Goal: Answer question/provide support: Share knowledge or assist other users

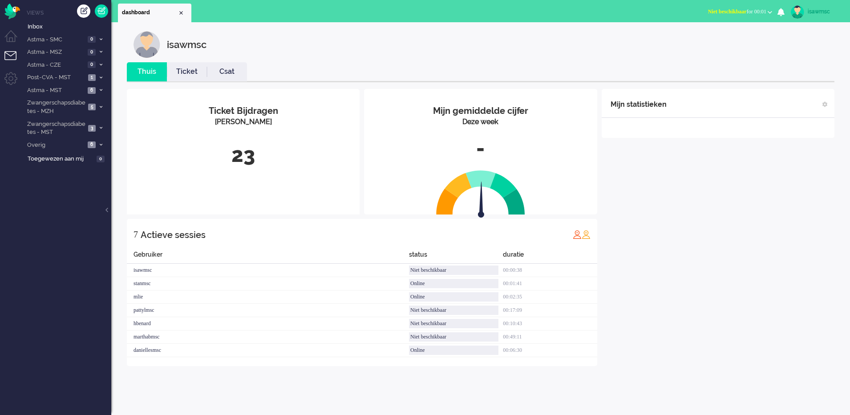
click at [330, 44] on div "isawmsc" at bounding box center [488, 44] width 708 height 27
click at [93, 126] on span "3" at bounding box center [92, 128] width 8 height 7
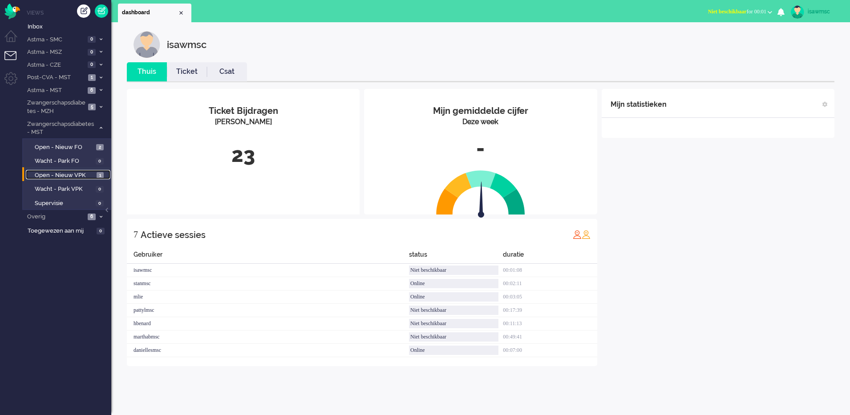
click at [86, 172] on span "Open - Nieuw VPK" at bounding box center [65, 175] width 60 height 8
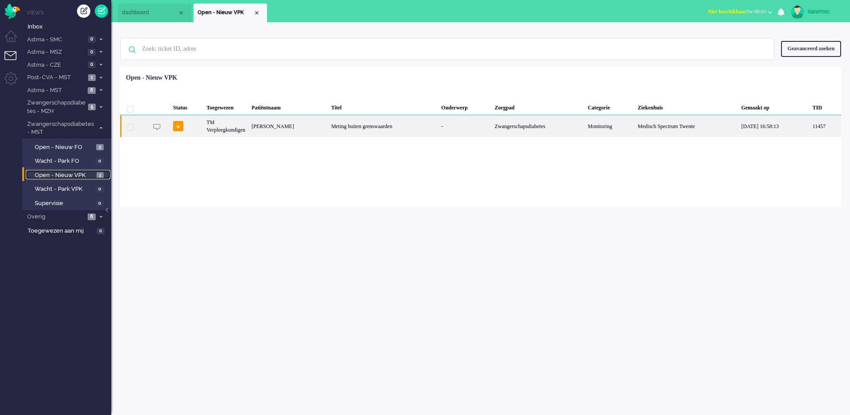
click at [319, 130] on div "[PERSON_NAME]" at bounding box center [288, 126] width 80 height 22
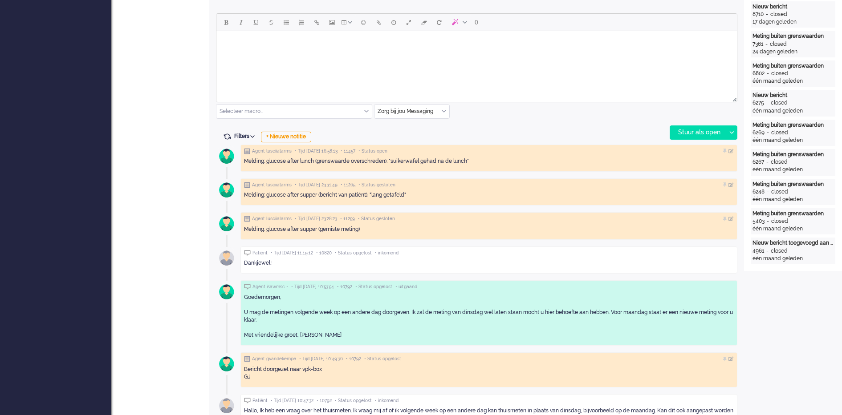
scroll to position [249, 0]
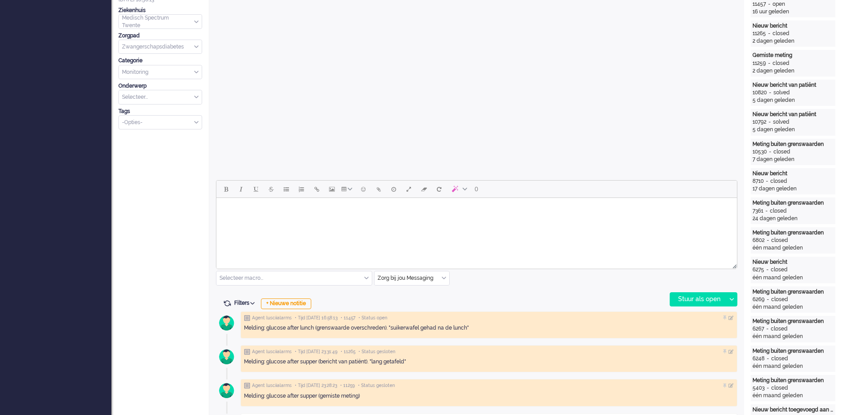
click at [341, 221] on html at bounding box center [476, 209] width 520 height 23
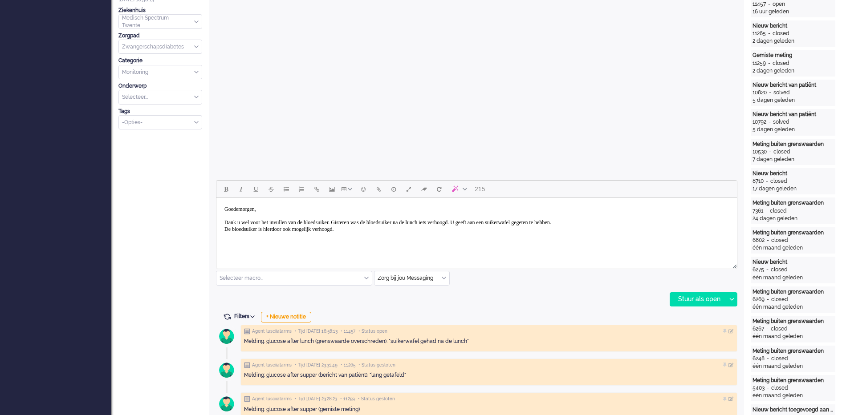
drag, startPoint x: 364, startPoint y: 229, endPoint x: 265, endPoint y: 232, distance: 98.9
click at [265, 232] on body "Goedemorgen, Dank u wel voor het invullen van de bloedsuiker. Gisteren was de b…" at bounding box center [476, 223] width 513 height 42
click at [364, 228] on body "Goedemorgen, Dank u wel voor het invullen van de bloedsuiker. Gisteren was de b…" at bounding box center [476, 230] width 513 height 56
click at [711, 305] on div "Stuur als open" at bounding box center [698, 299] width 56 height 13
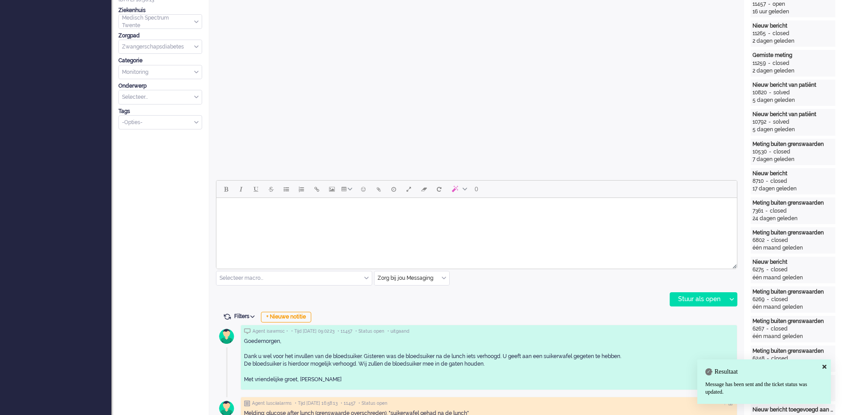
scroll to position [0, 0]
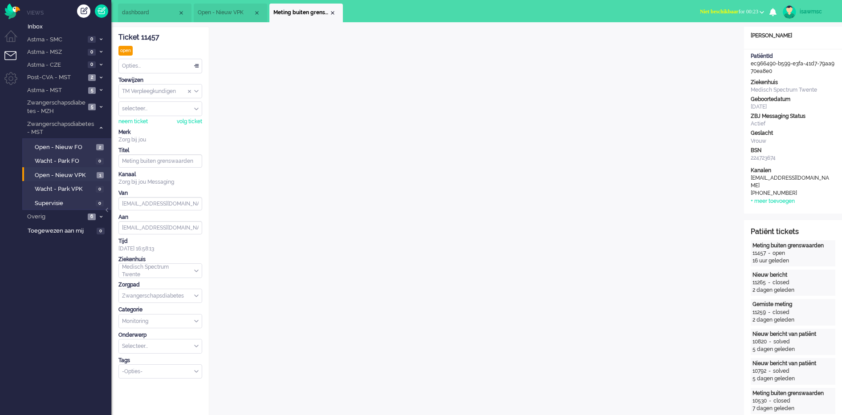
click at [751, 8] on span "Niet beschikbaar for 00:23" at bounding box center [729, 11] width 58 height 6
click at [711, 42] on label "Online" at bounding box center [727, 40] width 70 height 8
click at [334, 13] on div "Close tab" at bounding box center [332, 12] width 7 height 7
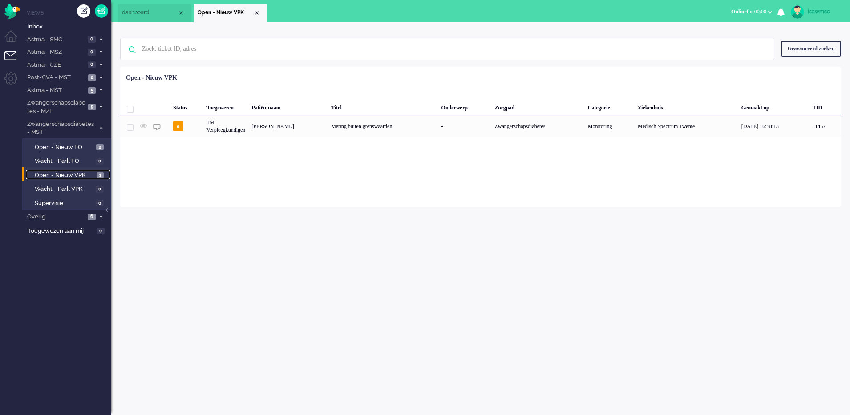
click at [84, 171] on span "Open - Nieuw VPK" at bounding box center [65, 175] width 60 height 8
click at [230, 24] on div "Geen zoekresultaten [PERSON_NAME] nog eens Geavanceerd zoeken Geavanceerd zoeke…" at bounding box center [480, 114] width 739 height 185
click at [256, 13] on div "Close tab" at bounding box center [256, 12] width 7 height 7
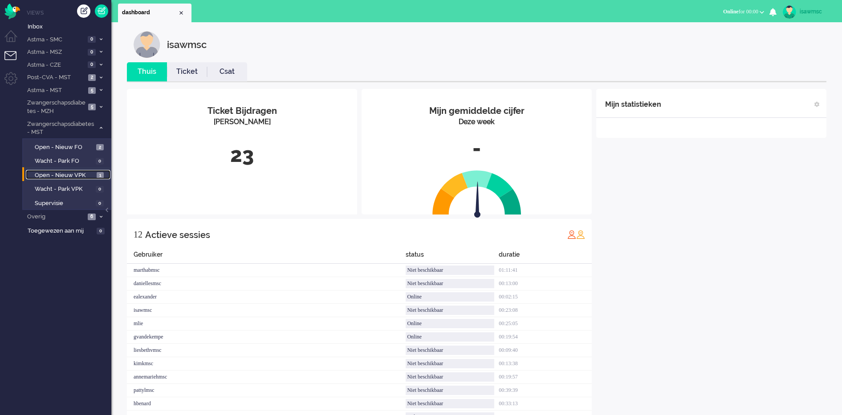
click at [83, 178] on span "Open - Nieuw VPK" at bounding box center [65, 175] width 60 height 8
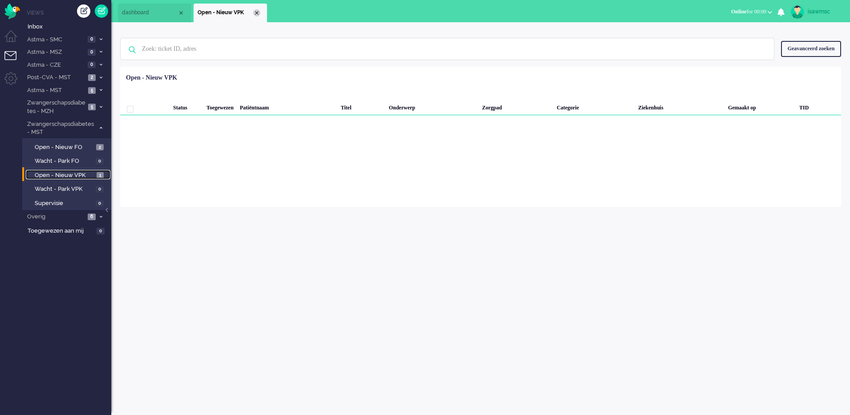
click at [255, 11] on div "Close tab" at bounding box center [256, 12] width 7 height 7
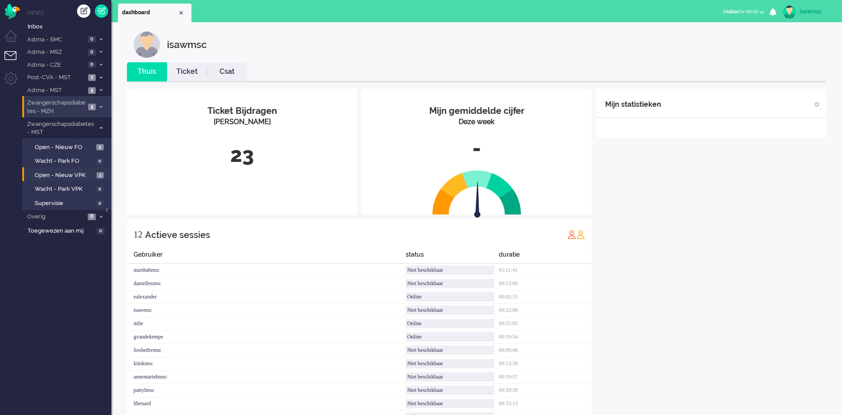
click at [98, 110] on li "Zwangerschapsdiabetes - MZH 5" at bounding box center [66, 106] width 89 height 21
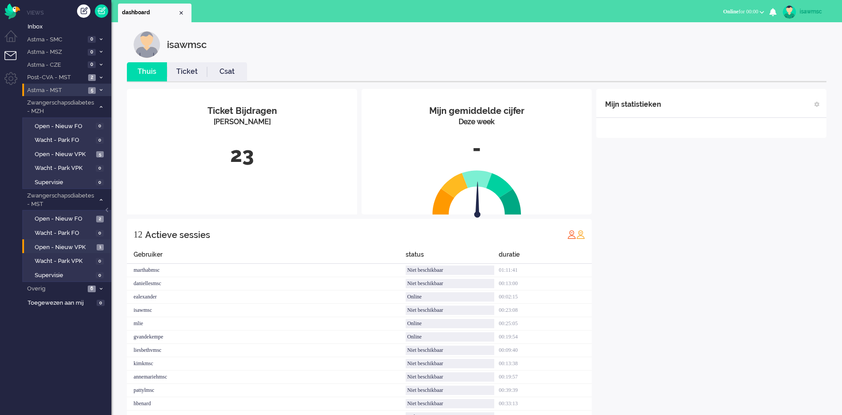
click at [94, 93] on span "5" at bounding box center [92, 90] width 8 height 7
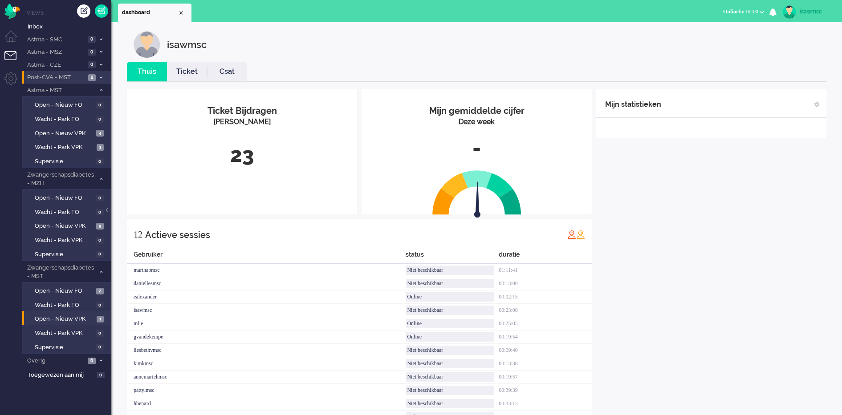
click at [98, 77] on span at bounding box center [101, 77] width 7 height 5
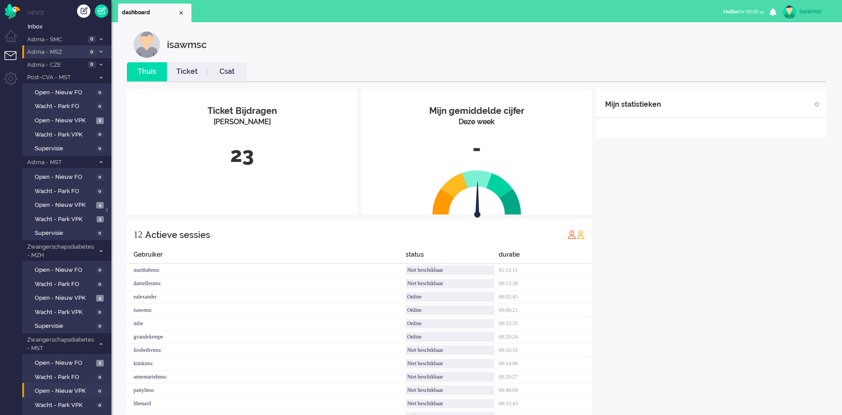
click at [103, 54] on span at bounding box center [101, 52] width 7 height 5
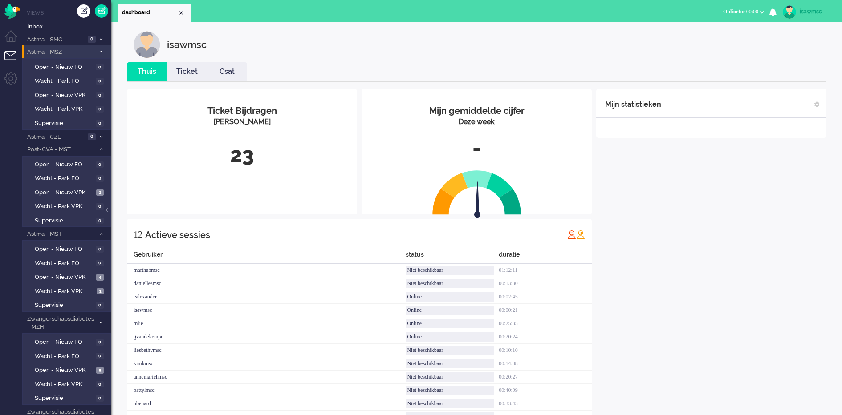
click at [103, 54] on span at bounding box center [101, 52] width 7 height 5
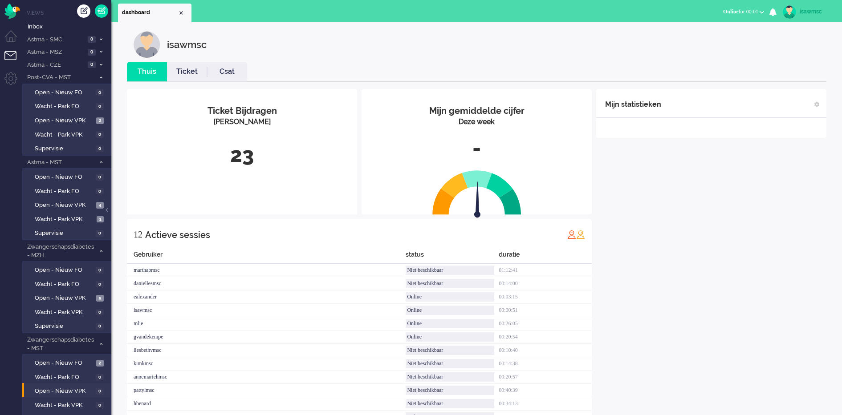
click at [440, 40] on div "isawmsc" at bounding box center [483, 44] width 699 height 27
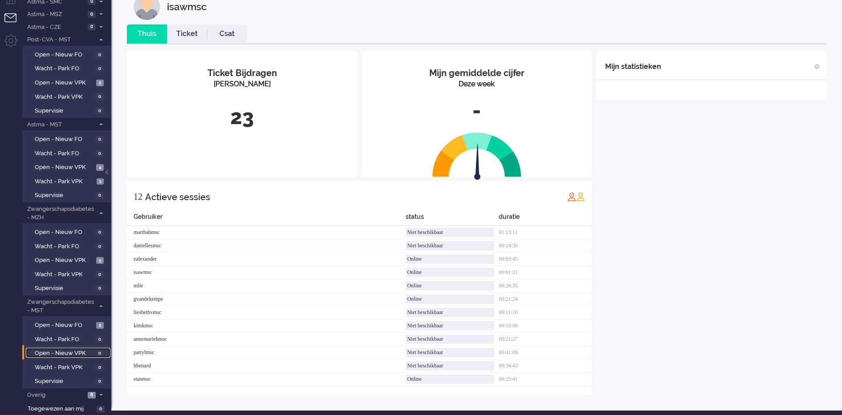
click at [87, 352] on span "Open - Nieuw VPK" at bounding box center [64, 353] width 59 height 8
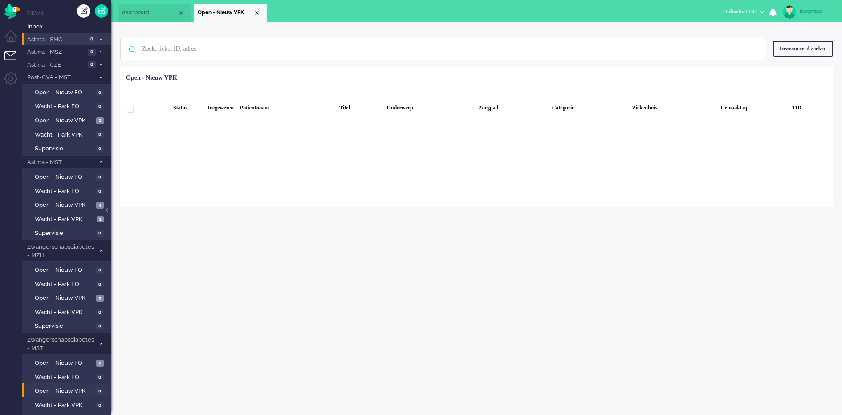
click at [100, 41] on span at bounding box center [101, 39] width 7 height 5
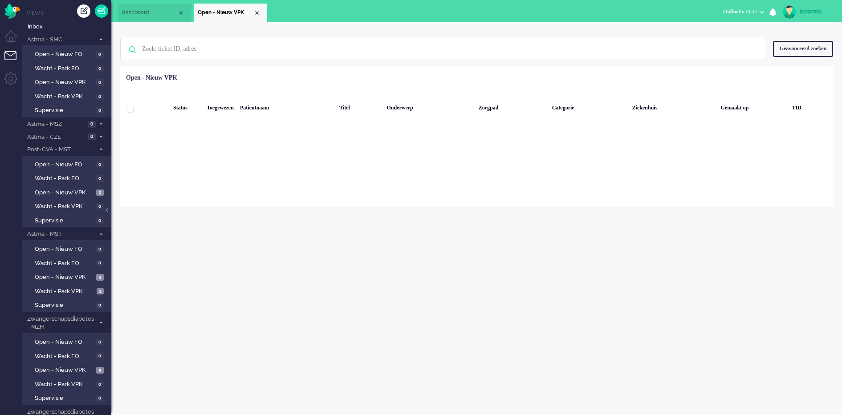
click at [460, 253] on div "isawmsc Thuis Ticket Csat Mijn gemiddelde cijfer Deze week - Ticket Bijdragen P…" at bounding box center [476, 218] width 731 height 393
click at [436, 57] on input "text" at bounding box center [444, 48] width 618 height 21
click at [395, 23] on div "Geen zoekresultaten [PERSON_NAME] nog eens Geavanceerd zoeken Geavanceerd zoeke…" at bounding box center [476, 114] width 731 height 185
click at [89, 192] on span "Open - Nieuw VPK" at bounding box center [64, 193] width 59 height 8
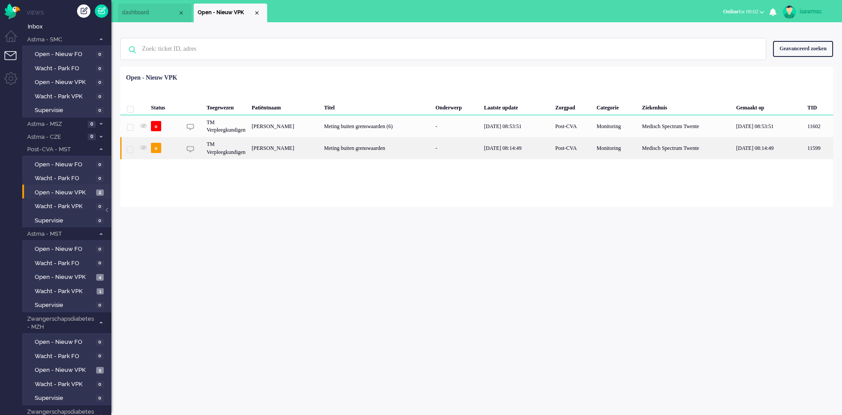
click at [321, 148] on div "[PERSON_NAME]" at bounding box center [284, 148] width 73 height 22
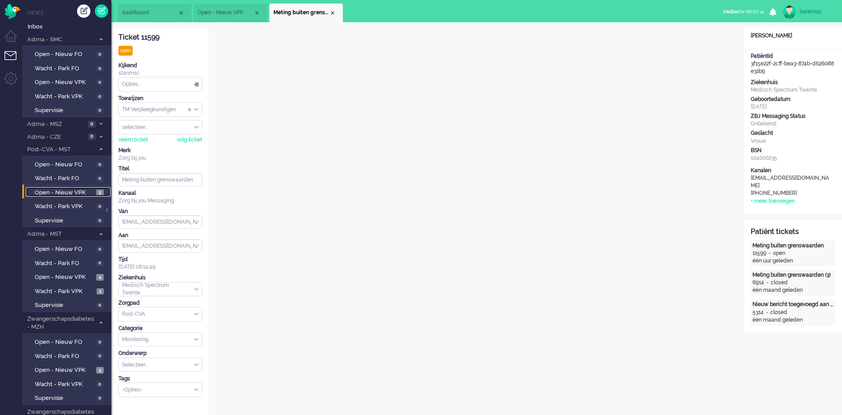
click at [85, 190] on span "Open - Nieuw VPK" at bounding box center [64, 193] width 59 height 8
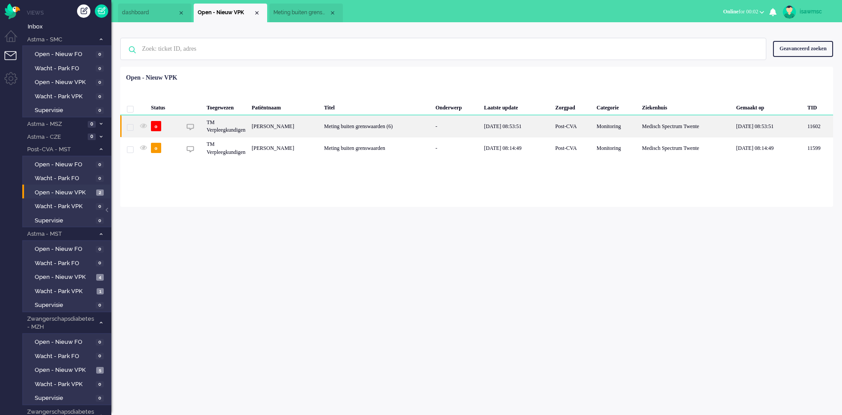
click at [235, 128] on div "TM Verpleegkundigen" at bounding box center [225, 126] width 45 height 22
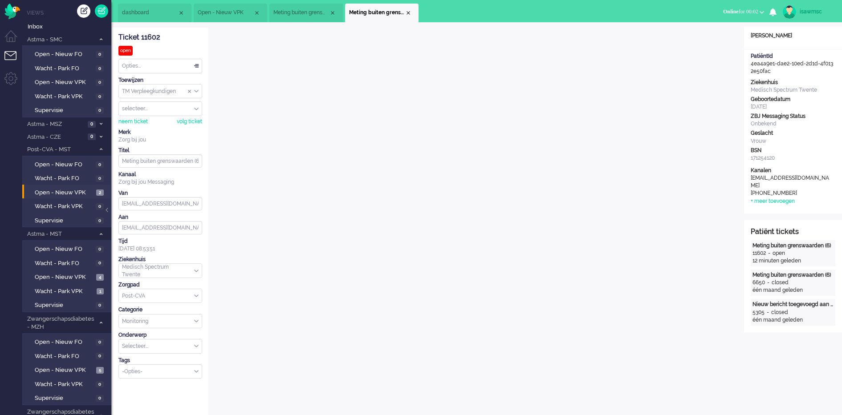
scroll to position [12, 0]
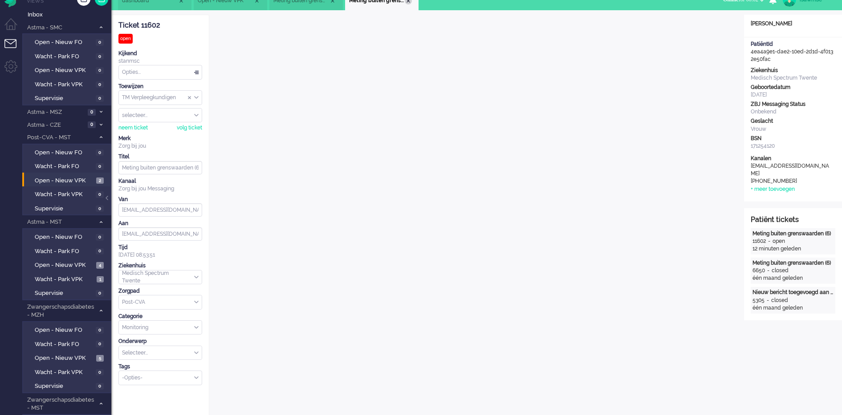
click at [409, 4] on div "Close tab" at bounding box center [408, 0] width 7 height 7
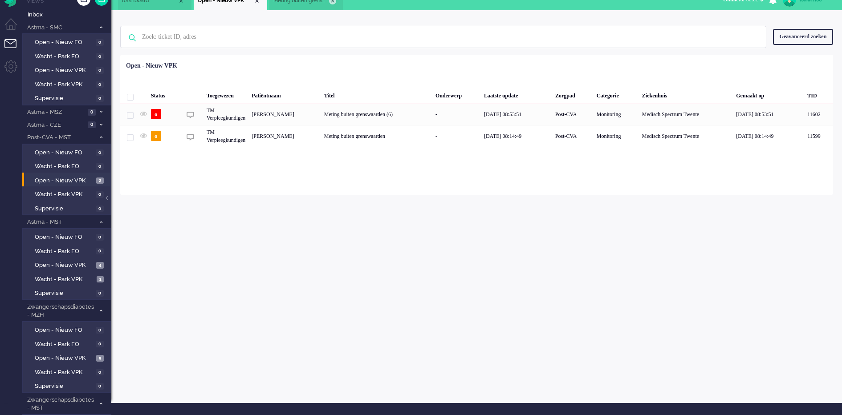
click at [333, 3] on div "Close tab" at bounding box center [332, 0] width 7 height 7
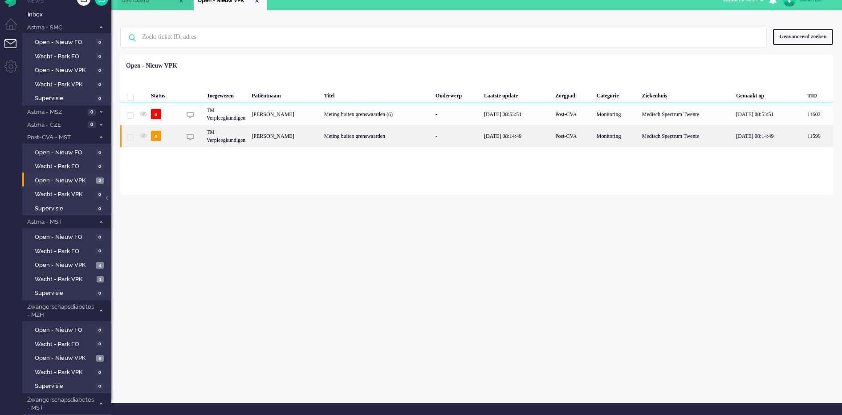
click at [321, 142] on div "[PERSON_NAME]" at bounding box center [284, 136] width 73 height 22
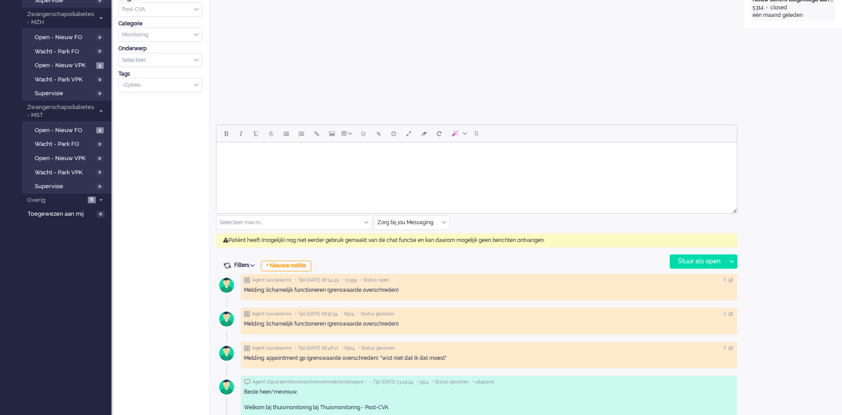
scroll to position [416, 0]
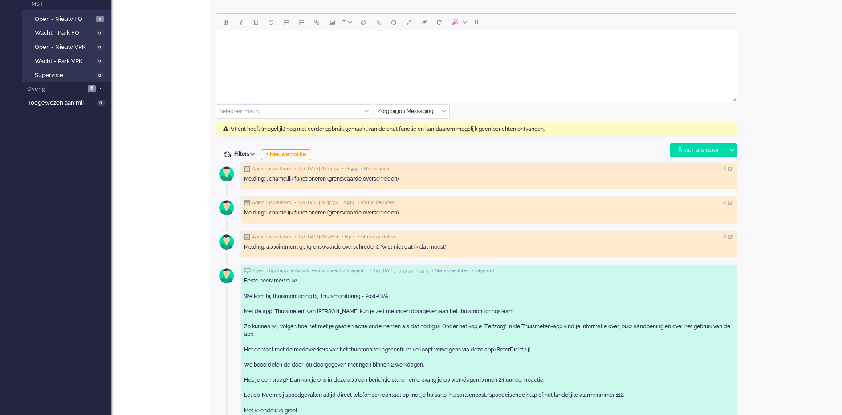
click at [444, 111] on div "Zorg bij jou Messaging" at bounding box center [411, 112] width 75 height 14
click at [504, 146] on div "0 Selecteer macro... Bericht: Beantwoording Bericht: Een account sluiten Berich…" at bounding box center [476, 85] width 521 height 144
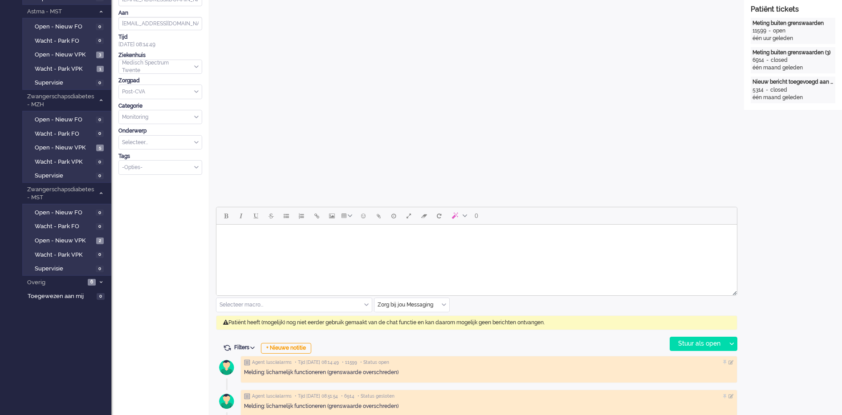
scroll to position [278, 0]
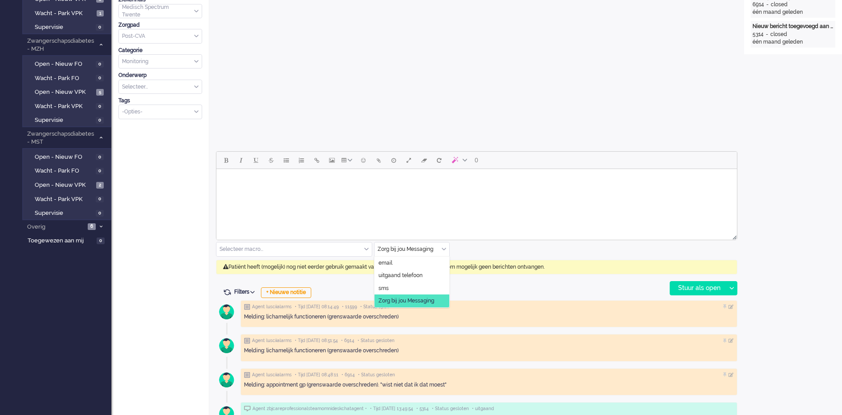
click at [443, 248] on div "Zorg bij jou Messaging" at bounding box center [411, 250] width 75 height 14
click at [428, 274] on li "uitgaand telefoon" at bounding box center [411, 275] width 75 height 13
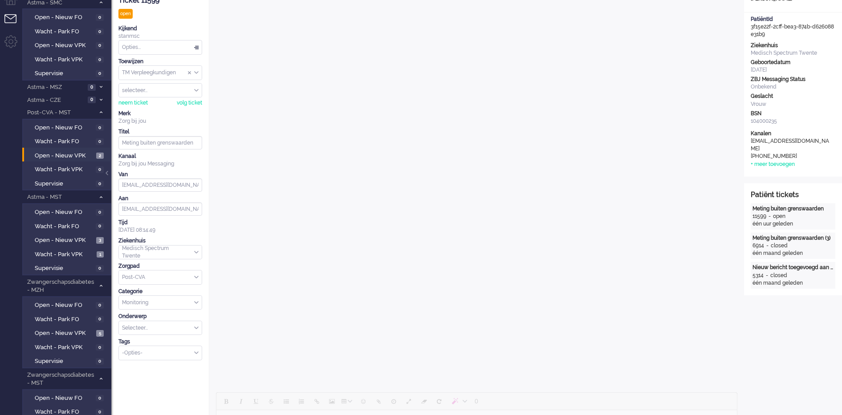
scroll to position [0, 0]
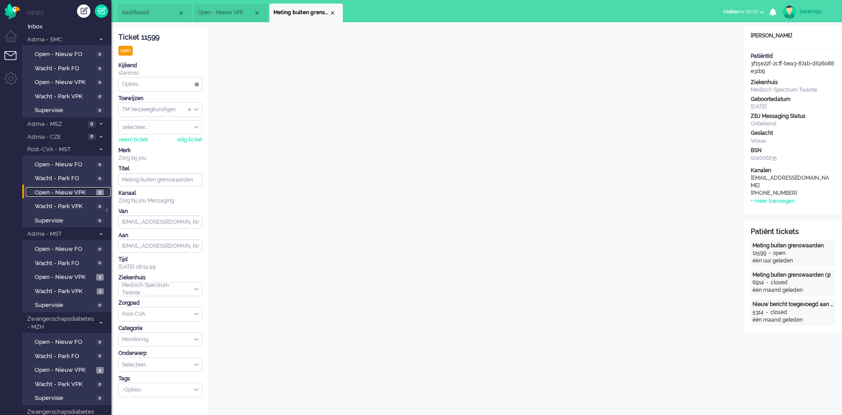
click at [88, 194] on span "Open - Nieuw VPK" at bounding box center [64, 193] width 59 height 8
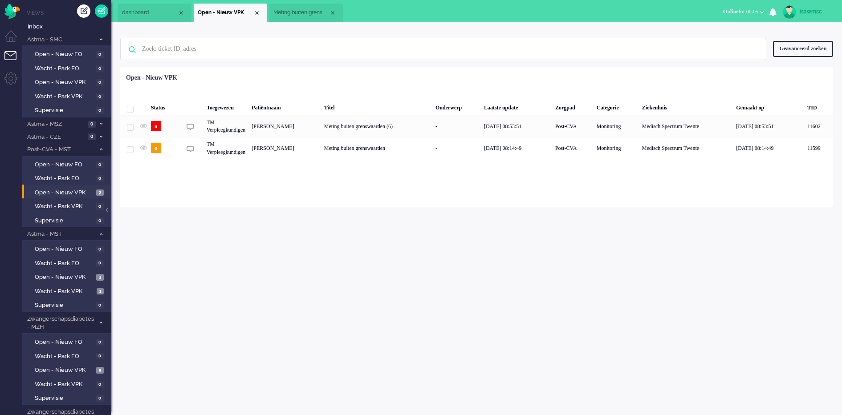
click at [602, 88] on div "Geselecteerd 0 Set Status: open pending holding solved Verwijder Selecteer... U…" at bounding box center [476, 88] width 713 height 17
click at [276, 298] on div "isawmsc Thuis Ticket Csat Mijn gemiddelde cijfer Deze week - Ticket Bijdragen P…" at bounding box center [476, 218] width 731 height 393
click at [301, 85] on div "Geselecteerd 0 Set Status: open pending holding solved Verwijder Selecteer... U…" at bounding box center [476, 88] width 713 height 17
click at [454, 221] on div "isawmsc Thuis Ticket Csat Mijn gemiddelde cijfer Deze week - Ticket Bijdragen P…" at bounding box center [476, 218] width 731 height 393
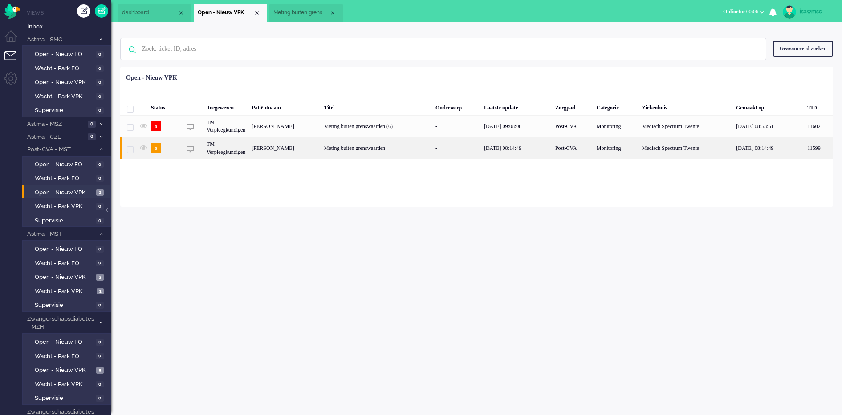
click at [383, 156] on div "Meting buiten grenswaarden" at bounding box center [376, 148] width 111 height 22
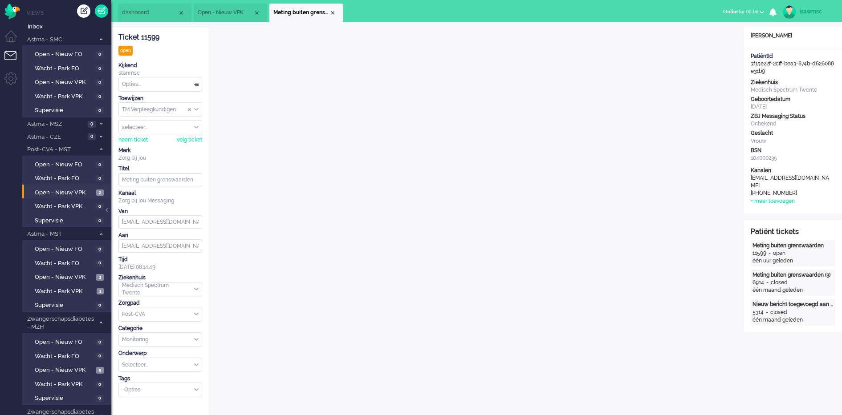
scroll to position [334, 0]
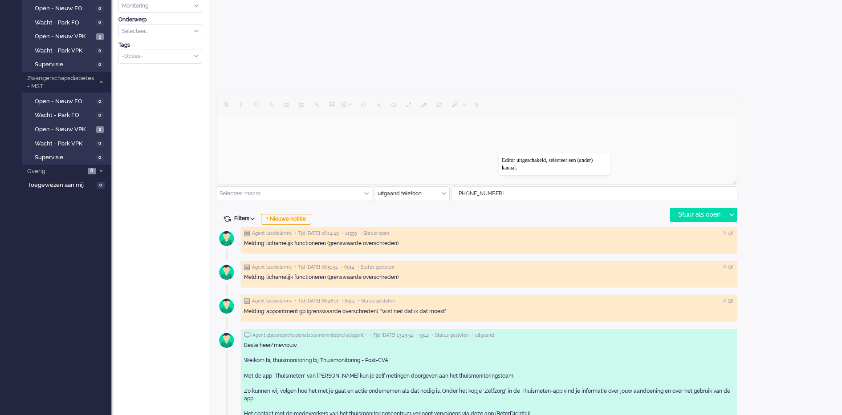
click at [499, 154] on div at bounding box center [476, 141] width 521 height 91
click at [707, 212] on div "Stuur als open" at bounding box center [698, 214] width 56 height 13
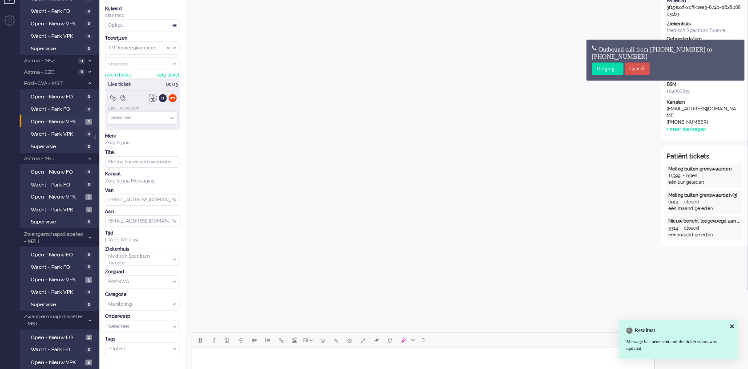
scroll to position [0, 0]
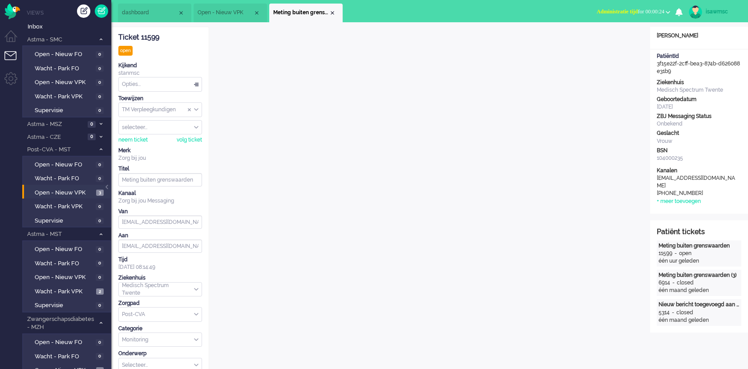
click at [616, 15] on span "Administratie tijd" at bounding box center [617, 11] width 41 height 6
click at [607, 43] on label "Online" at bounding box center [633, 40] width 70 height 8
click at [329, 13] on div "Close tab" at bounding box center [332, 12] width 7 height 7
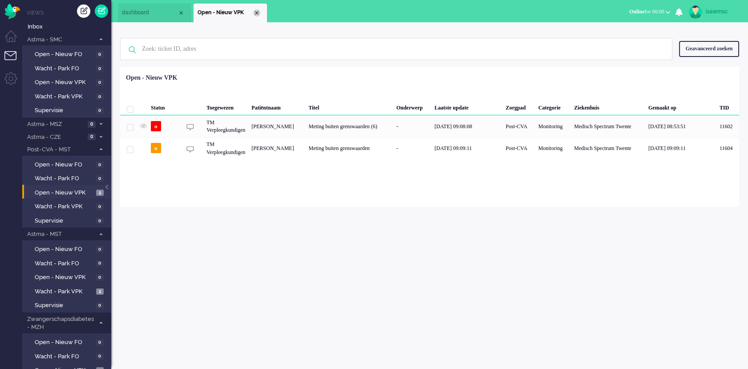
click at [257, 11] on div "Close tab" at bounding box center [256, 12] width 7 height 7
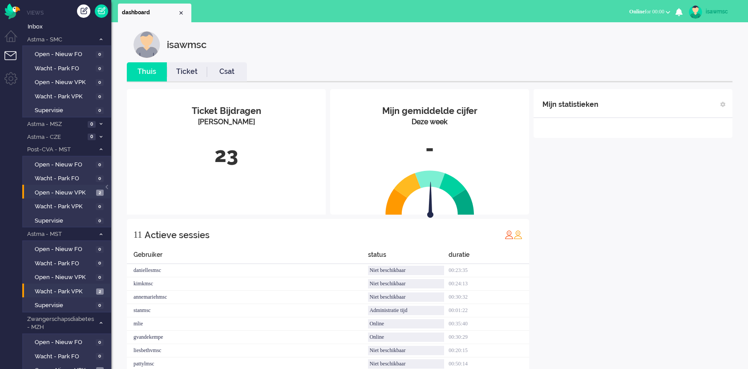
scroll to position [155, 0]
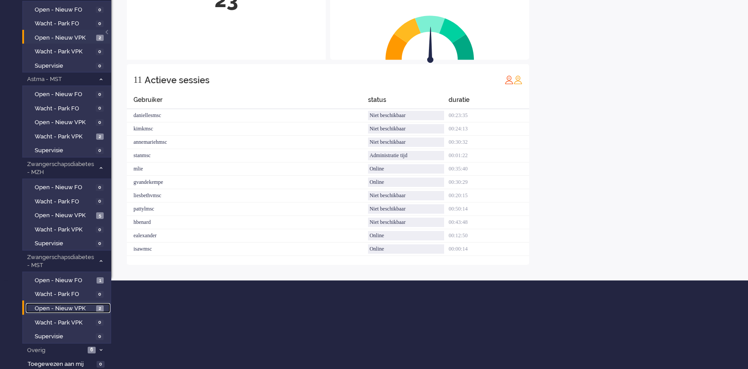
click at [89, 305] on span "Open - Nieuw VPK" at bounding box center [64, 309] width 59 height 8
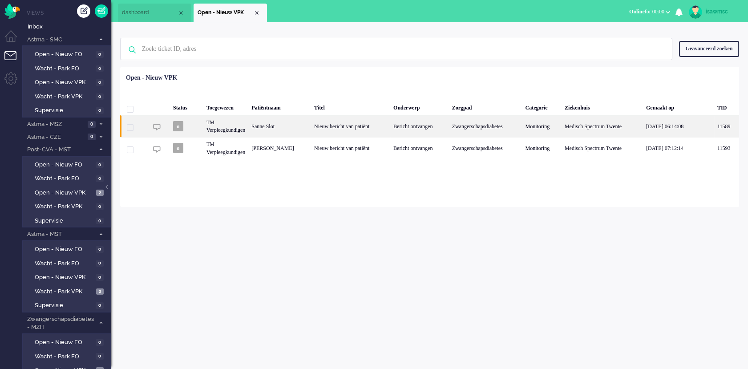
click at [324, 126] on div "Nieuw bericht van patiënt" at bounding box center [350, 126] width 79 height 22
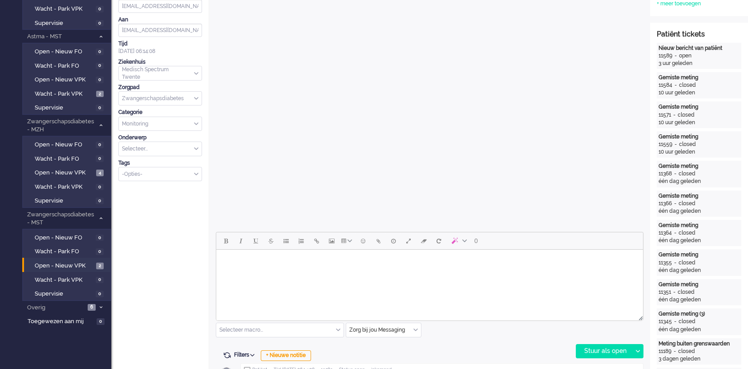
scroll to position [247, 0]
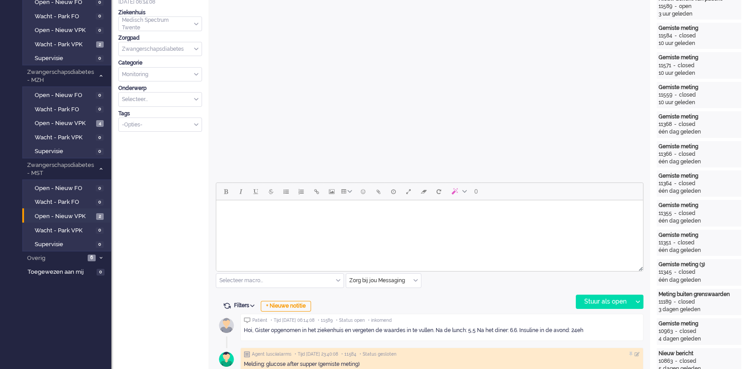
click at [313, 223] on html at bounding box center [429, 211] width 427 height 23
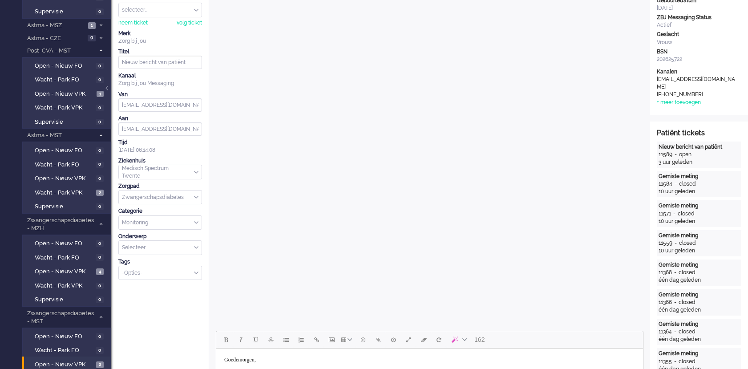
scroll to position [346, 0]
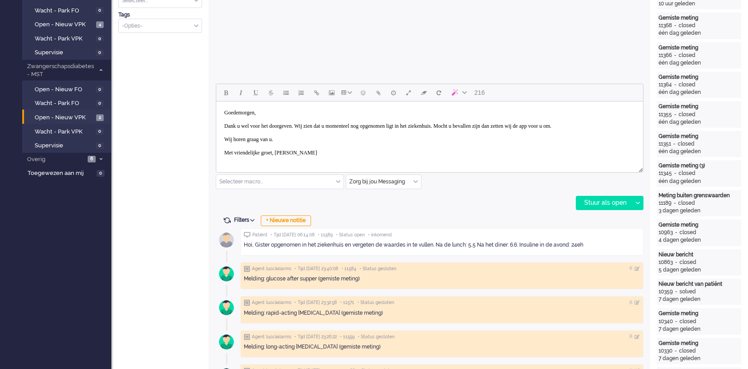
drag, startPoint x: 242, startPoint y: 133, endPoint x: 559, endPoint y: 124, distance: 317.1
click at [559, 124] on body "Goedemorgen, Dank u wel voor het doorgeven. Wij zien dat u momenteel nog opgeno…" at bounding box center [430, 133] width 420 height 56
click at [584, 203] on div "Stuur als open" at bounding box center [605, 202] width 56 height 13
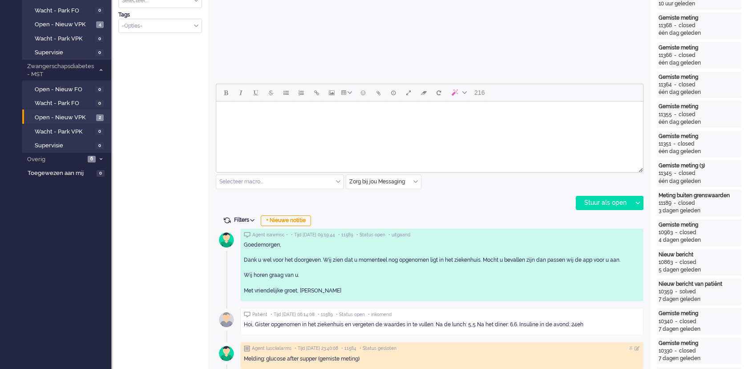
scroll to position [0, 0]
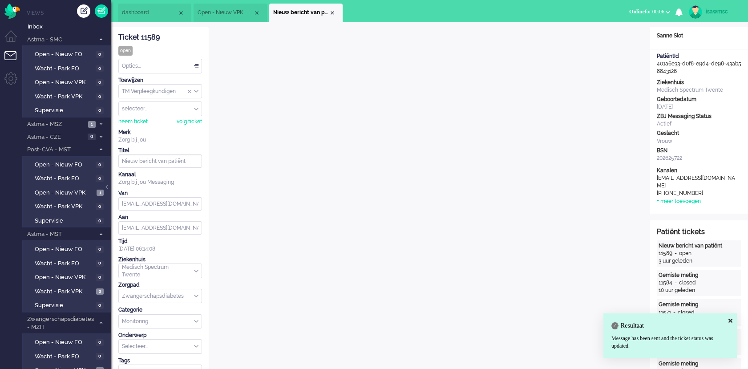
click at [149, 71] on div "Opties..." at bounding box center [160, 66] width 83 height 14
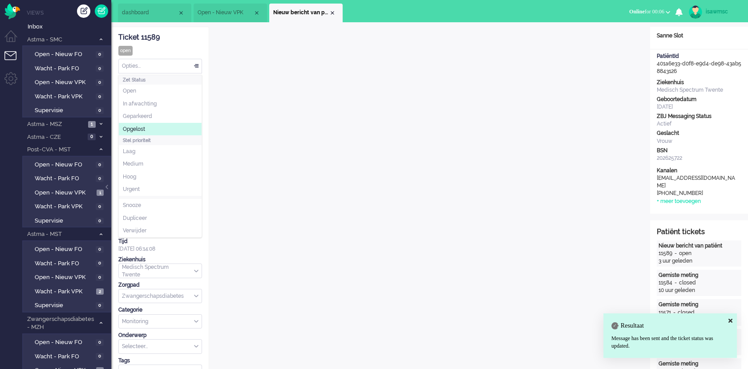
click at [158, 130] on li "Opgelost" at bounding box center [160, 129] width 83 height 13
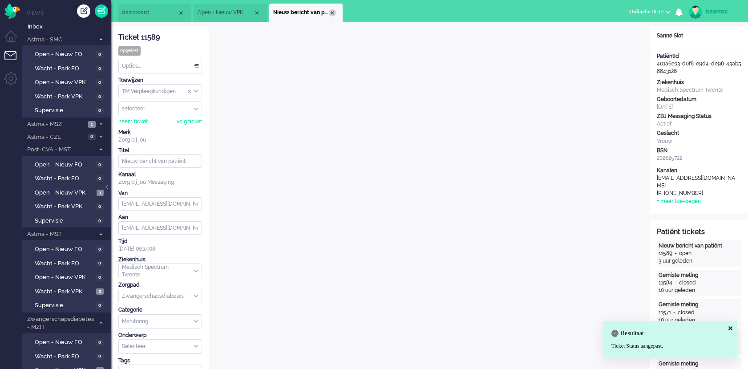
click at [332, 12] on div "Close tab" at bounding box center [332, 12] width 7 height 7
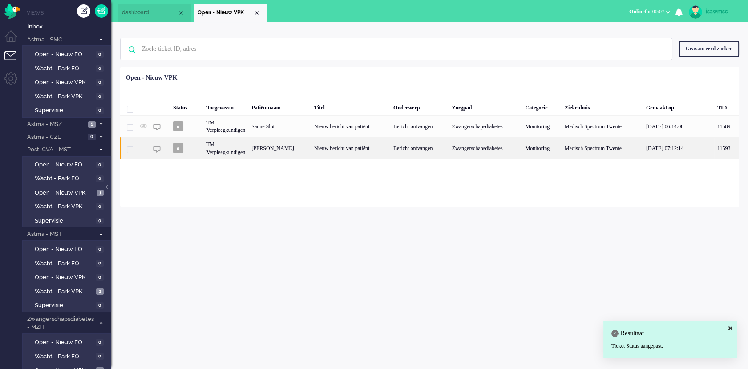
click at [285, 154] on div "[PERSON_NAME]" at bounding box center [279, 148] width 63 height 22
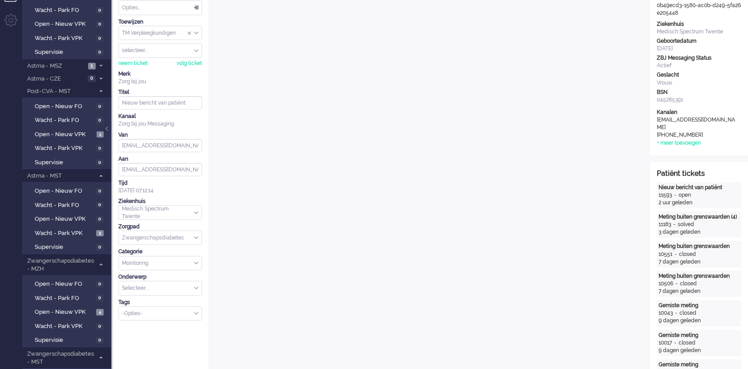
scroll to position [405, 0]
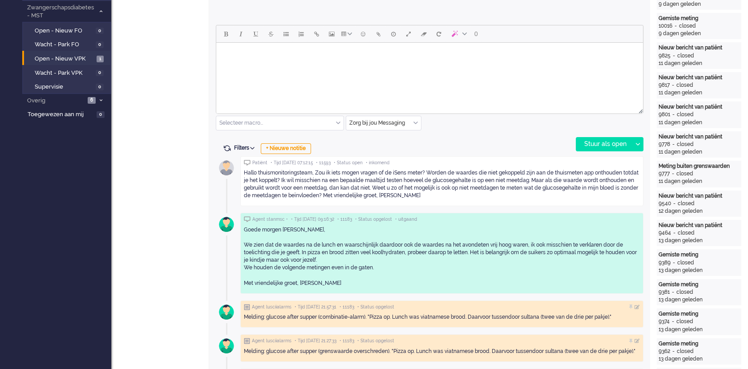
click at [428, 65] on html at bounding box center [429, 54] width 427 height 23
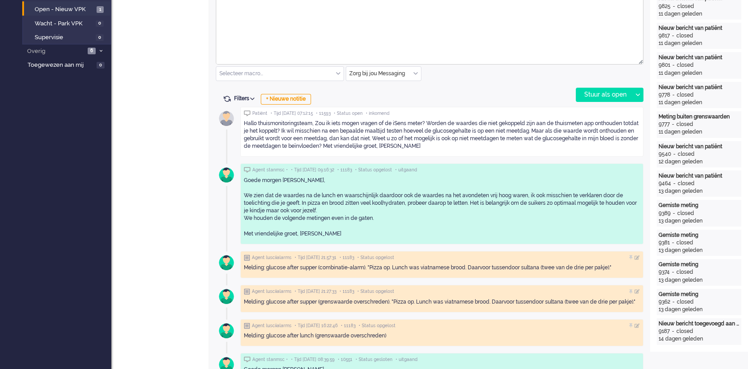
scroll to position [306, 0]
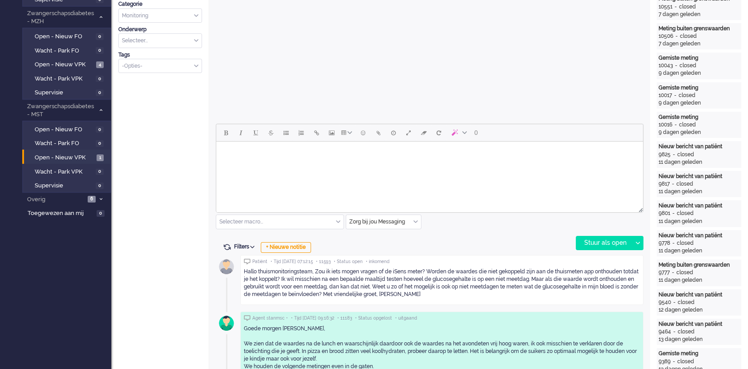
click at [438, 247] on div "Filters Events tonen Alleen huidig ticket tonen Verberg inactieve tickets Filte…" at bounding box center [430, 247] width 428 height 9
click at [380, 158] on body "Rich Text Area. Press ALT-0 for help." at bounding box center [430, 153] width 420 height 16
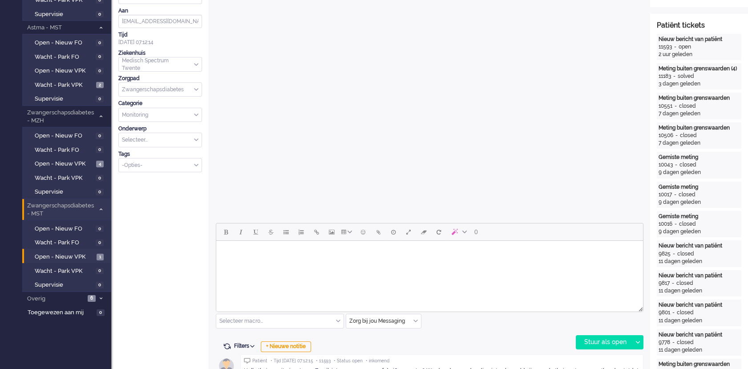
scroll to position [256, 0]
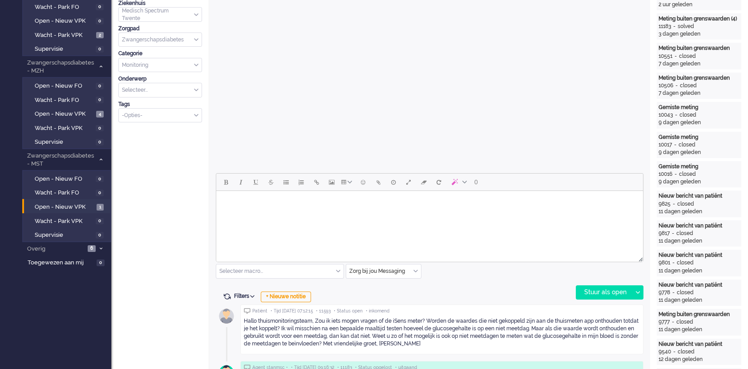
click at [237, 201] on body "Rich Text Area. Press ALT-0 for help." at bounding box center [430, 203] width 420 height 16
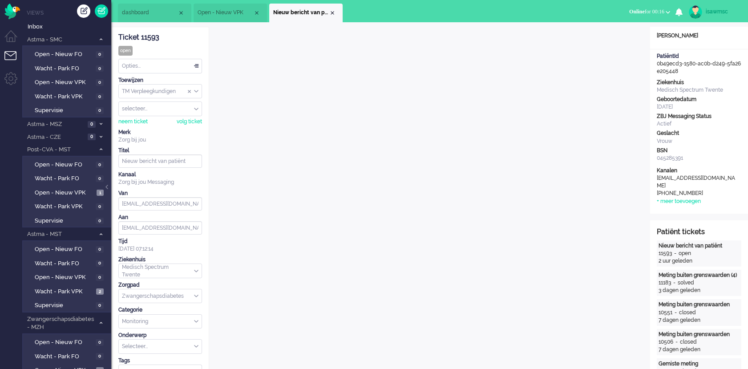
scroll to position [297, 0]
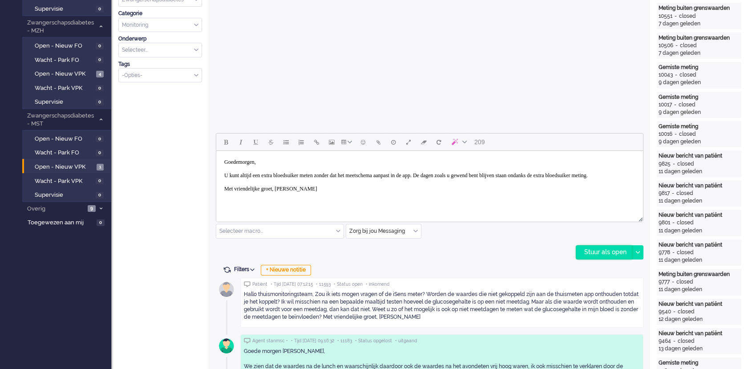
click at [597, 257] on div "Stuur als open" at bounding box center [605, 252] width 56 height 13
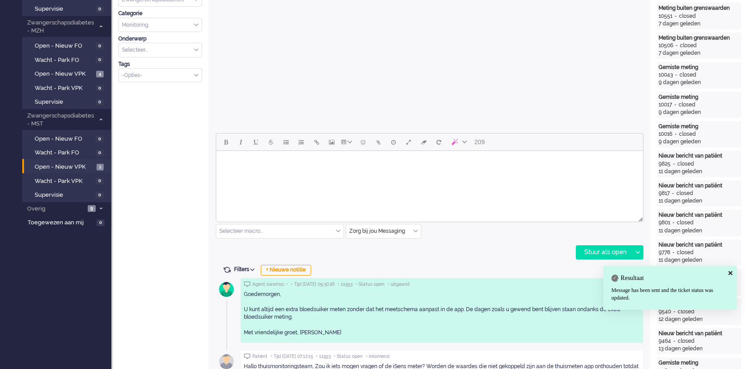
scroll to position [0, 0]
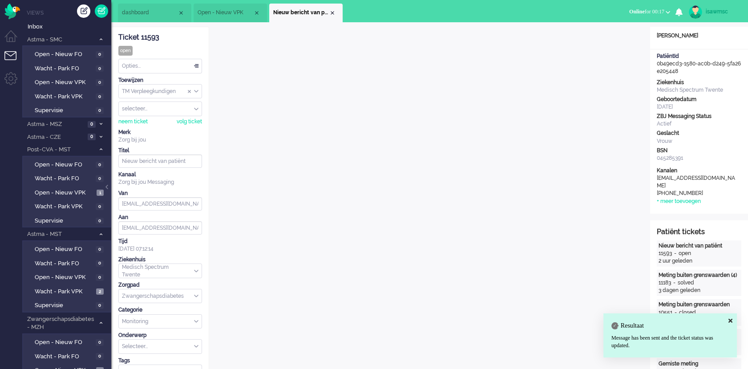
click at [144, 66] on div "Opties..." at bounding box center [160, 66] width 83 height 14
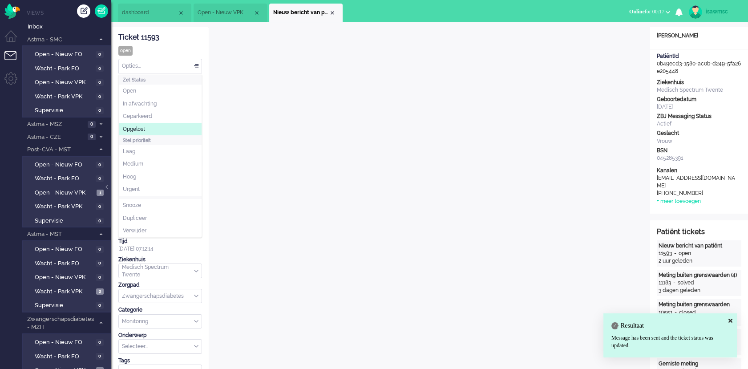
click at [159, 130] on li "Opgelost" at bounding box center [160, 129] width 83 height 13
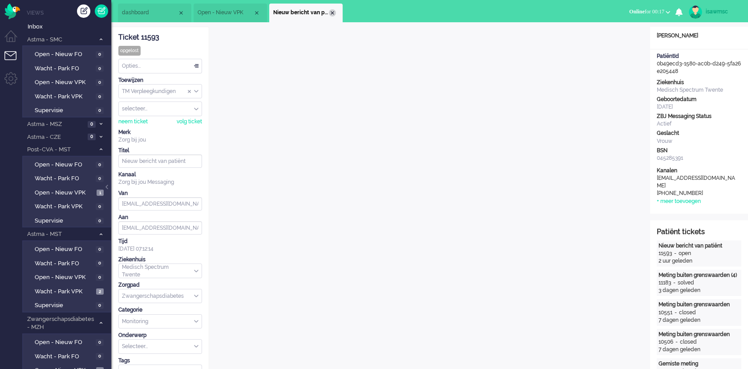
click at [333, 12] on div "Close tab" at bounding box center [332, 12] width 7 height 7
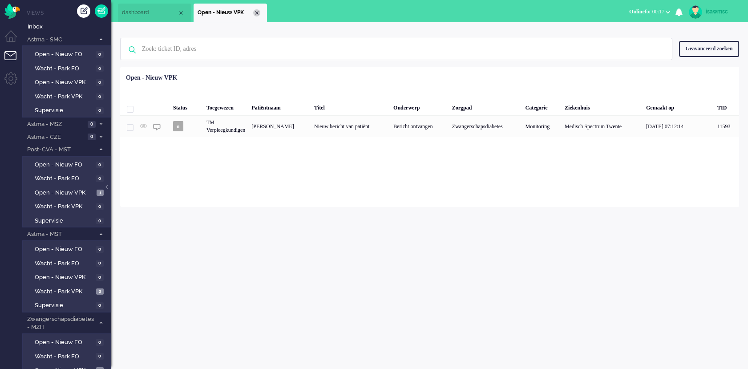
click at [256, 12] on div "Close tab" at bounding box center [256, 12] width 7 height 7
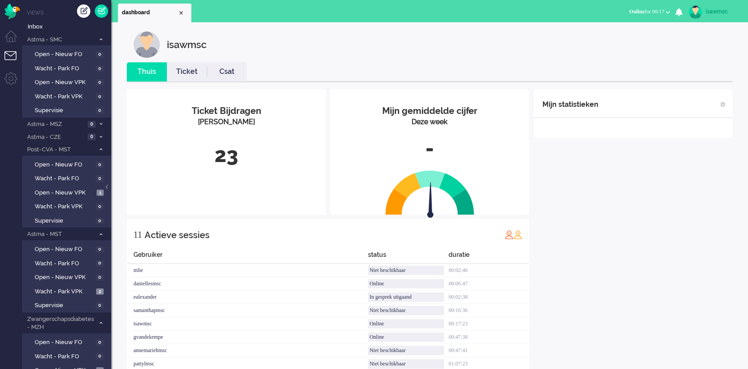
click at [256, 11] on ul "dashboard" at bounding box center [343, 11] width 450 height 22
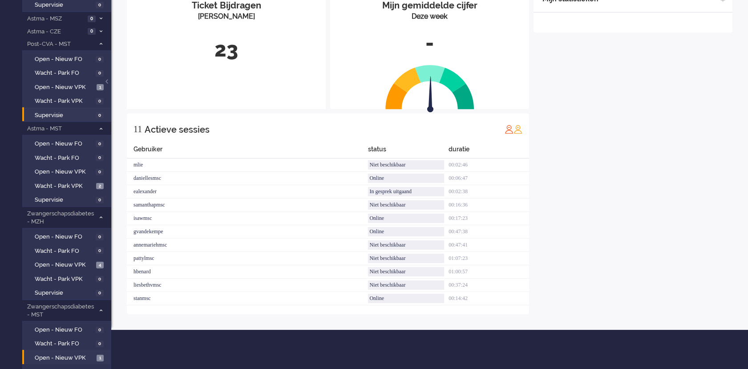
scroll to position [155, 0]
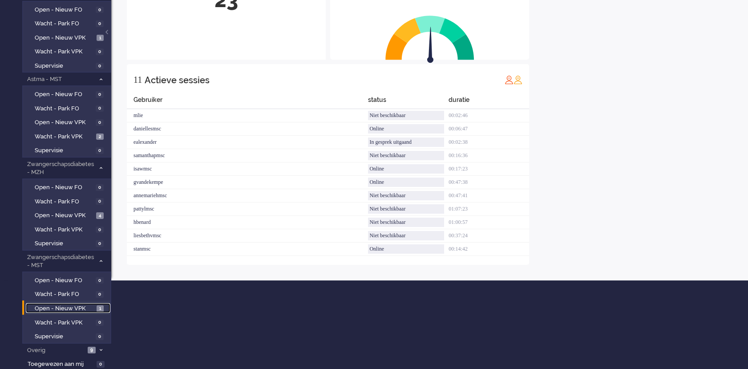
click at [88, 306] on span "Open - Nieuw VPK" at bounding box center [65, 309] width 60 height 8
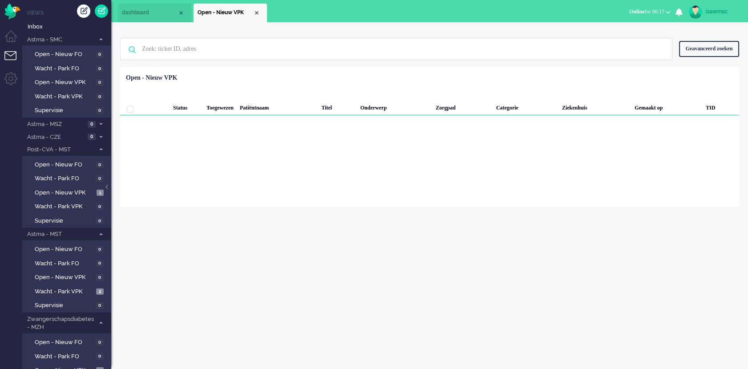
click at [304, 17] on ul "dashboard Open - Nieuw VPK" at bounding box center [343, 11] width 450 height 22
click at [371, 230] on div "isawmsc Thuis Ticket Csat Mijn gemiddelde cijfer Deze week - Ticket Bijdragen P…" at bounding box center [429, 195] width 637 height 347
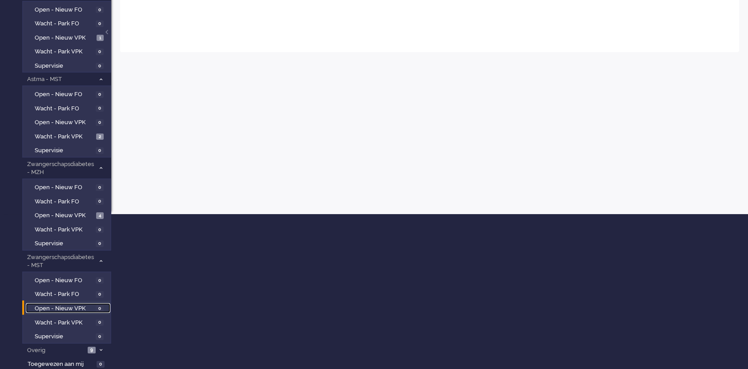
click at [83, 306] on span "Open - Nieuw VPK" at bounding box center [64, 309] width 59 height 8
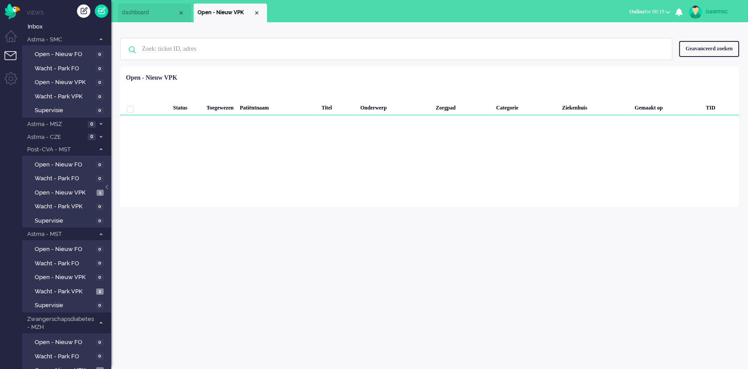
click at [520, 72] on div "Status Toegewezen Patiëntnaam Titel Onderwerp Zorgpad Categorie Ziekenhuis Gema…" at bounding box center [429, 92] width 619 height 45
click at [415, 205] on div "Loading... Status Toegewezen Patiëntnaam Titel Onderwerp Zorgpad Categorie Ziek…" at bounding box center [429, 137] width 619 height 140
click at [217, 262] on div "isawmsc Thuis Ticket Csat Mijn gemiddelde cijfer Deze week - Ticket Bijdragen P…" at bounding box center [429, 195] width 637 height 347
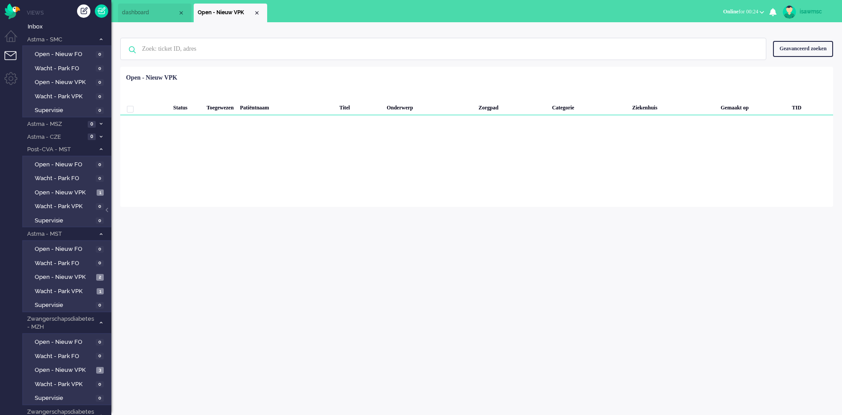
click at [507, 73] on div "Status Toegewezen Patiëntnaam Titel Onderwerp Zorgpad Categorie Ziekenhuis Gema…" at bounding box center [476, 92] width 713 height 45
click at [339, 92] on div "Geselecteerd 0 Set Status: open pending holding solved Verwijder Selecteer... U…" at bounding box center [476, 88] width 713 height 17
click at [432, 18] on ul "dashboard Open - Nieuw VPK" at bounding box center [390, 11] width 544 height 22
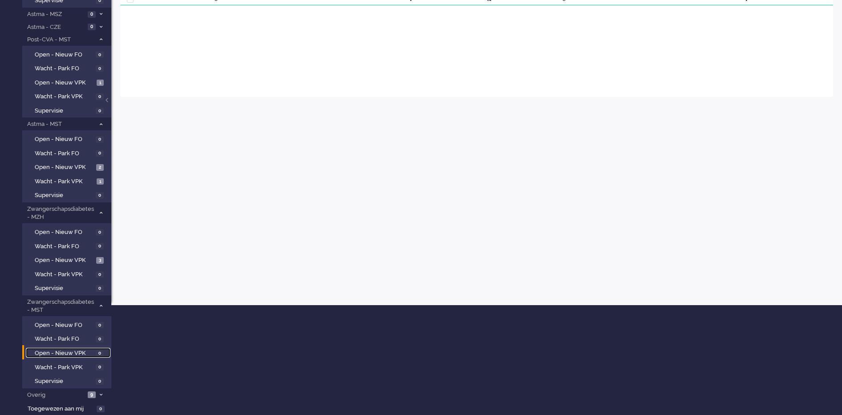
click at [95, 350] on link "Open - Nieuw VPK 0" at bounding box center [68, 353] width 85 height 10
click at [97, 391] on li "Overig 6" at bounding box center [66, 395] width 89 height 13
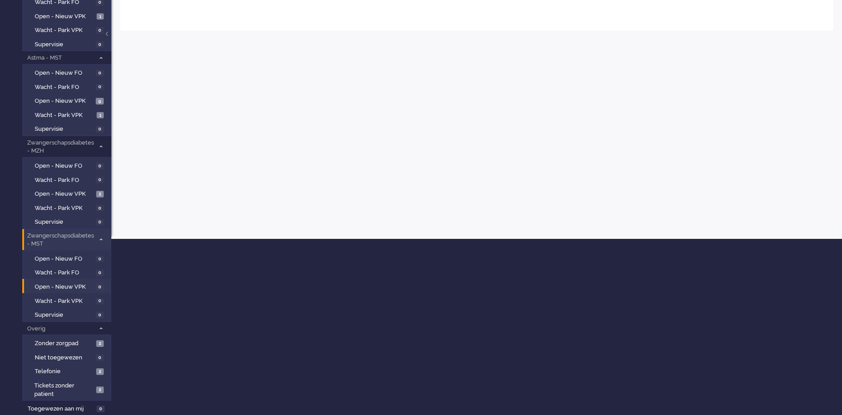
scroll to position [121, 0]
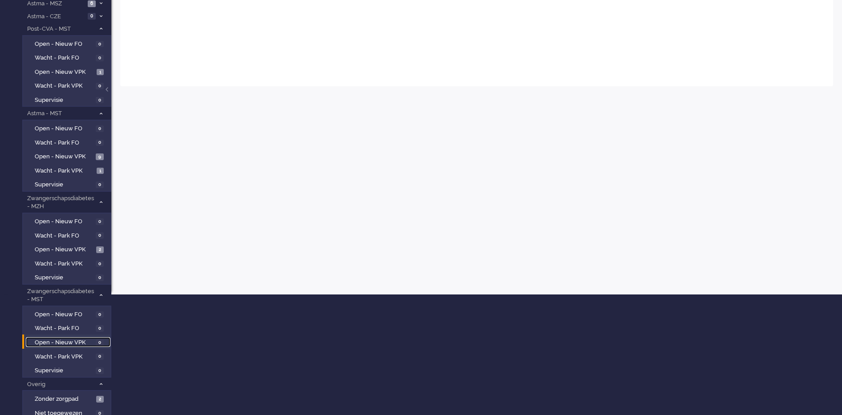
click at [92, 343] on span "Open - Nieuw VPK" at bounding box center [64, 343] width 59 height 8
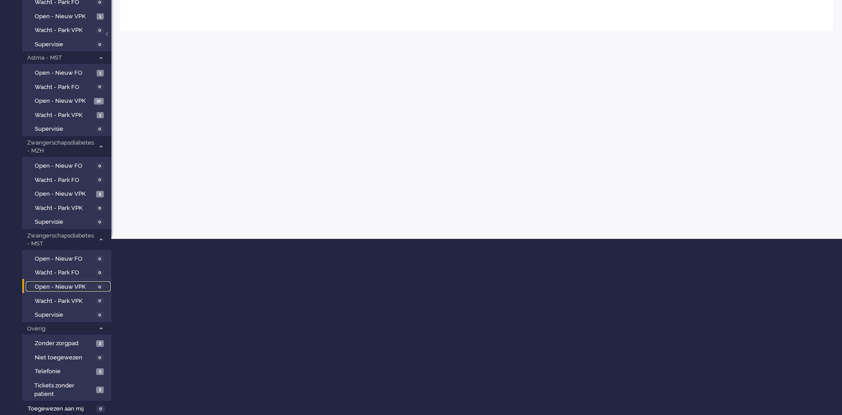
scroll to position [0, 0]
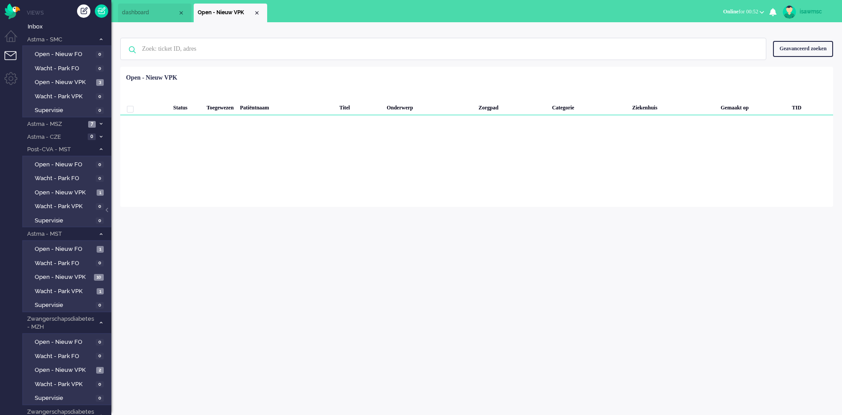
click at [308, 174] on div "Loading... Status Toegewezen Patiëntnaam Titel Onderwerp Zorgpad Categorie Ziek…" at bounding box center [476, 137] width 713 height 140
click at [77, 28] on span "Inbox" at bounding box center [70, 27] width 84 height 8
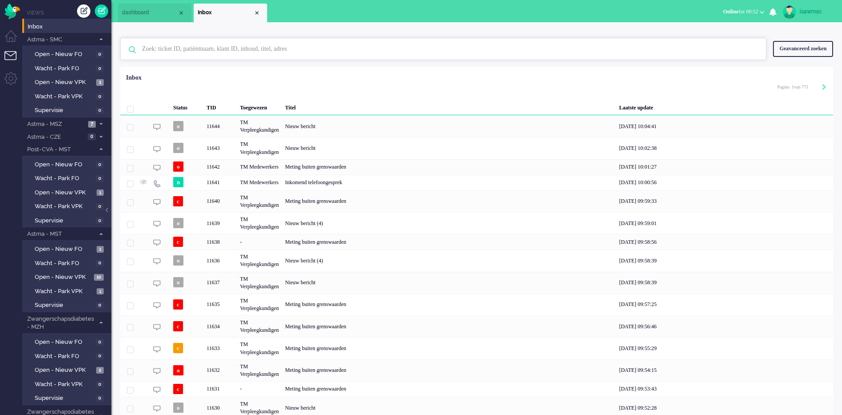
click at [249, 52] on input "text" at bounding box center [444, 48] width 618 height 21
type input "sauer"
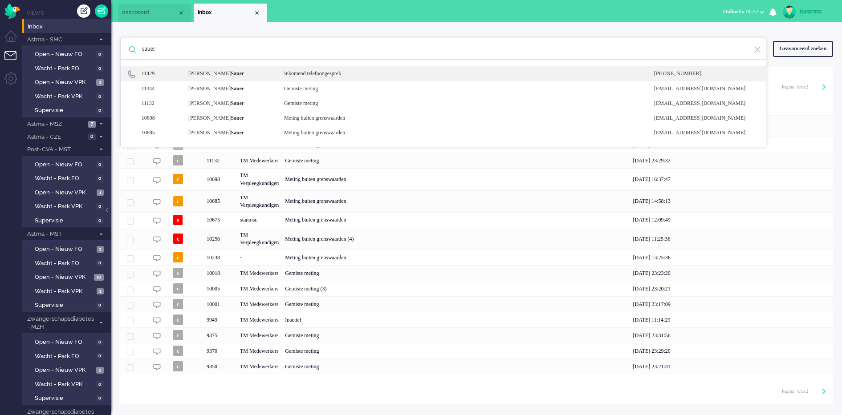
click at [244, 75] on div "[PERSON_NAME]" at bounding box center [230, 74] width 96 height 8
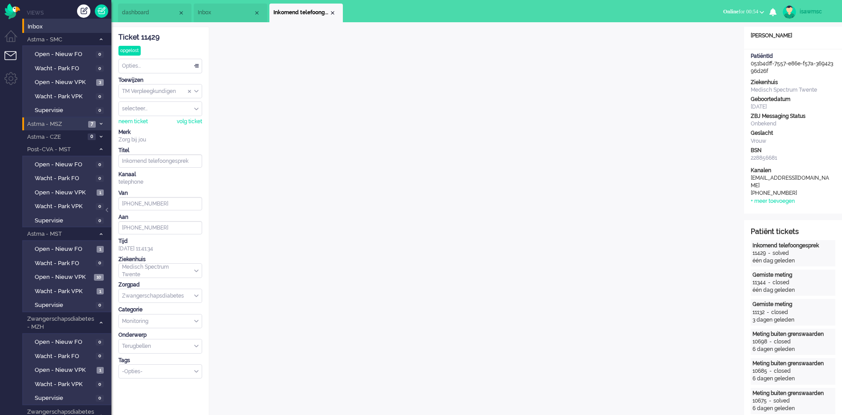
click at [97, 125] on li "Astma - MSZ 7" at bounding box center [66, 124] width 89 height 13
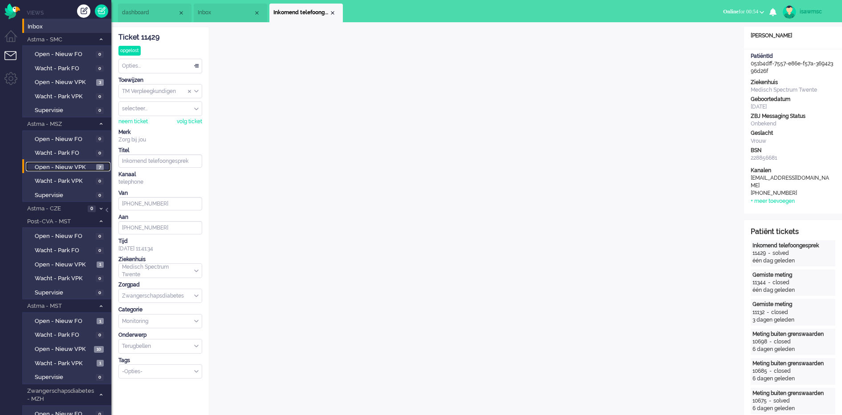
click at [82, 166] on span "Open - Nieuw VPK" at bounding box center [64, 167] width 59 height 8
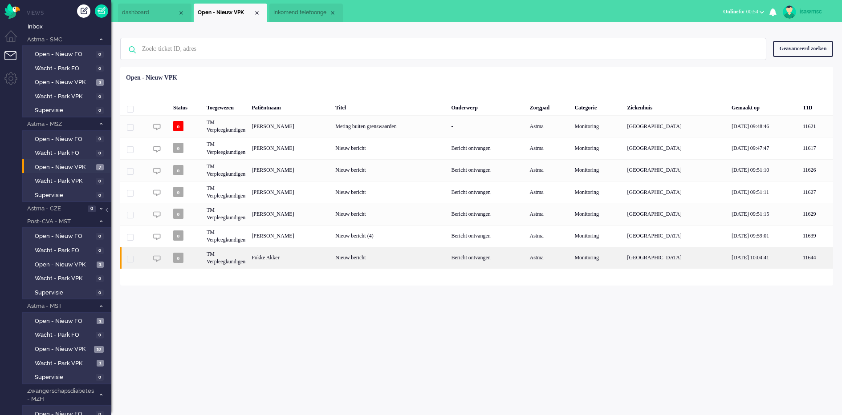
click at [290, 260] on div "Fokke Akker" at bounding box center [290, 258] width 84 height 22
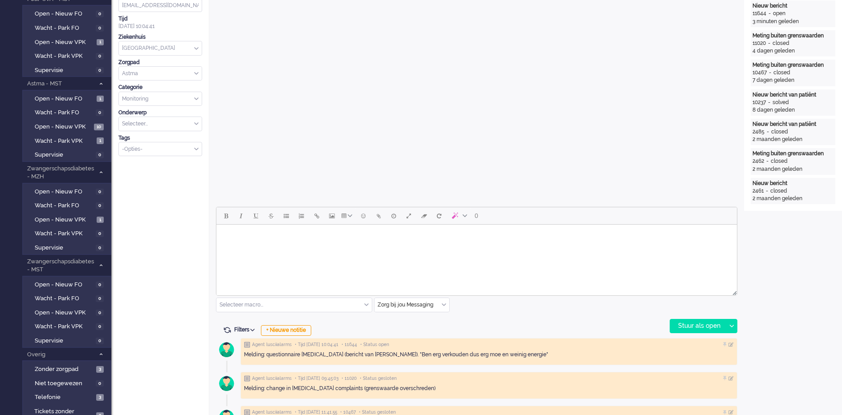
click at [536, 299] on div "0 Selecteer macro... Bericht: [PERSON_NAME] geen actie Bericht: Beantwoording B…" at bounding box center [476, 270] width 521 height 126
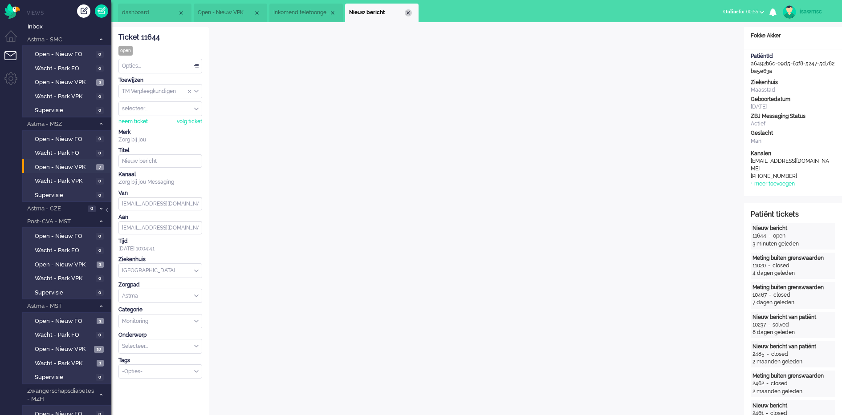
click at [409, 15] on div "Close tab" at bounding box center [408, 12] width 7 height 7
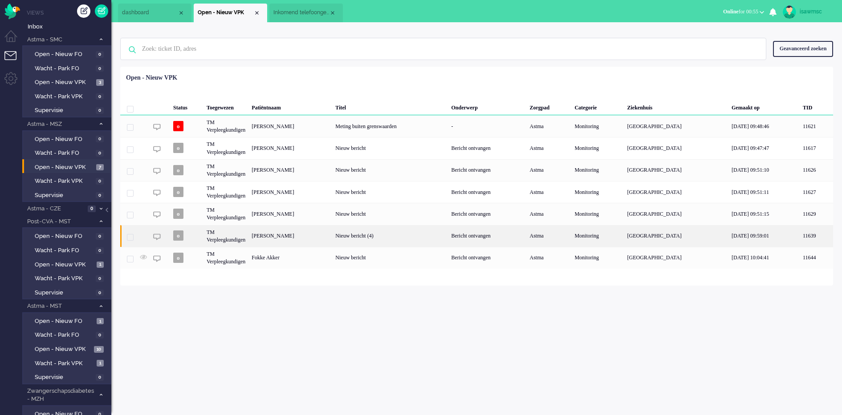
click at [303, 241] on div "[PERSON_NAME]" at bounding box center [290, 236] width 84 height 22
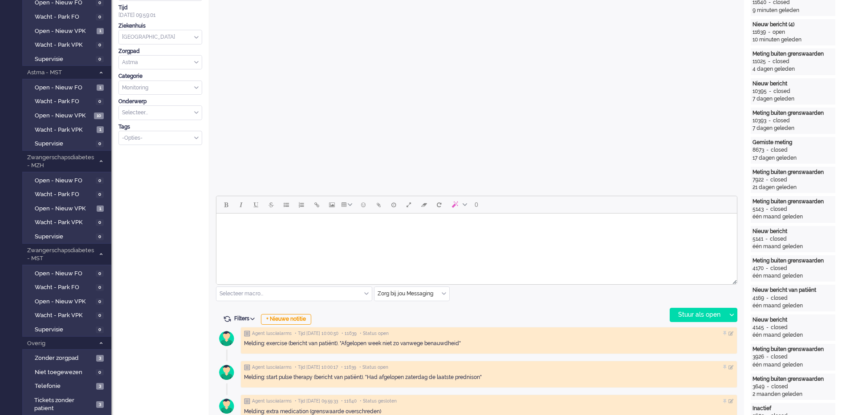
scroll to position [27, 0]
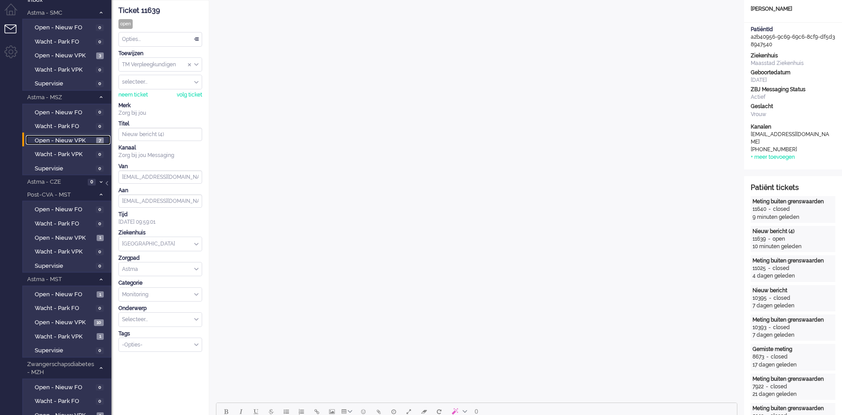
click at [93, 141] on span "Open - Nieuw VPK" at bounding box center [64, 141] width 59 height 8
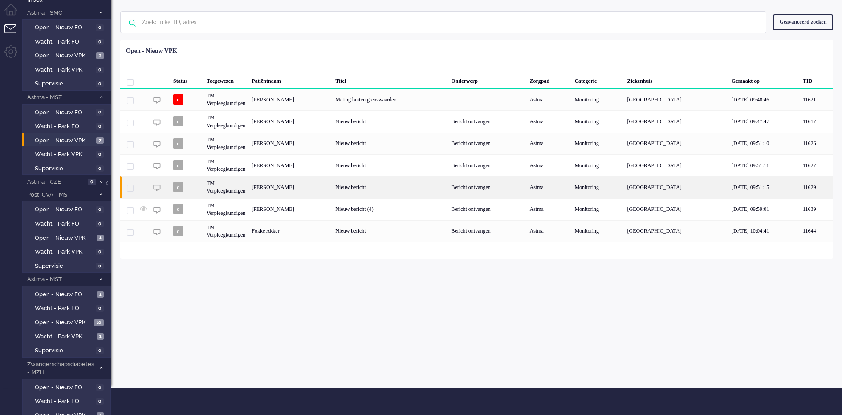
click at [332, 189] on div "[PERSON_NAME]" at bounding box center [290, 187] width 84 height 22
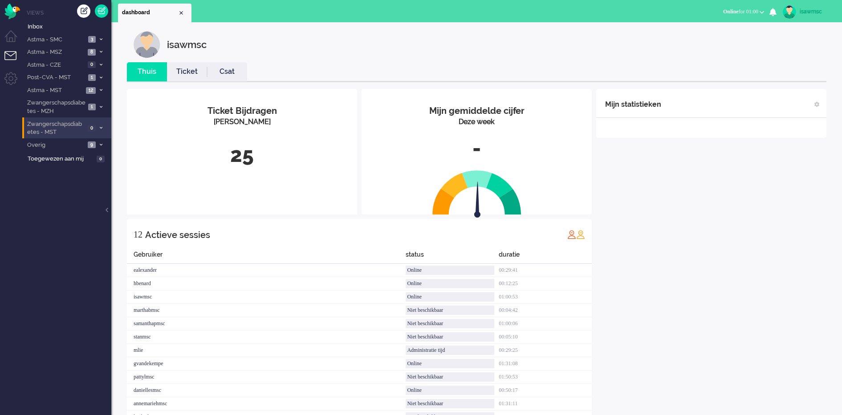
click at [93, 125] on span "0" at bounding box center [92, 128] width 8 height 7
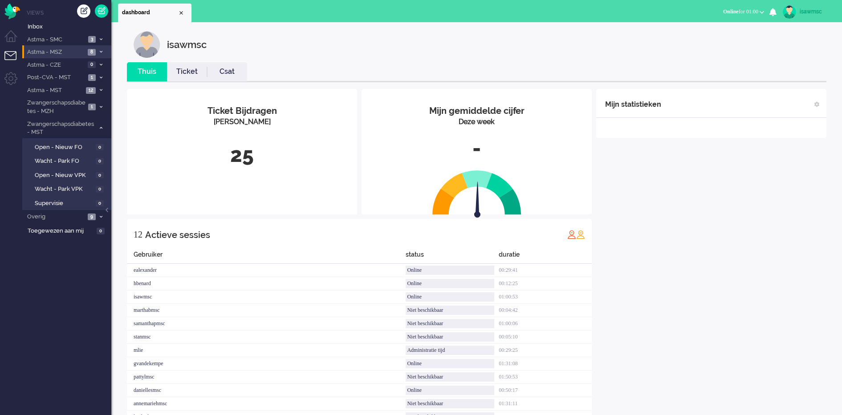
click at [94, 51] on span "8" at bounding box center [92, 52] width 8 height 7
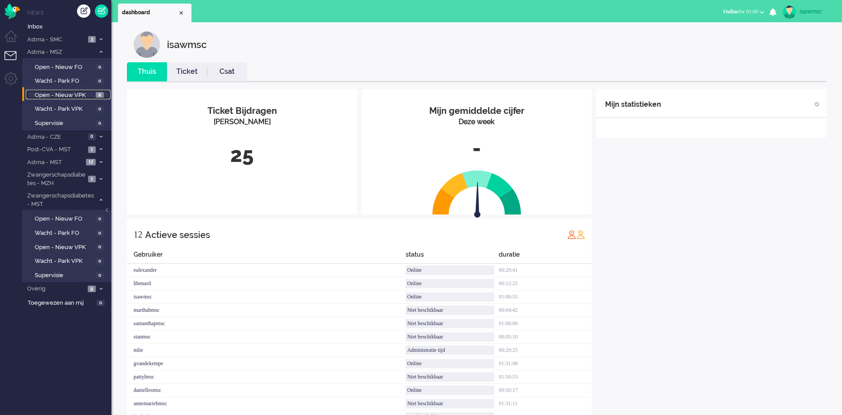
click at [96, 92] on span "8" at bounding box center [100, 95] width 8 height 7
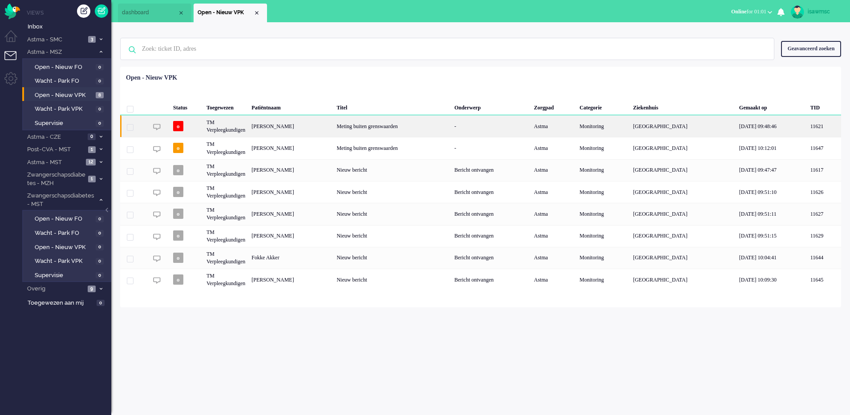
click at [317, 128] on div "[PERSON_NAME]" at bounding box center [290, 126] width 85 height 22
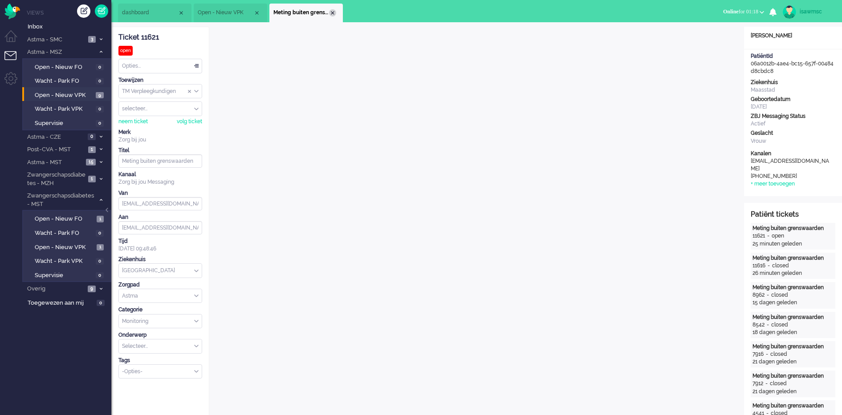
click at [335, 12] on div "Close tab" at bounding box center [332, 12] width 7 height 7
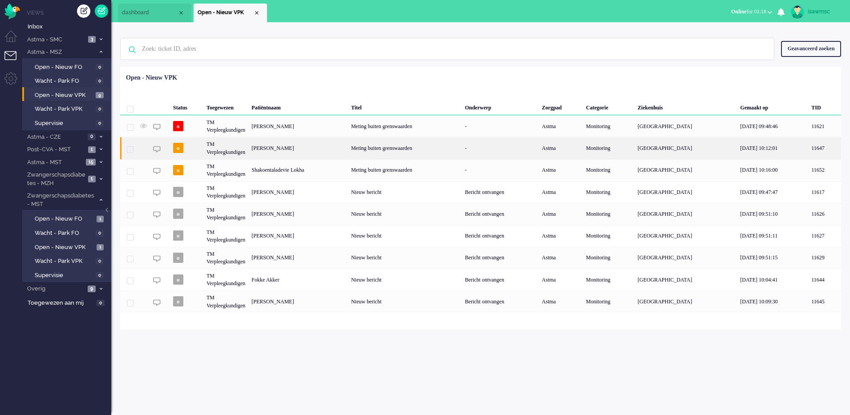
click at [337, 148] on div "Yvonne Kraal - Holländer" at bounding box center [298, 148] width 100 height 22
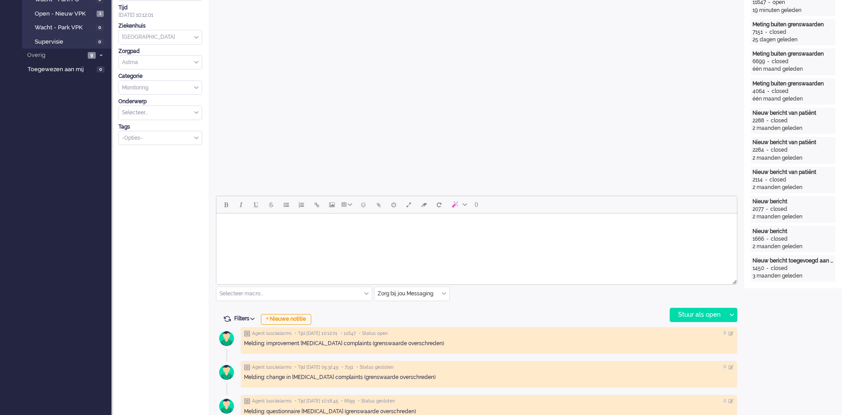
scroll to position [27, 0]
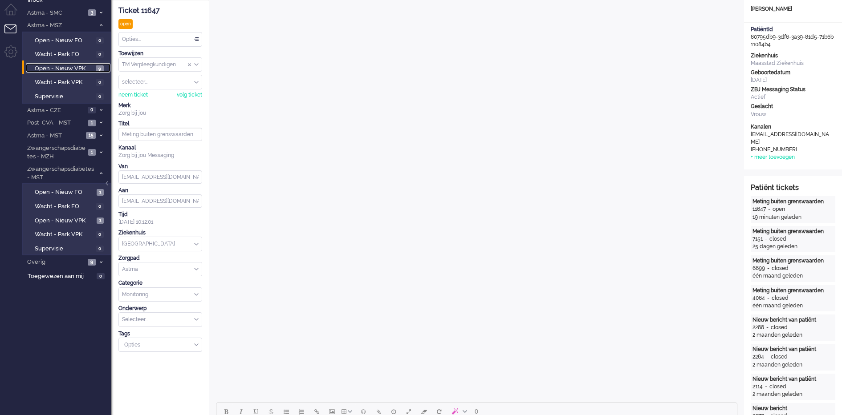
click at [98, 68] on span "9" at bounding box center [100, 68] width 8 height 7
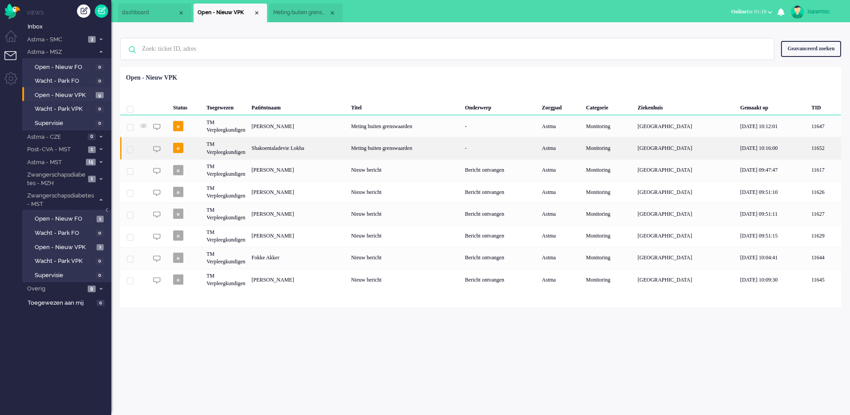
click at [337, 149] on div "Shakoentaladevie Lokha" at bounding box center [298, 148] width 100 height 22
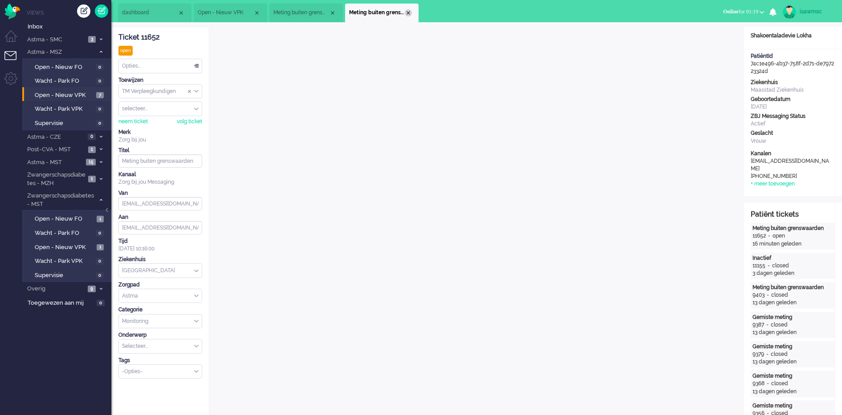
click at [408, 10] on div "Close tab" at bounding box center [408, 12] width 7 height 7
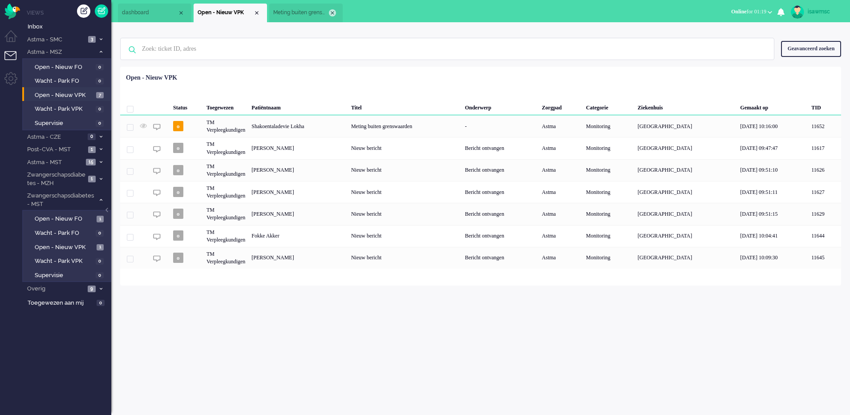
click at [333, 10] on div "Close tab" at bounding box center [332, 12] width 7 height 7
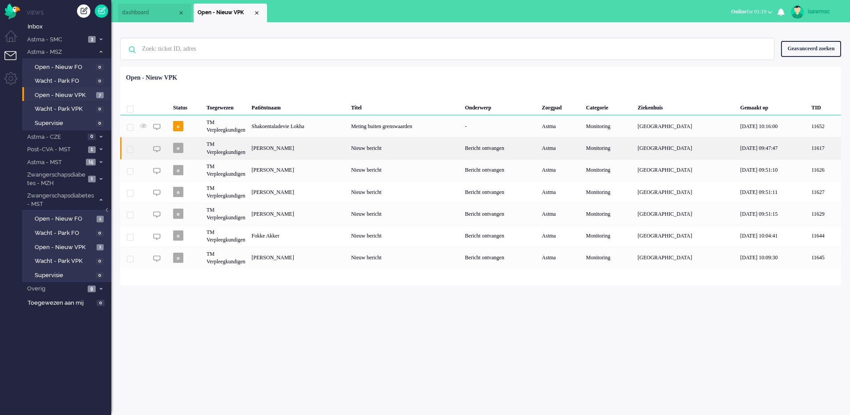
click at [315, 150] on div "[PERSON_NAME]" at bounding box center [298, 148] width 100 height 22
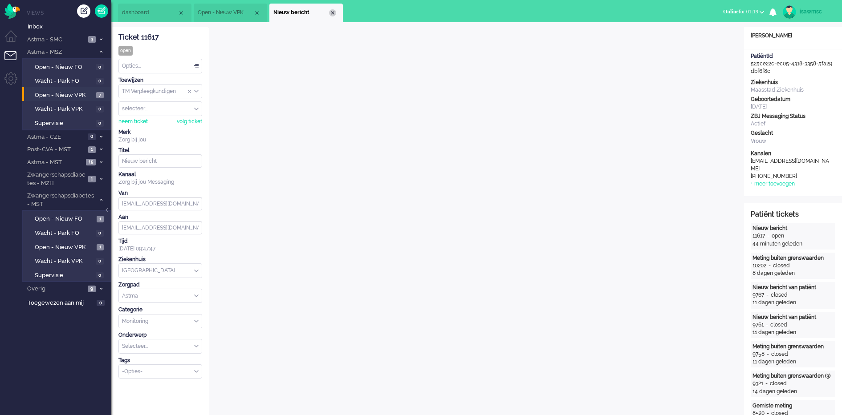
click at [331, 15] on div "Close tab" at bounding box center [332, 12] width 7 height 7
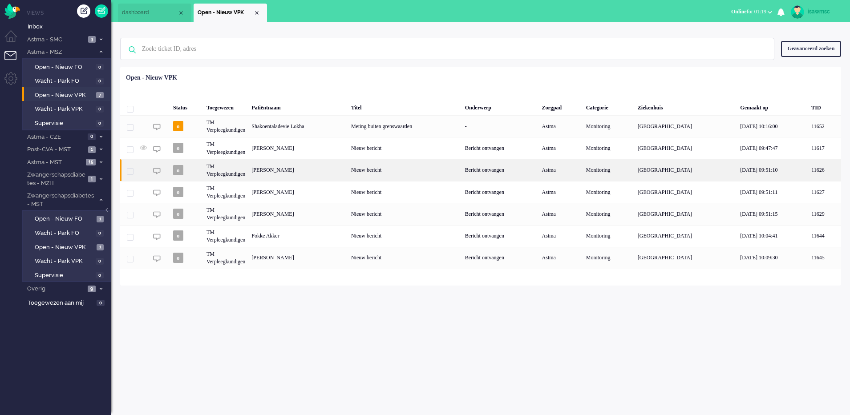
click at [325, 172] on div "[PERSON_NAME]" at bounding box center [298, 170] width 100 height 22
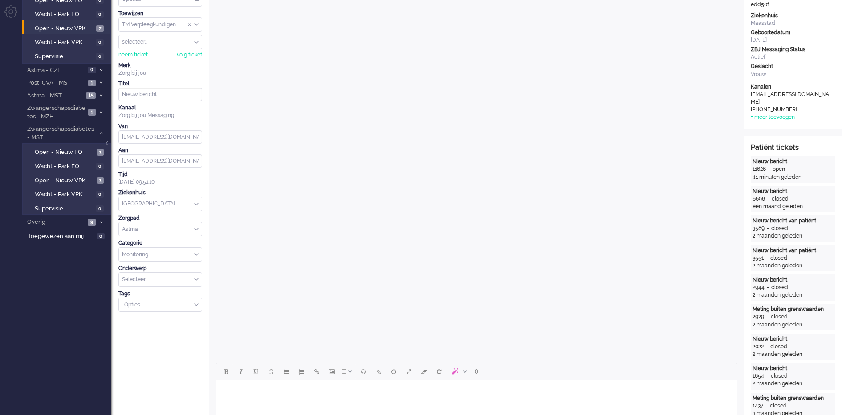
scroll to position [12, 0]
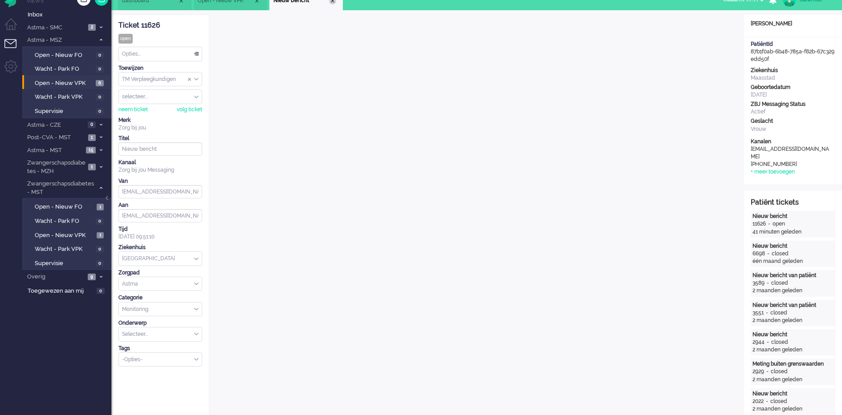
click at [333, 1] on div "Close tab" at bounding box center [332, 0] width 7 height 7
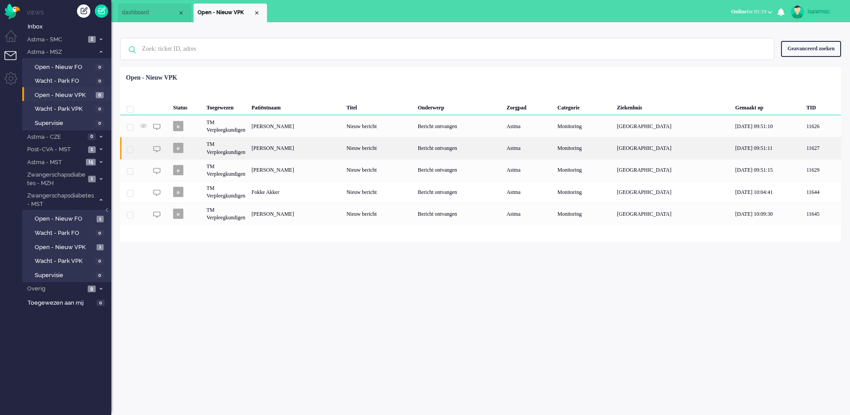
click at [315, 143] on div "[PERSON_NAME]" at bounding box center [295, 148] width 95 height 22
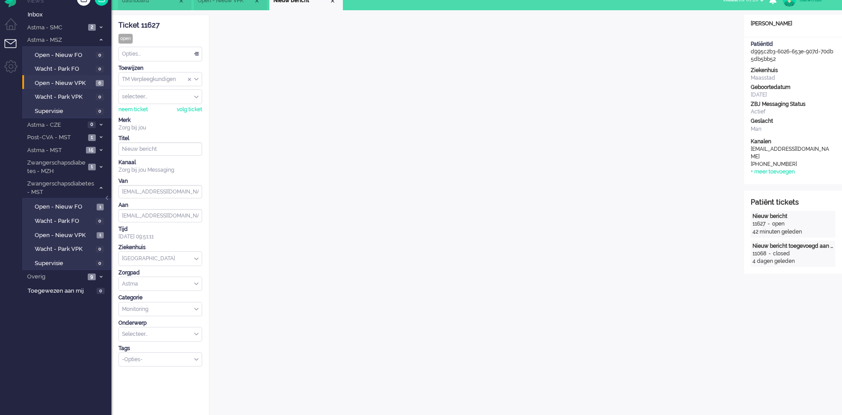
scroll to position [358, 0]
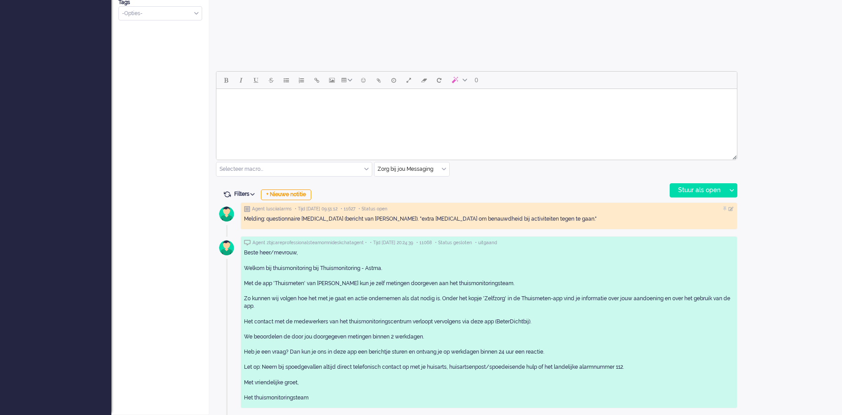
click at [376, 104] on body "Rich Text Area. Press ALT-0 for help." at bounding box center [476, 101] width 513 height 16
drag, startPoint x: 265, startPoint y: 104, endPoint x: 182, endPoint y: 84, distance: 85.6
click at [216, 89] on html "Goedemorgen," at bounding box center [476, 103] width 520 height 29
click at [299, 118] on html "Goedemorgen," at bounding box center [476, 103] width 520 height 29
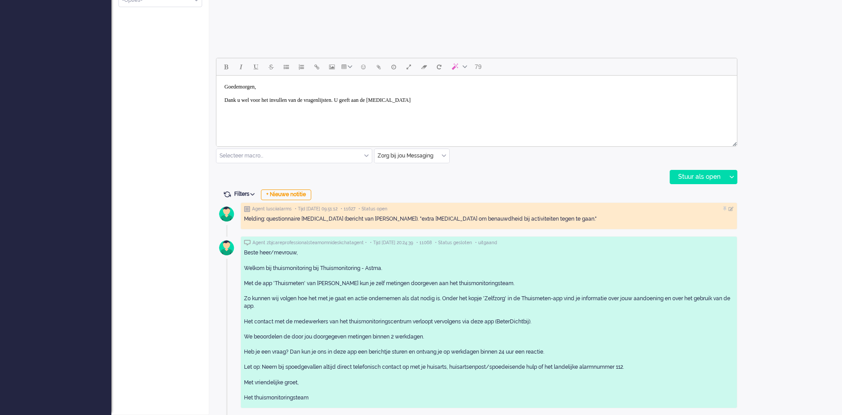
scroll to position [372, 0]
click at [678, 179] on div "Stuur als open" at bounding box center [698, 177] width 56 height 13
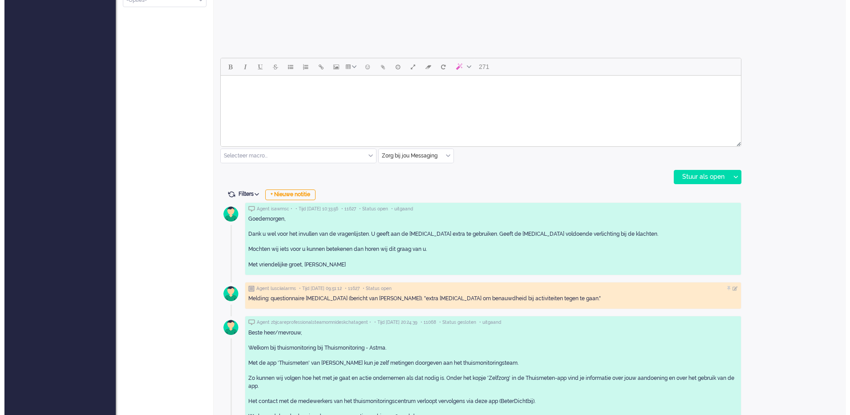
scroll to position [0, 0]
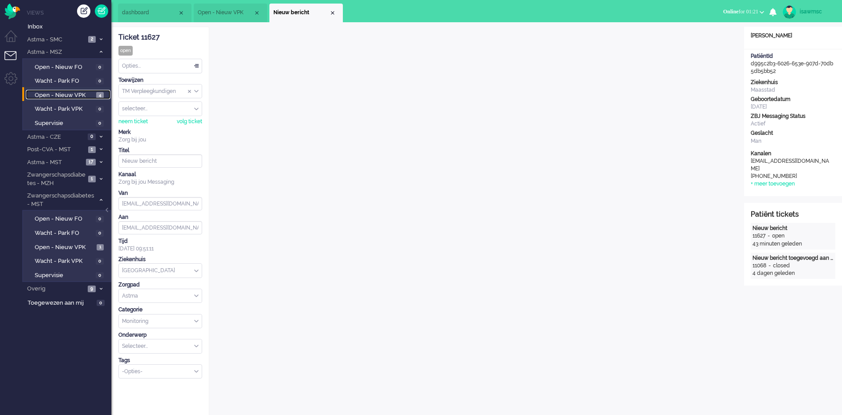
click at [92, 96] on span "Open - Nieuw VPK" at bounding box center [64, 95] width 59 height 8
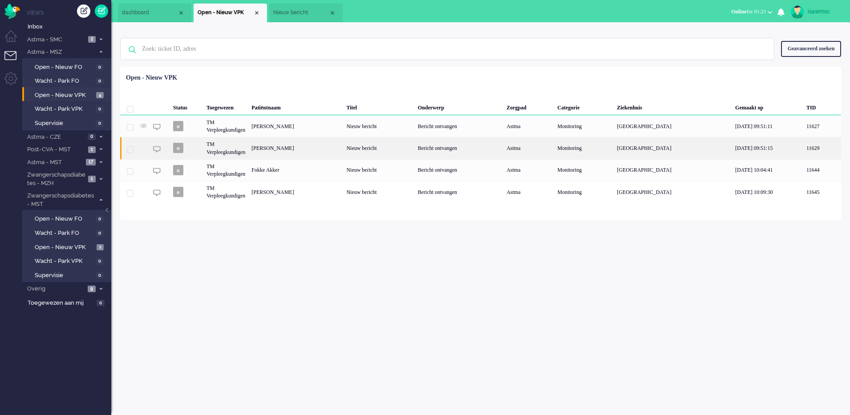
click at [330, 146] on div "[PERSON_NAME]" at bounding box center [295, 148] width 95 height 22
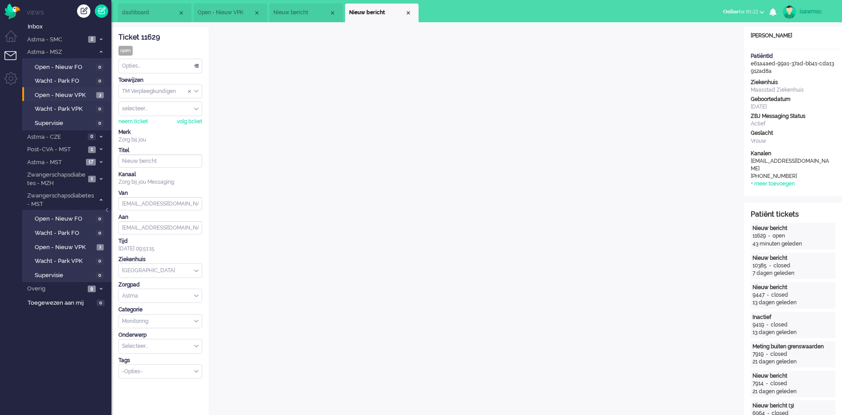
scroll to position [334, 0]
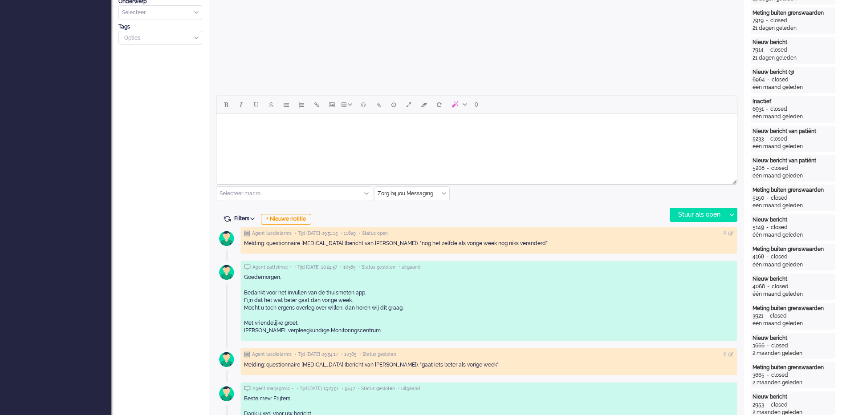
click at [387, 136] on html at bounding box center [476, 125] width 520 height 23
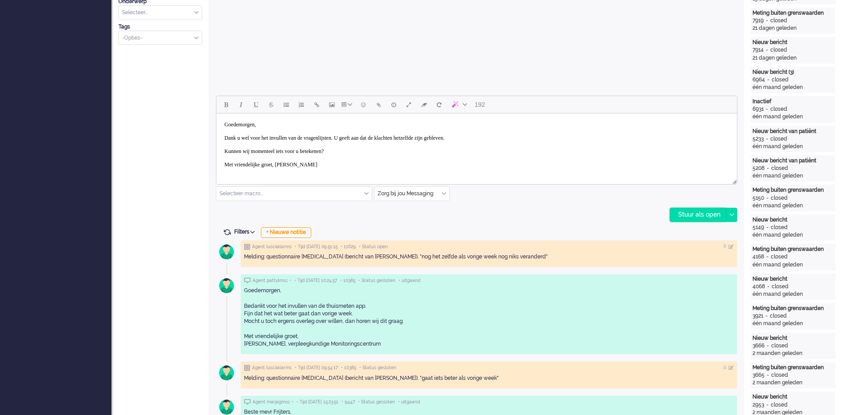
click at [686, 220] on div "Stuur als open" at bounding box center [698, 214] width 56 height 13
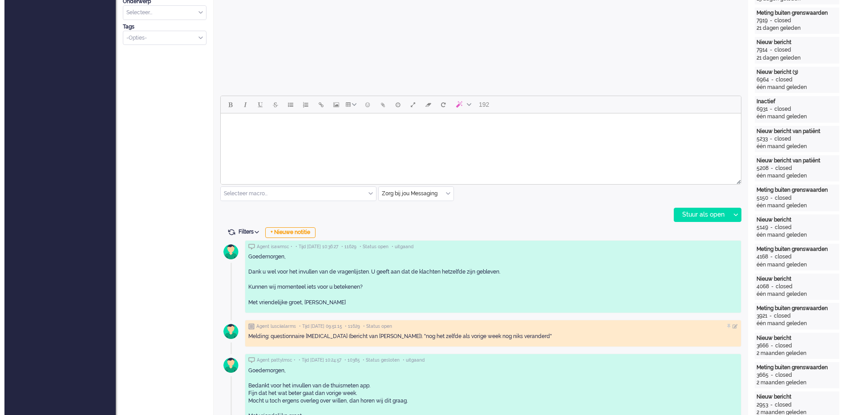
scroll to position [0, 0]
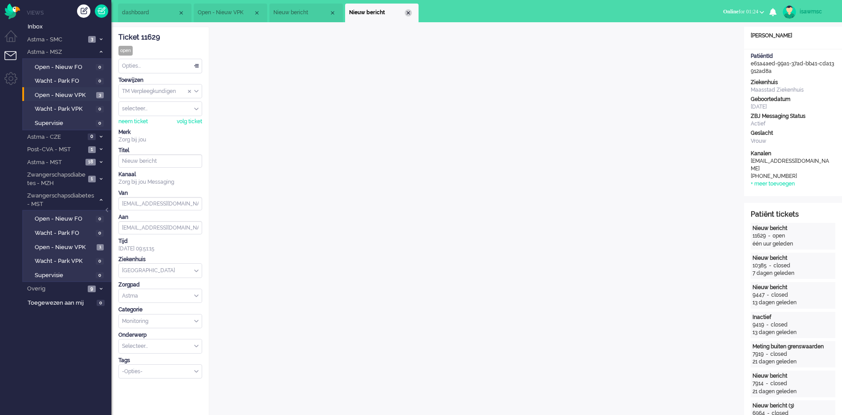
click at [408, 13] on div "Close tab" at bounding box center [408, 12] width 7 height 7
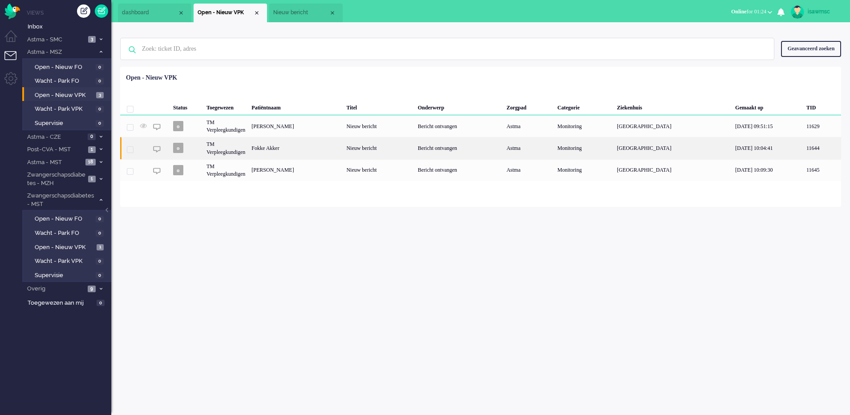
click at [343, 154] on div "Fokke Akker" at bounding box center [295, 148] width 95 height 22
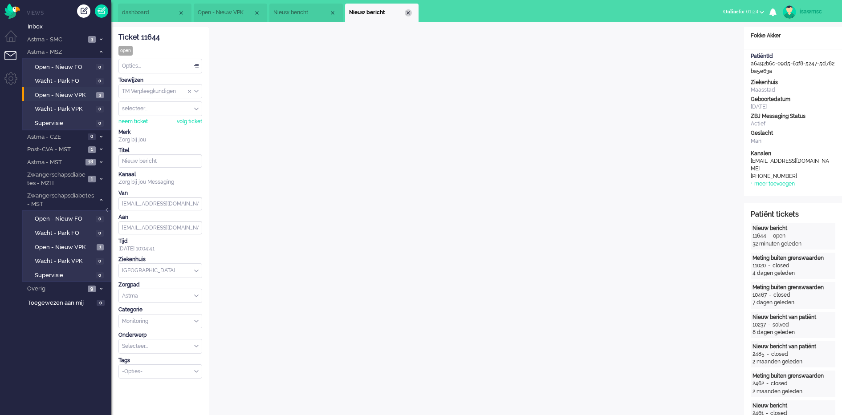
click at [407, 15] on div "Close tab" at bounding box center [408, 12] width 7 height 7
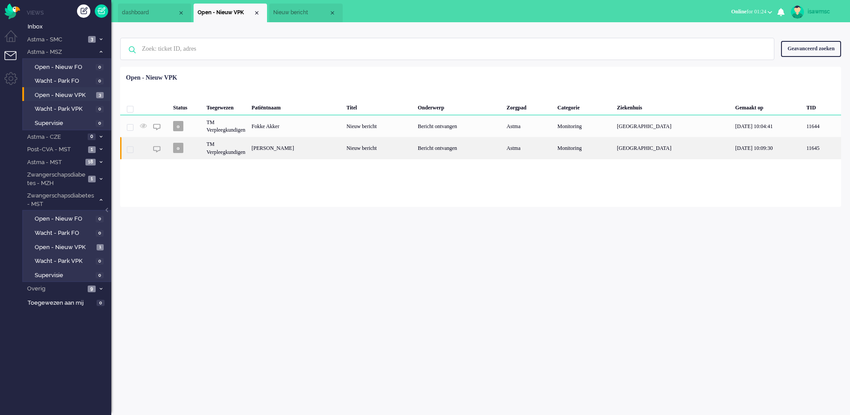
click at [322, 154] on div "[PERSON_NAME]" at bounding box center [295, 148] width 95 height 22
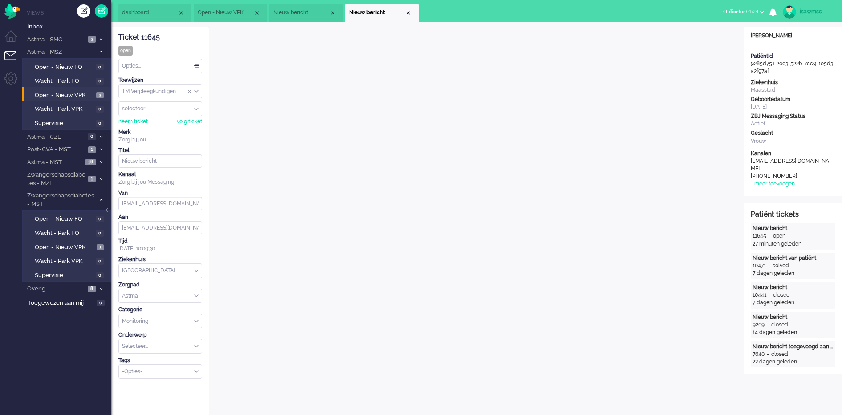
click at [407, 15] on div "Close tab" at bounding box center [408, 12] width 7 height 7
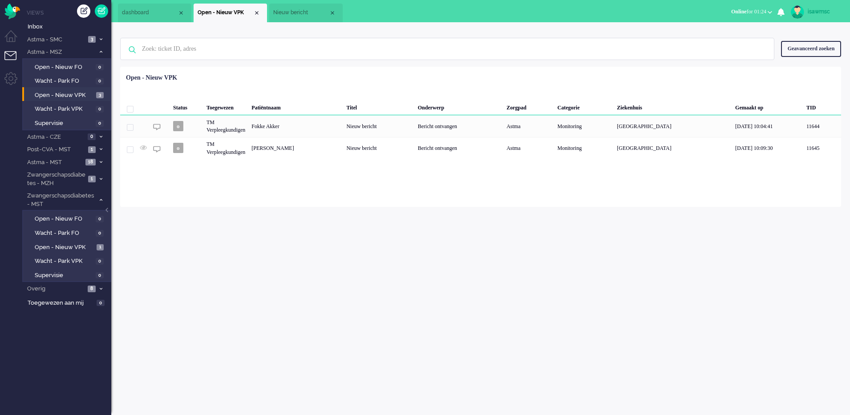
click at [406, 12] on ul "dashboard Open - Nieuw VPK Nieuw bericht" at bounding box center [394, 11] width 552 height 22
click at [334, 9] on div "Close tab" at bounding box center [332, 12] width 7 height 7
click at [106, 90] on link "Open - Nieuw VPK 3" at bounding box center [68, 95] width 85 height 10
click at [80, 250] on span "Open - Nieuw VPK" at bounding box center [65, 248] width 60 height 8
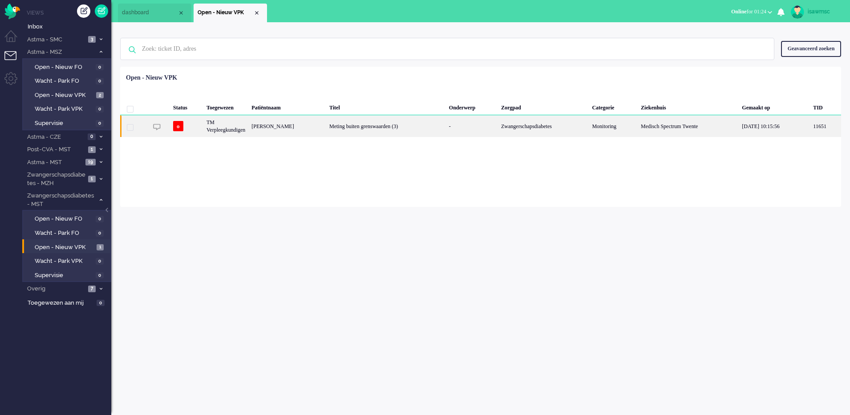
click at [331, 123] on div "Meting buiten grenswaarden (3)" at bounding box center [386, 126] width 120 height 22
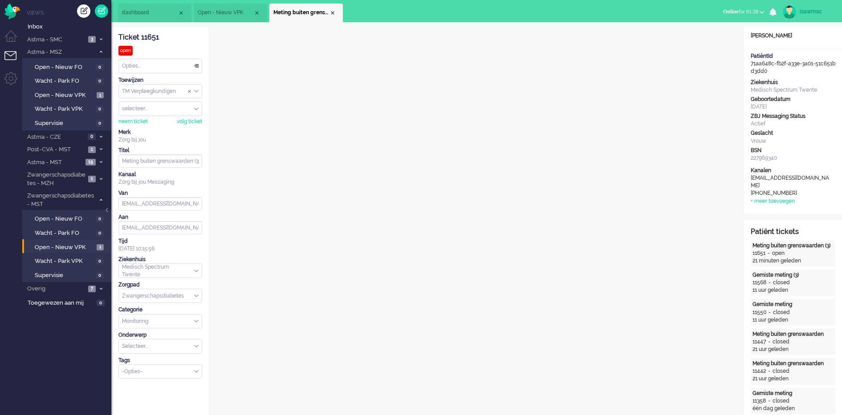
scroll to position [390, 0]
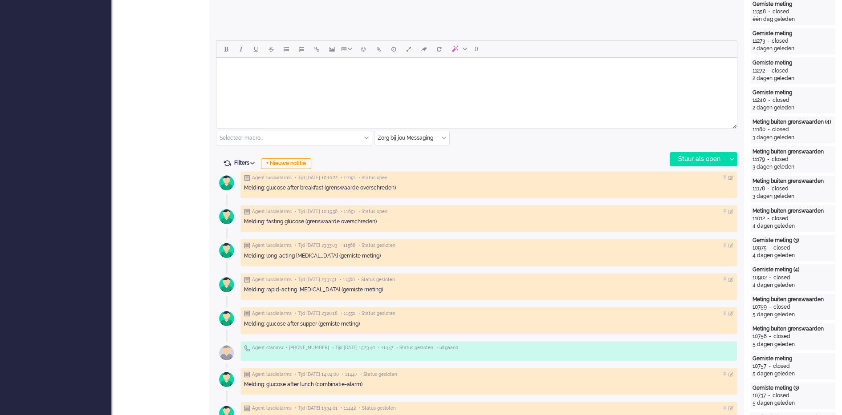
click at [441, 138] on input "text" at bounding box center [411, 138] width 75 height 14
click at [412, 165] on span "uitgaand telefoon" at bounding box center [400, 165] width 44 height 8
click at [696, 157] on div "Stuur als open" at bounding box center [698, 159] width 56 height 13
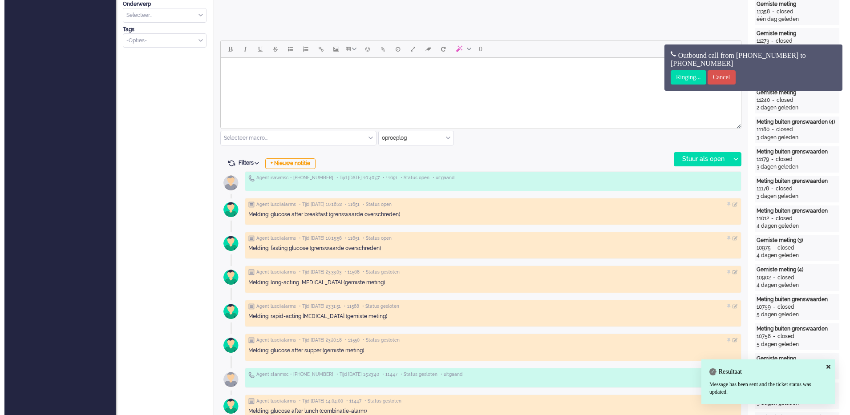
scroll to position [0, 0]
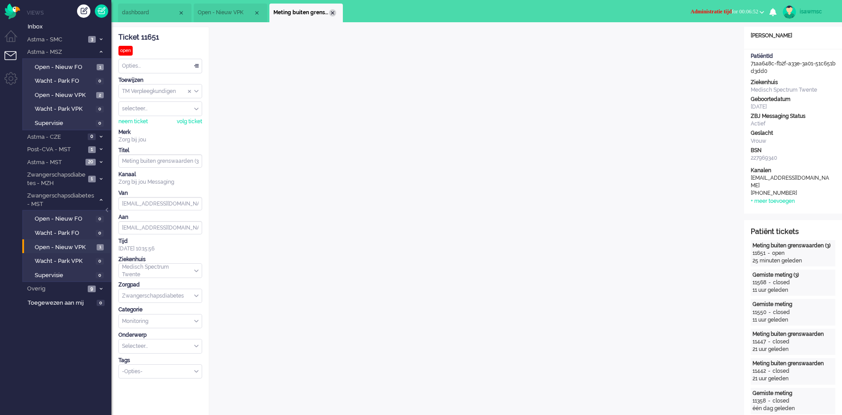
click at [334, 12] on div "Close tab" at bounding box center [332, 12] width 7 height 7
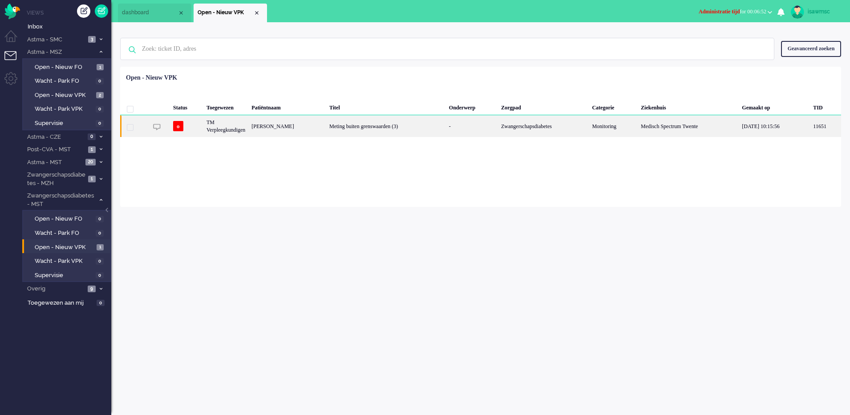
click at [278, 135] on div "Linsey Beld" at bounding box center [287, 126] width 78 height 22
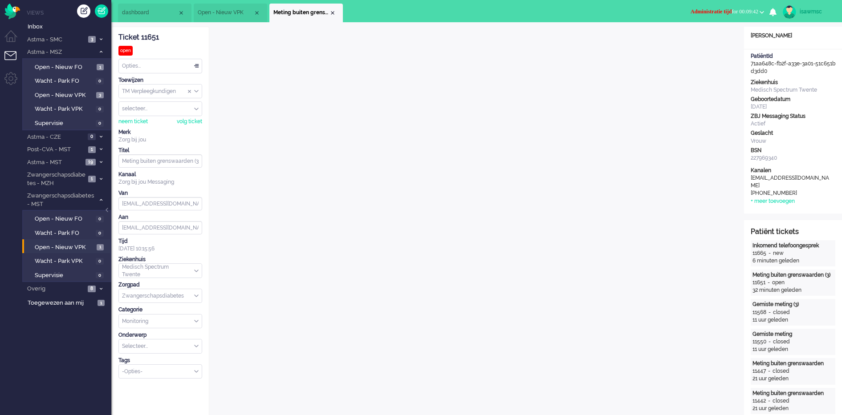
click at [708, 0] on ul "Niet beschikbaar Online Outbound pending Administratie tijd for 00:09:42 Niet b…" at bounding box center [763, 11] width 157 height 22
click at [713, 12] on span "Administratie tijd" at bounding box center [711, 11] width 41 height 6
click at [703, 41] on label "Online" at bounding box center [727, 40] width 70 height 8
click at [99, 162] on span at bounding box center [101, 162] width 7 height 5
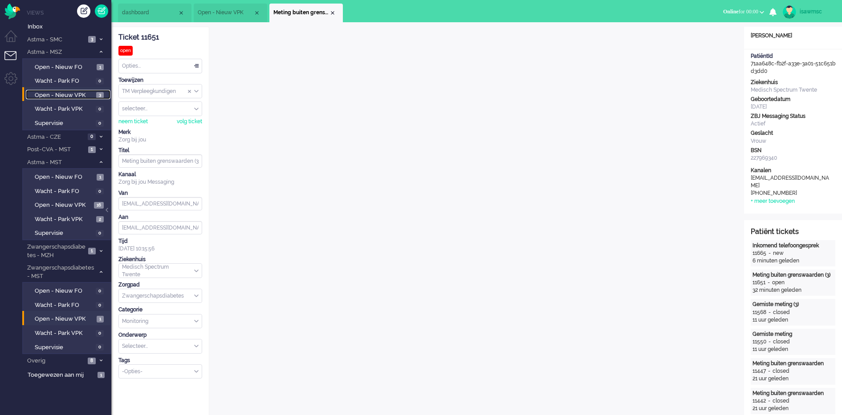
click at [92, 91] on span "Open - Nieuw VPK" at bounding box center [64, 95] width 59 height 8
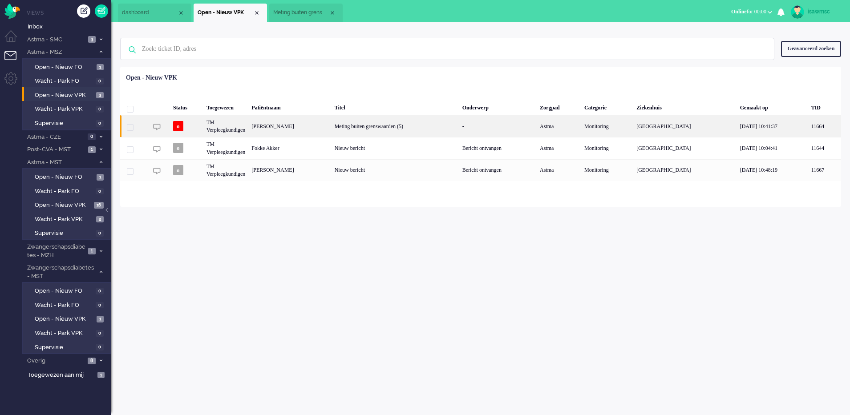
click at [331, 130] on div "Cornelia Anastacia Jurrjens-Oskam" at bounding box center [289, 126] width 83 height 22
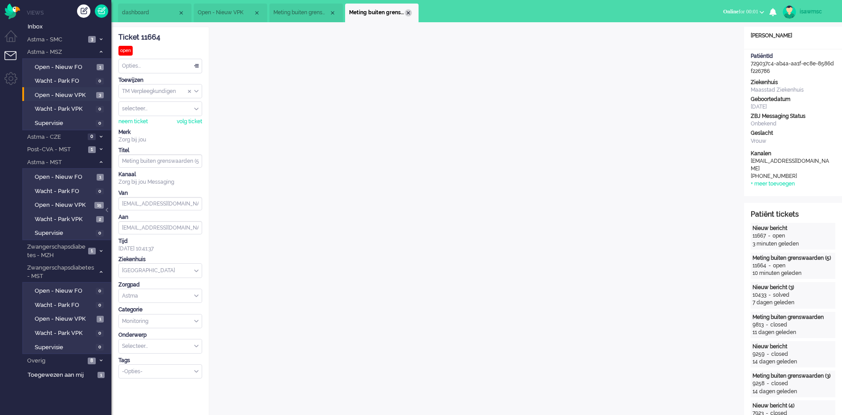
click at [407, 11] on div "Close tab" at bounding box center [408, 12] width 7 height 7
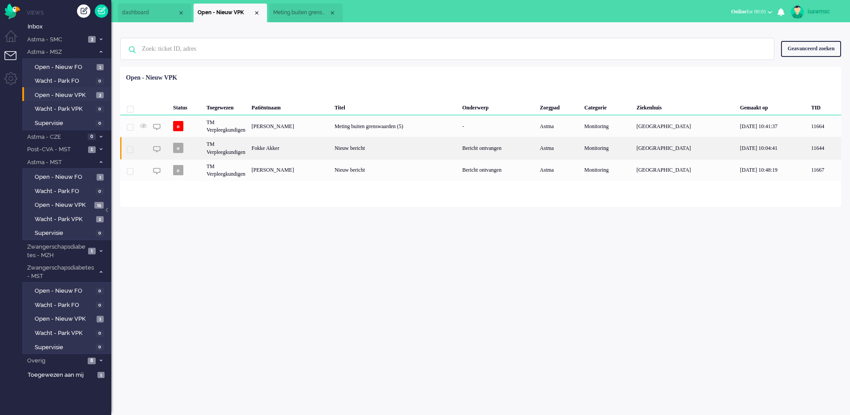
click at [314, 139] on div "Fokke Akker" at bounding box center [289, 148] width 83 height 22
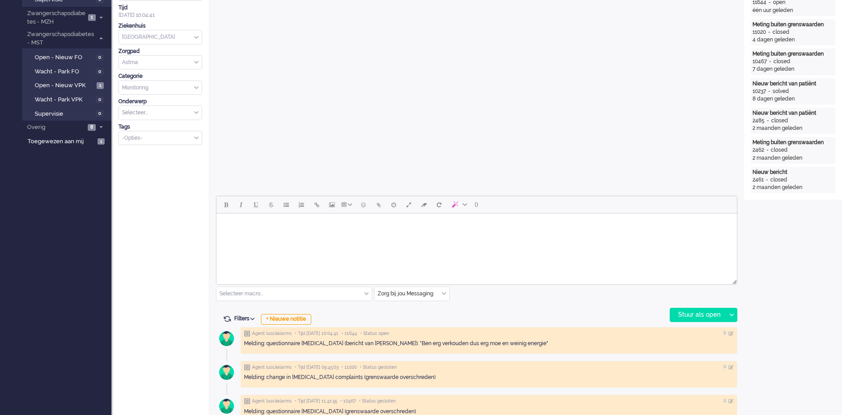
scroll to position [27, 0]
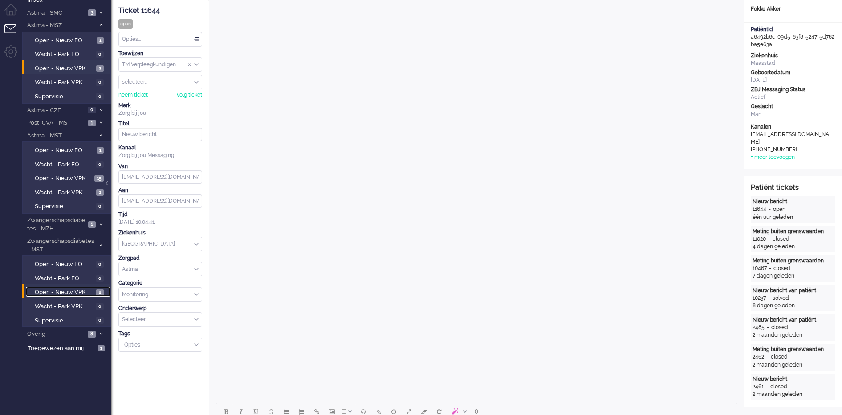
click at [104, 290] on link "Open - Nieuw VPK 2" at bounding box center [68, 292] width 85 height 10
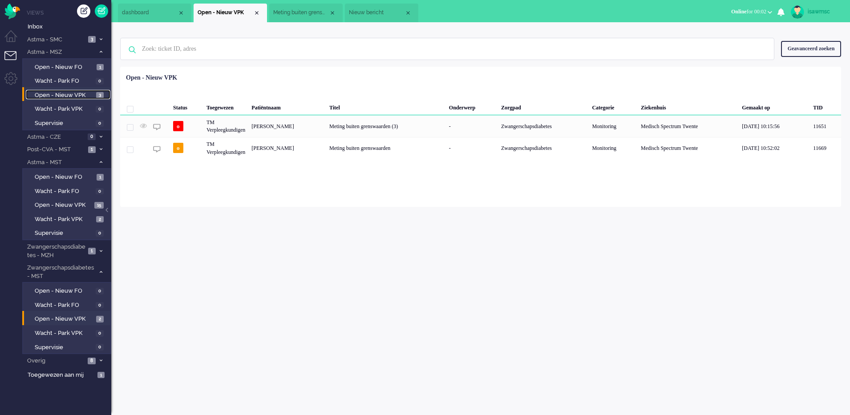
click at [98, 94] on span "3" at bounding box center [100, 95] width 8 height 7
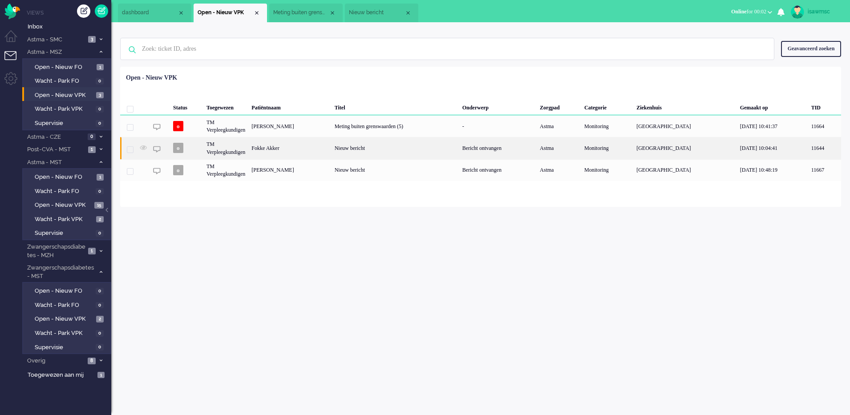
click at [314, 143] on div "Fokke Akker" at bounding box center [289, 148] width 83 height 22
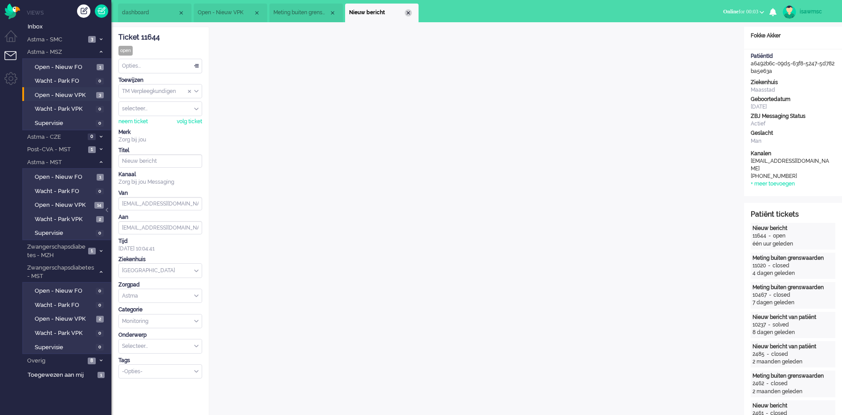
click at [407, 13] on div "Close tab" at bounding box center [408, 12] width 7 height 7
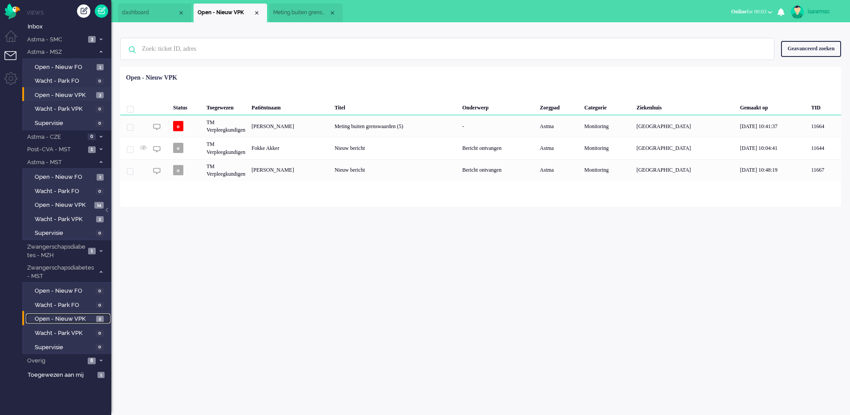
click at [85, 315] on span "Open - Nieuw VPK" at bounding box center [64, 319] width 59 height 8
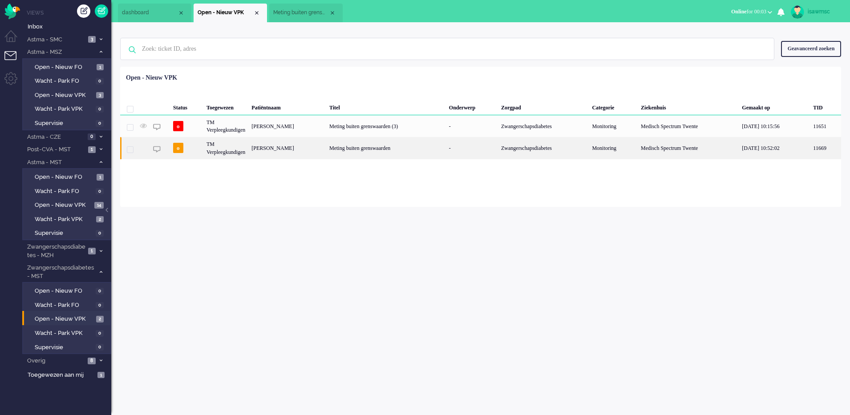
click at [286, 151] on div "[PERSON_NAME]" at bounding box center [287, 148] width 78 height 22
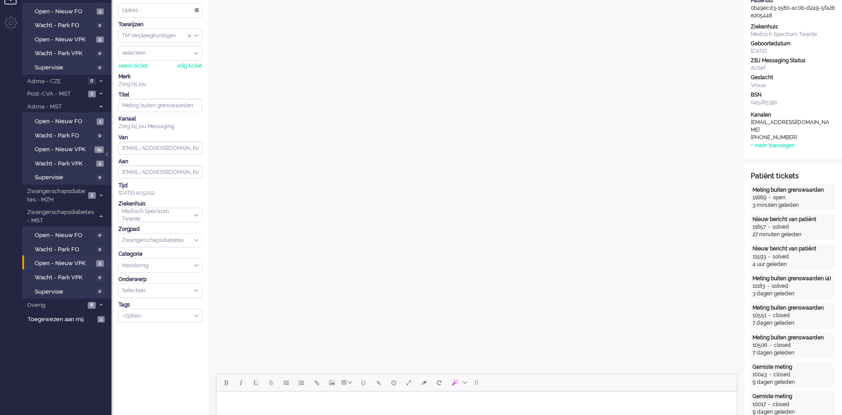
scroll to position [223, 0]
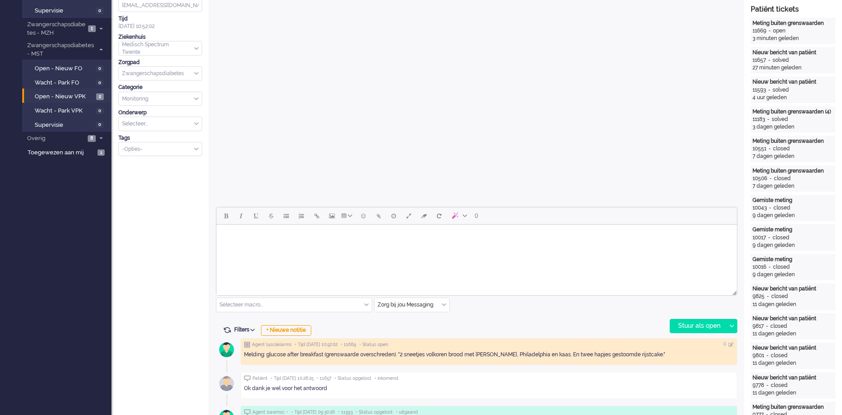
click at [360, 242] on body "Rich Text Area. Press ALT-0 for help." at bounding box center [476, 236] width 513 height 16
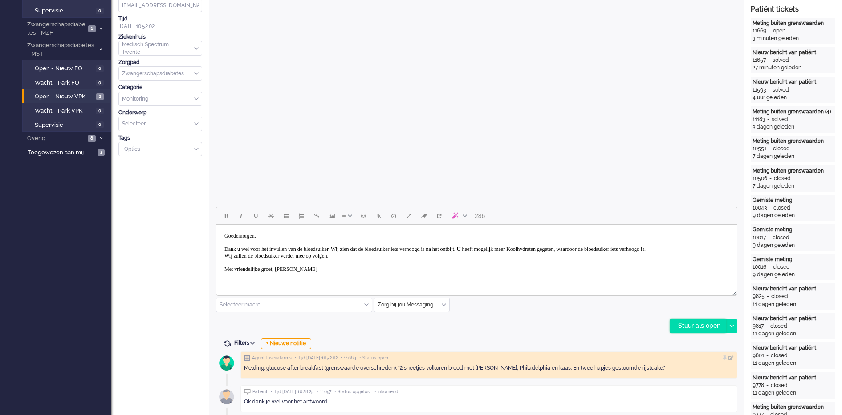
click at [690, 322] on div "Stuur als open" at bounding box center [698, 326] width 56 height 13
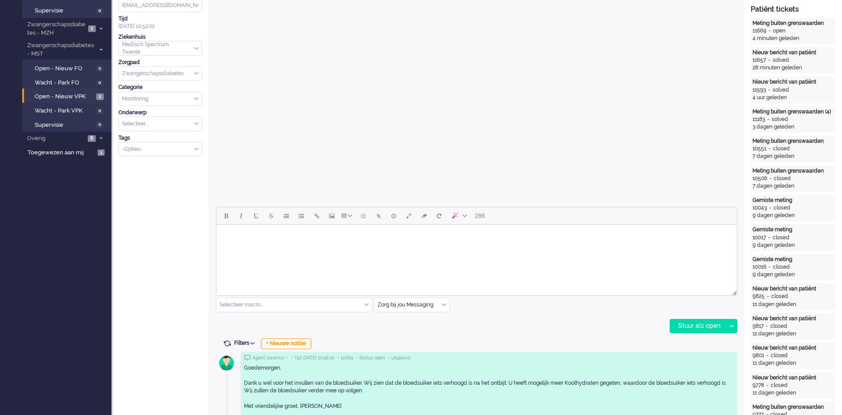
scroll to position [0, 0]
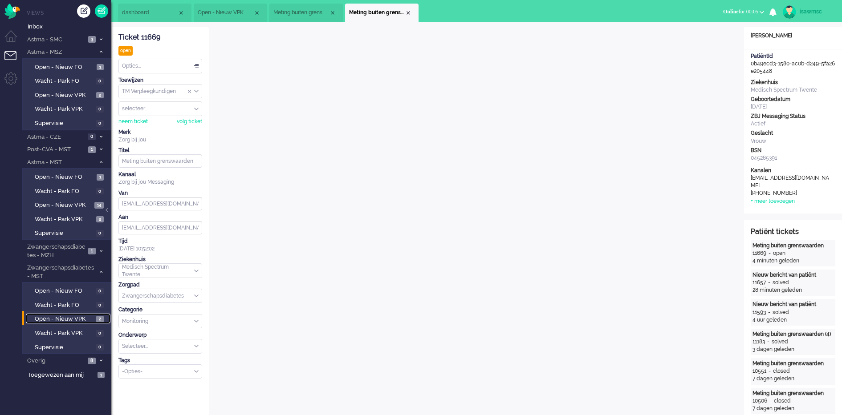
click at [88, 319] on span "Open - Nieuw VPK" at bounding box center [64, 319] width 59 height 8
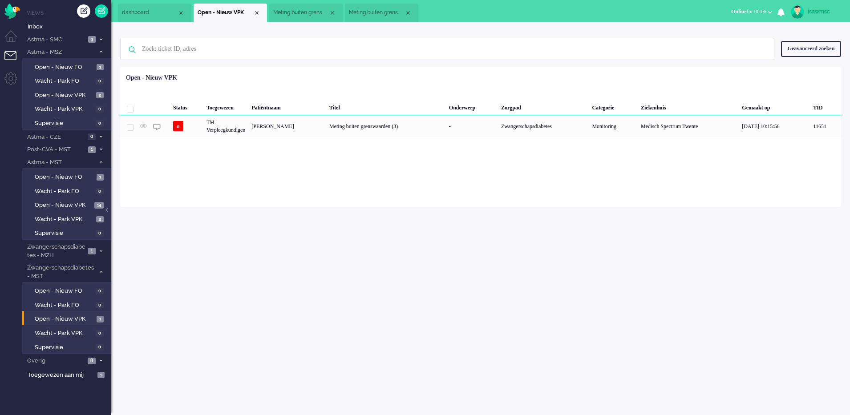
click at [362, 34] on div "Geen zoekresultaten Probeer nog eens Geavanceerd zoeken Geavanceerd zoeken Tick…" at bounding box center [480, 49] width 721 height 36
click at [48, 29] on span "Inbox" at bounding box center [70, 27] width 84 height 8
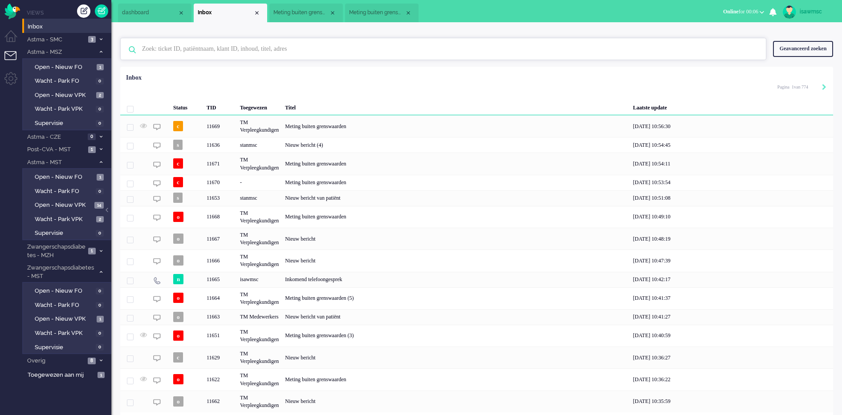
click at [250, 56] on input "text" at bounding box center [444, 48] width 618 height 21
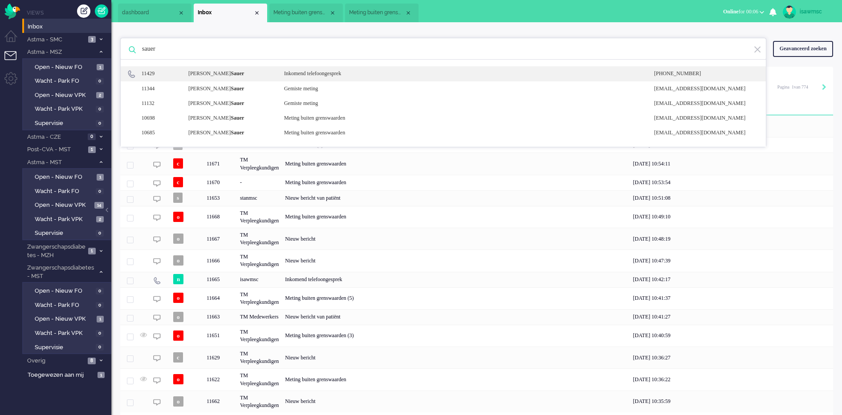
type input "sauer"
click at [252, 69] on div "11429 lynn Sauer Inkomend telefoongesprek +31612864717" at bounding box center [443, 73] width 645 height 15
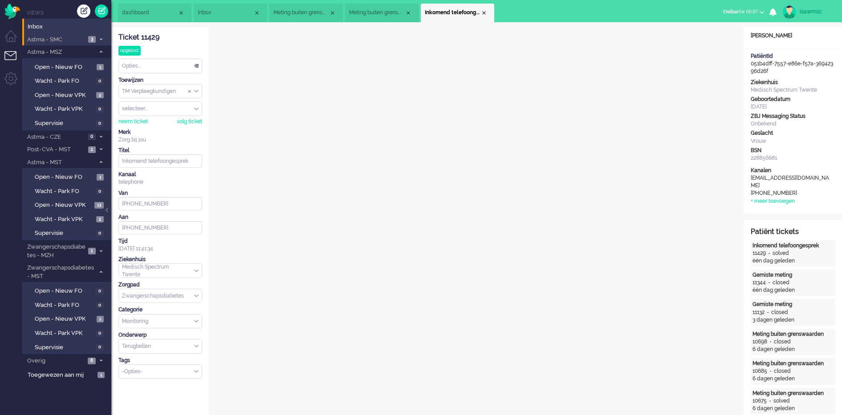
click at [92, 36] on span "3" at bounding box center [92, 39] width 8 height 7
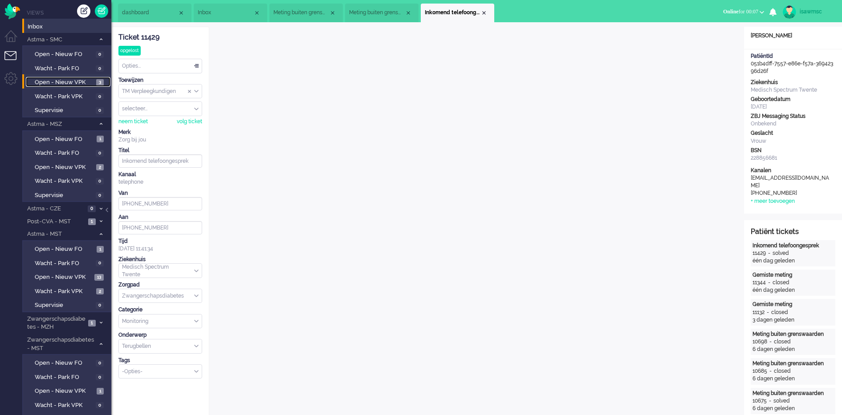
click at [94, 83] on link "Open - Nieuw VPK 3" at bounding box center [68, 82] width 85 height 10
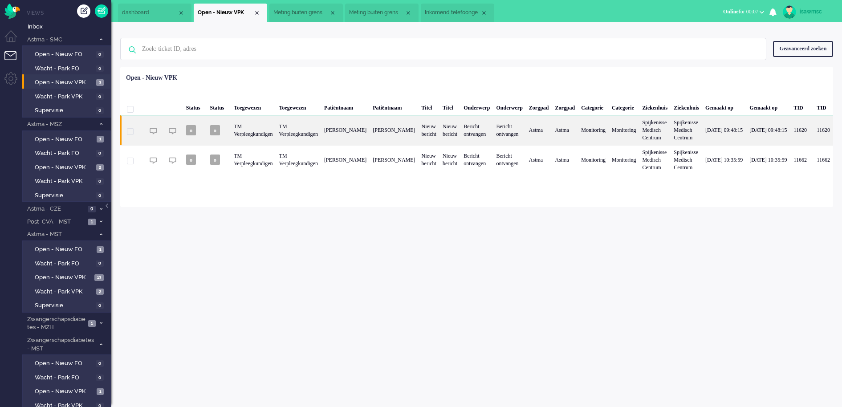
click at [370, 134] on div "Willy Fenni Stoffels" at bounding box center [345, 129] width 49 height 29
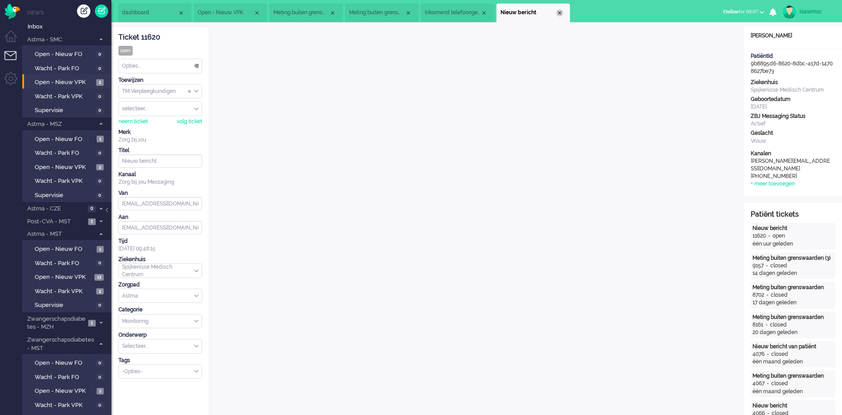
click at [557, 14] on div "Close tab" at bounding box center [559, 12] width 7 height 7
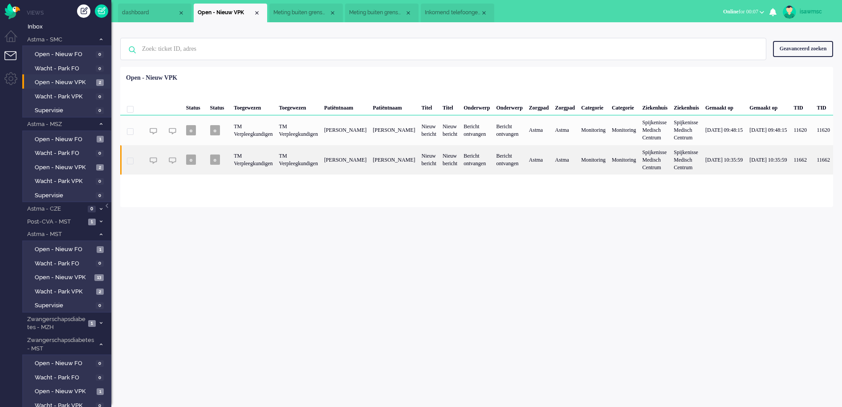
click at [345, 165] on div "Neeltje van Eijbergen" at bounding box center [345, 159] width 49 height 29
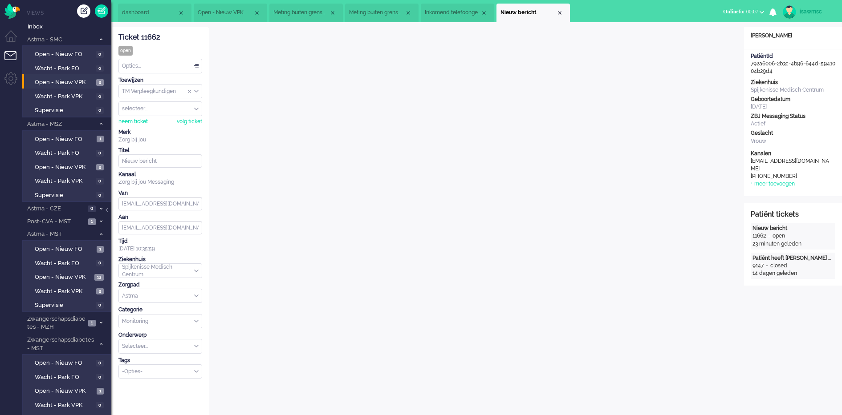
click at [560, 13] on div "Close tab" at bounding box center [559, 12] width 7 height 7
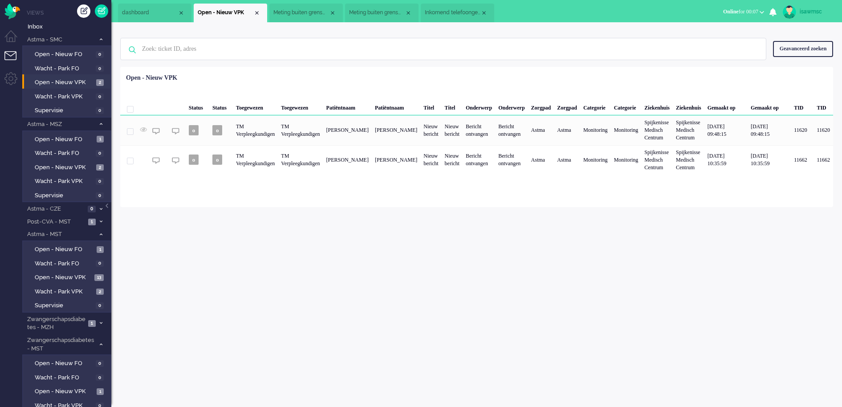
click at [370, 245] on div "isawmsc Thuis Ticket Csat Mijn gemiddelde cijfer Deze week - Ticket Bijdragen P…" at bounding box center [476, 214] width 731 height 385
click at [89, 84] on span "Open - Nieuw VPK" at bounding box center [64, 82] width 59 height 8
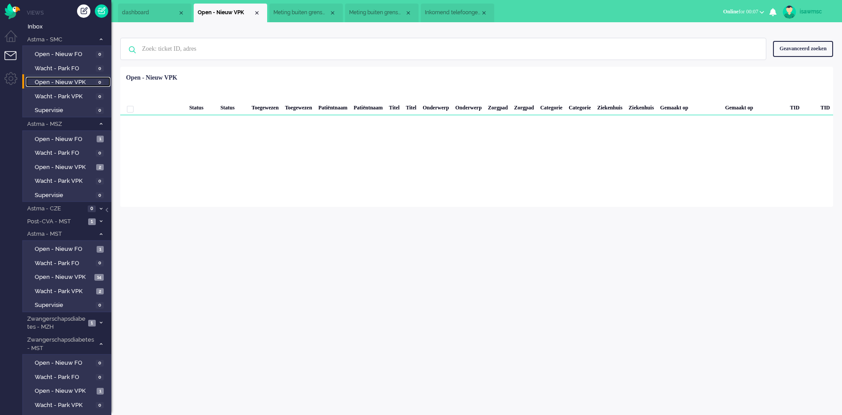
click at [461, 14] on span "Inkomend telefoongesprek" at bounding box center [453, 13] width 56 height 8
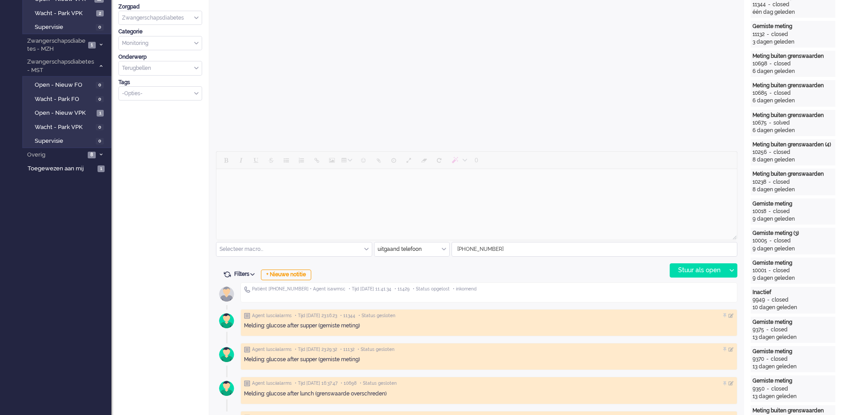
scroll to position [167, 0]
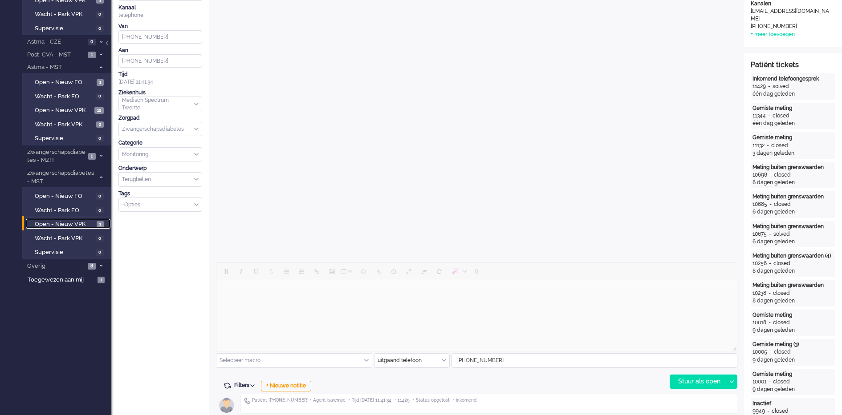
click at [97, 223] on span "1" at bounding box center [100, 224] width 7 height 7
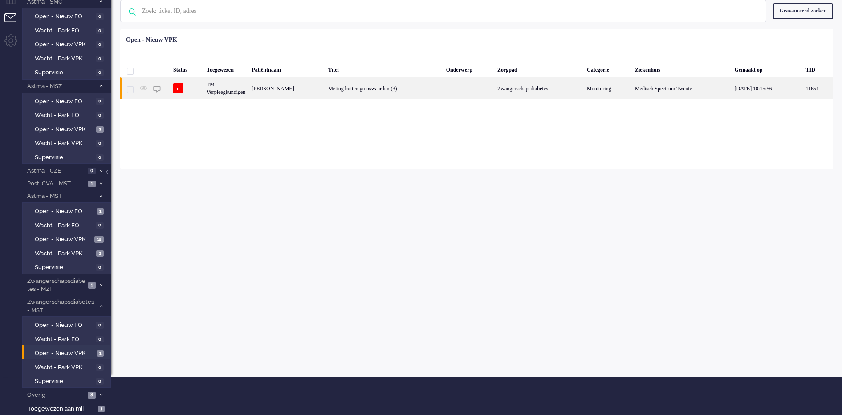
click at [344, 90] on div "Meting buiten grenswaarden (3)" at bounding box center [384, 88] width 118 height 22
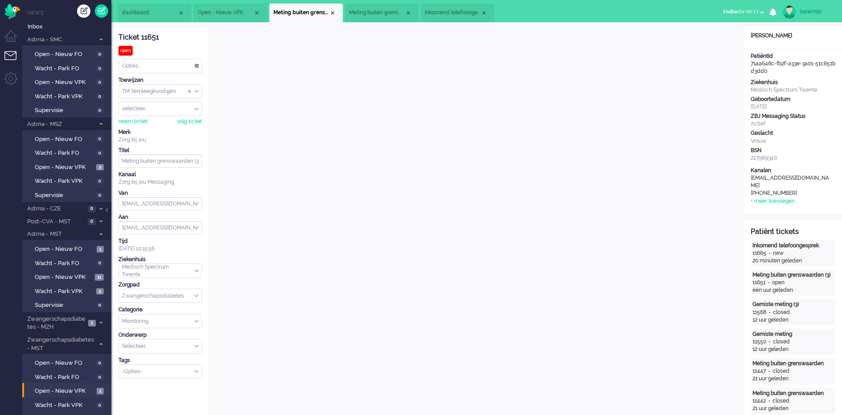
click at [384, 18] on li "Meting buiten grenswaarden" at bounding box center [381, 13] width 73 height 19
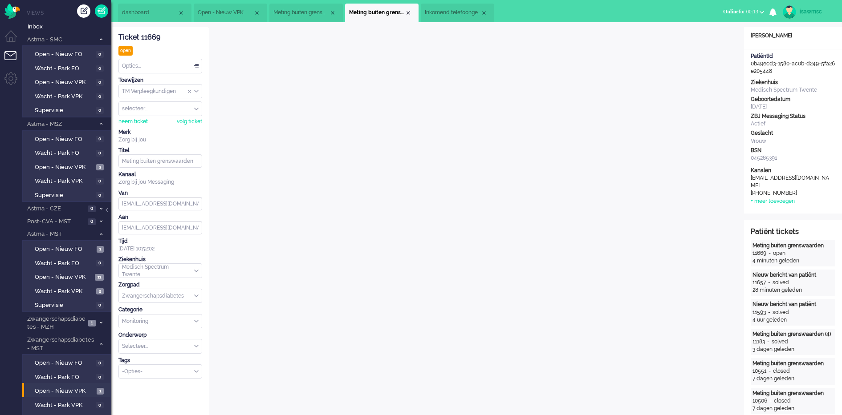
click at [442, 5] on li "Inkomend telefoongesprek" at bounding box center [457, 13] width 73 height 19
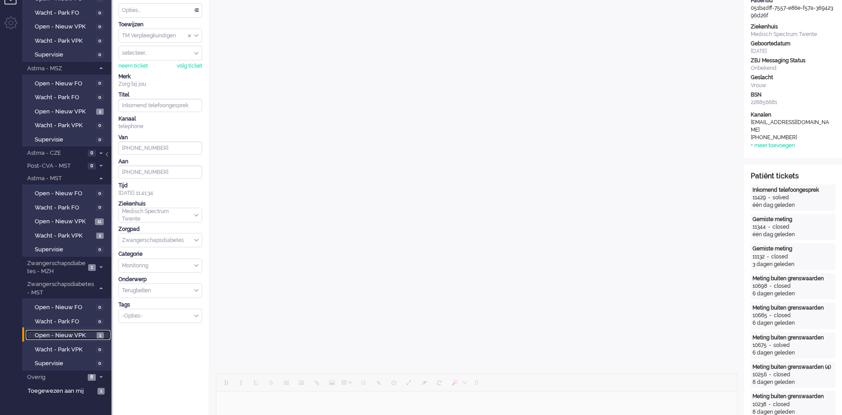
click at [87, 337] on span "Open - Nieuw VPK" at bounding box center [65, 336] width 60 height 8
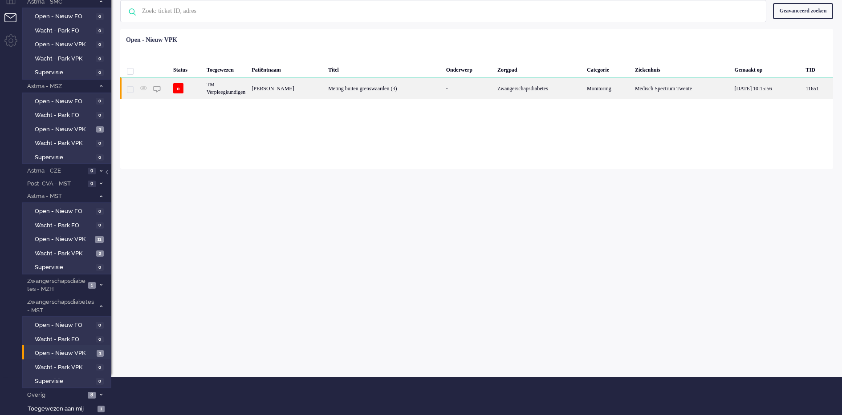
click at [376, 93] on div "Meting buiten grenswaarden (3)" at bounding box center [384, 88] width 118 height 22
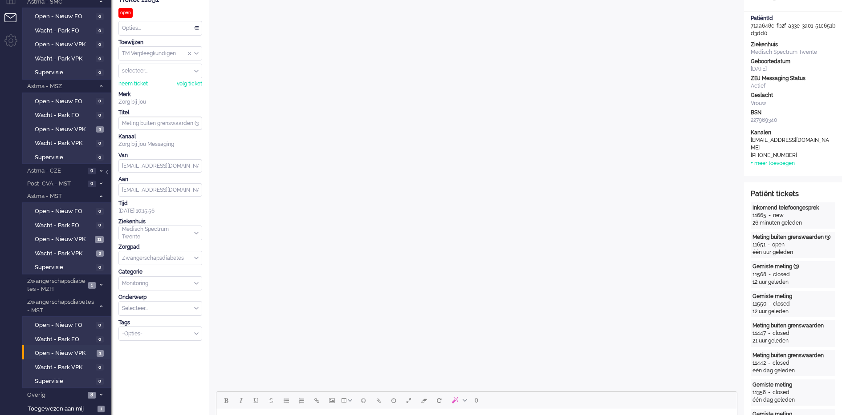
scroll to position [205, 0]
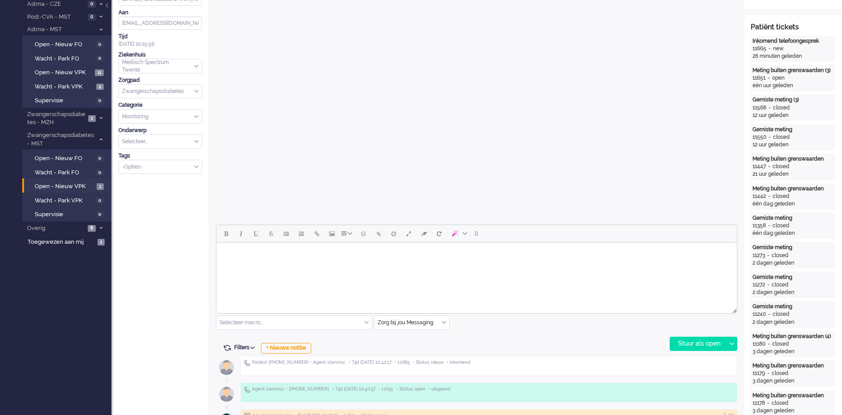
click at [373, 254] on body "Rich Text Area. Press ALT-0 for help." at bounding box center [476, 254] width 513 height 16
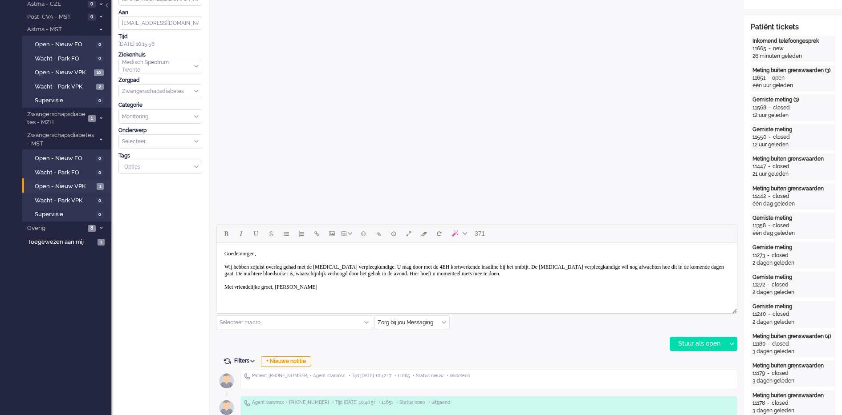
click at [677, 269] on body "Goedemorgen, Wij hebben zojuist overleg gehad met de diabetes verpleegkundige. …" at bounding box center [476, 270] width 513 height 49
click at [682, 346] on div "Stuur als open" at bounding box center [698, 343] width 56 height 13
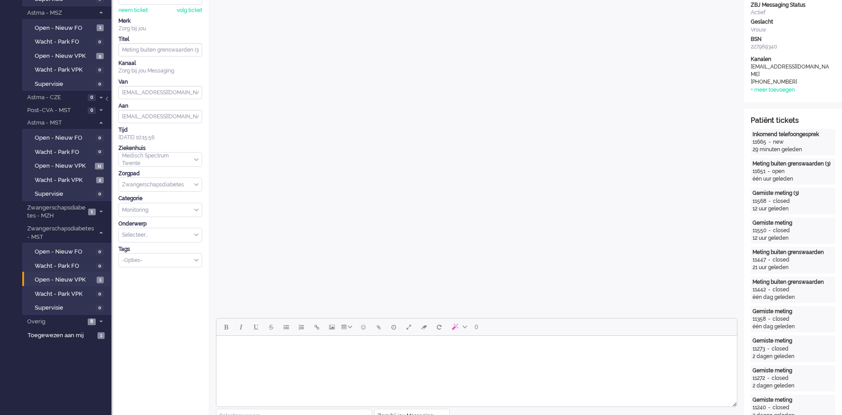
scroll to position [0, 0]
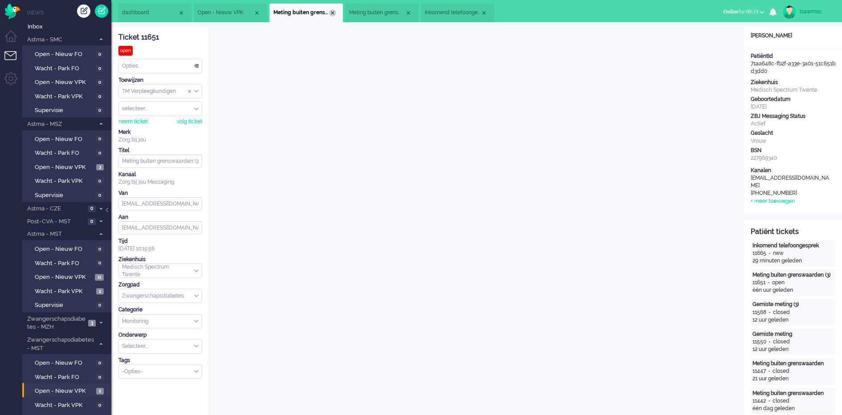
click at [333, 9] on div "Close tab" at bounding box center [332, 12] width 7 height 7
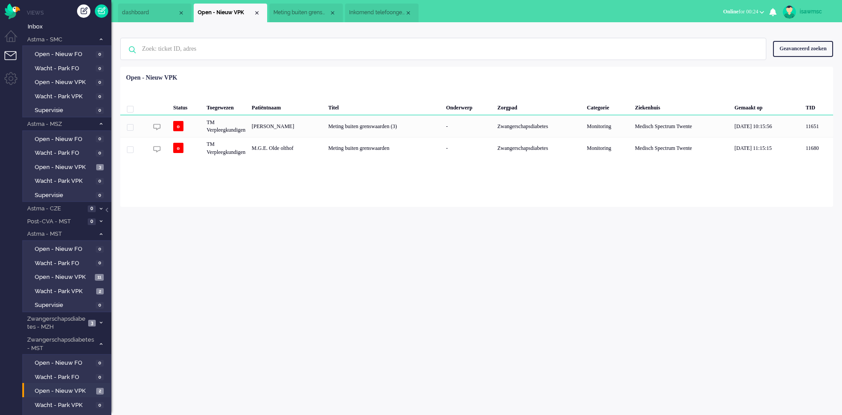
click at [299, 16] on span "Meting buiten grenswaarden" at bounding box center [301, 13] width 56 height 8
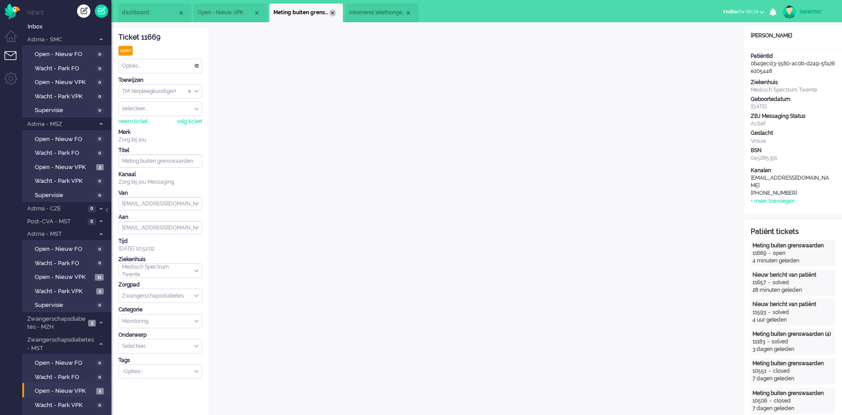
click at [333, 15] on div "Close tab" at bounding box center [332, 12] width 7 height 7
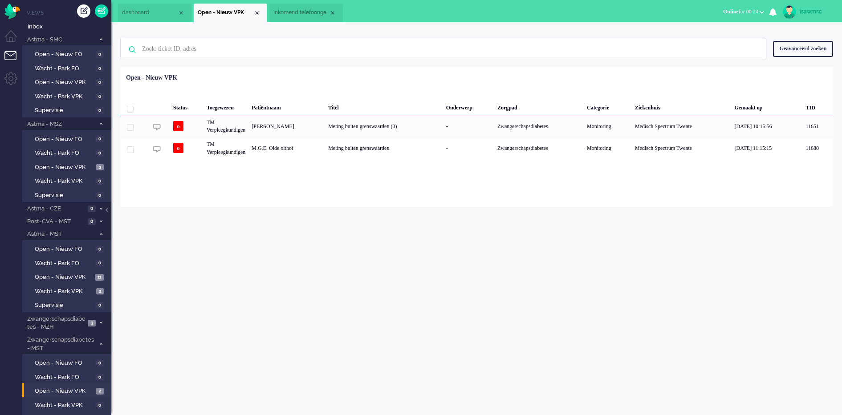
click at [307, 16] on span "Inkomend telefoongesprek" at bounding box center [301, 13] width 56 height 8
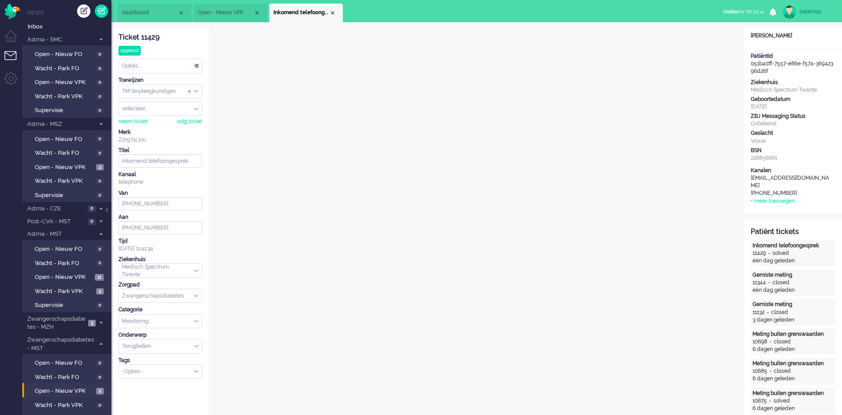
scroll to position [167, 0]
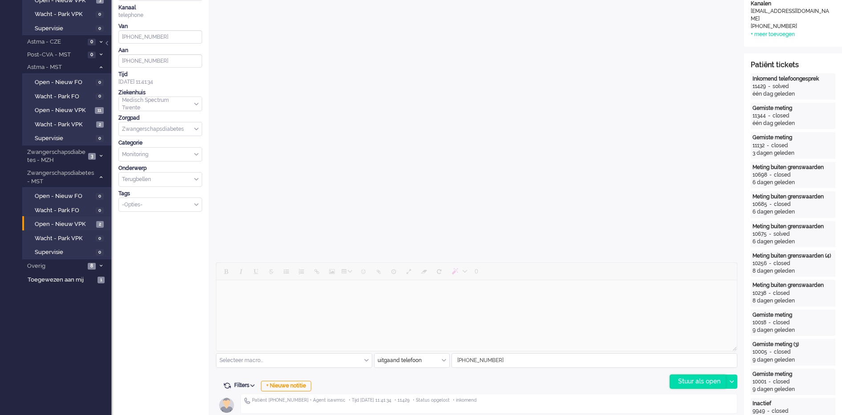
click at [681, 384] on div "Stuur als open" at bounding box center [698, 381] width 56 height 13
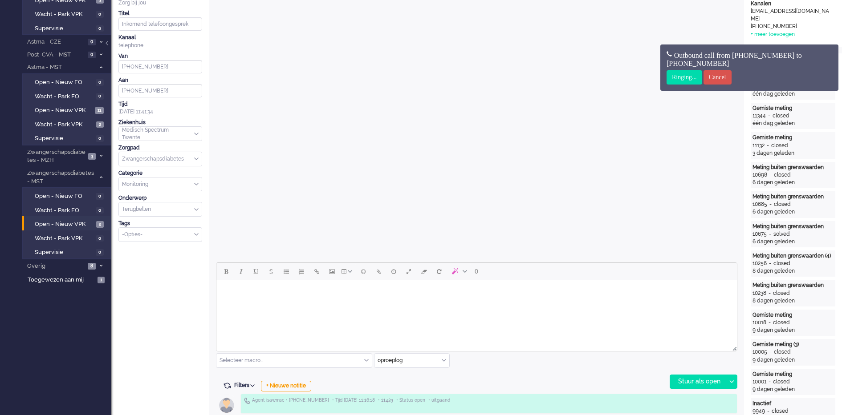
scroll to position [0, 0]
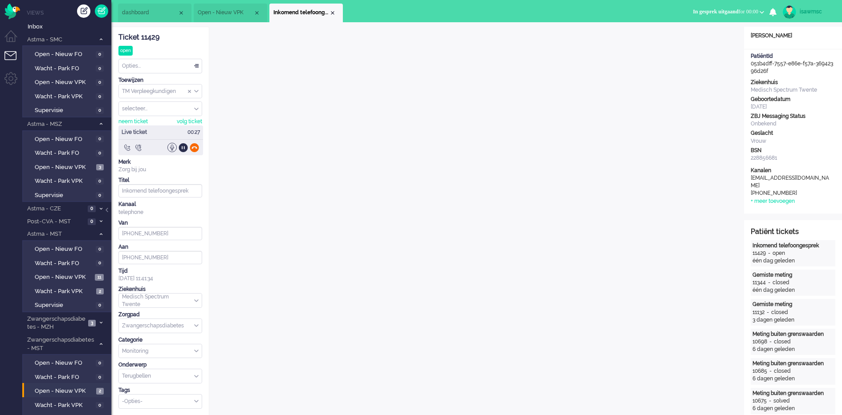
click at [194, 149] on div at bounding box center [194, 147] width 9 height 9
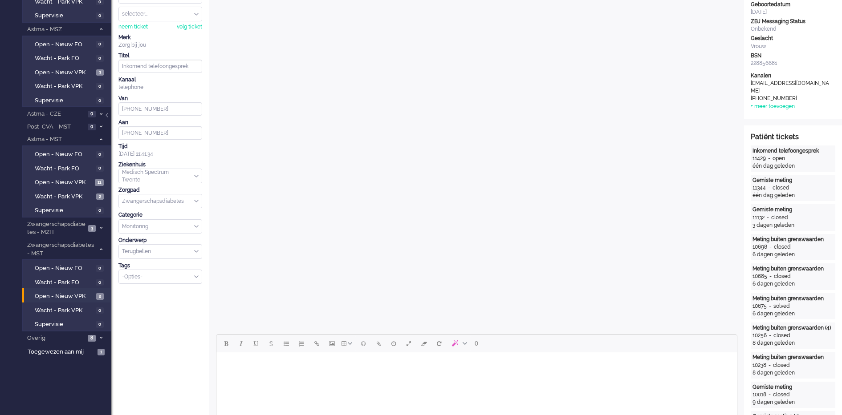
scroll to position [317, 0]
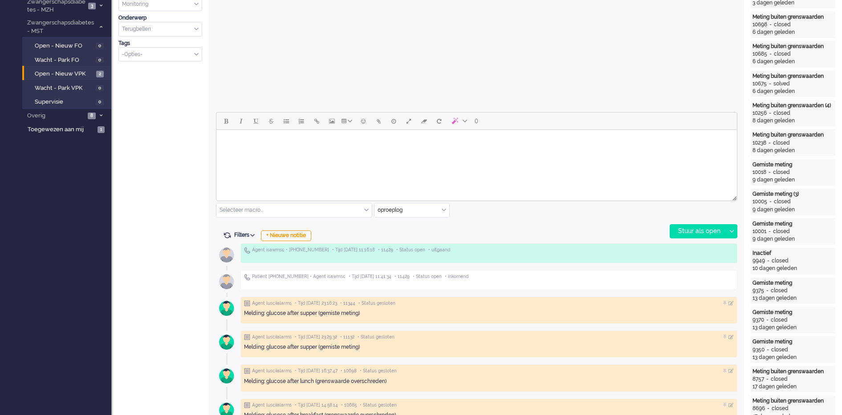
click at [446, 214] on input "text" at bounding box center [411, 210] width 75 height 14
click at [418, 236] on span "uitgaand telefoon" at bounding box center [400, 237] width 44 height 8
click at [439, 209] on input "text" at bounding box center [411, 210] width 75 height 14
click at [423, 256] on li "Zorg bij jou Messaging" at bounding box center [411, 262] width 75 height 13
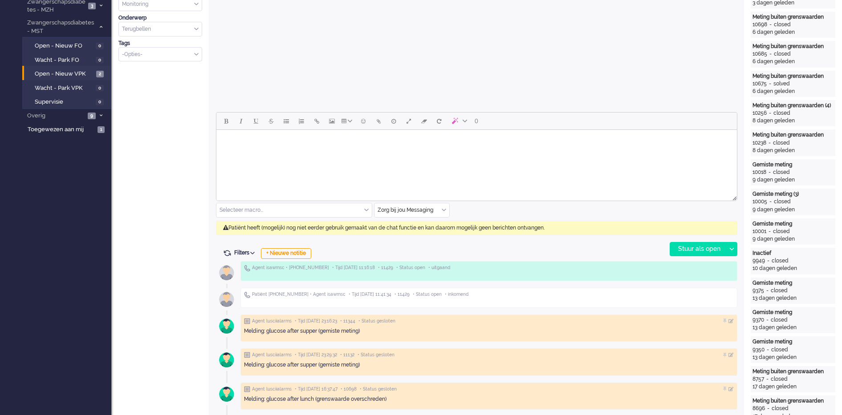
click at [432, 153] on html at bounding box center [476, 141] width 520 height 23
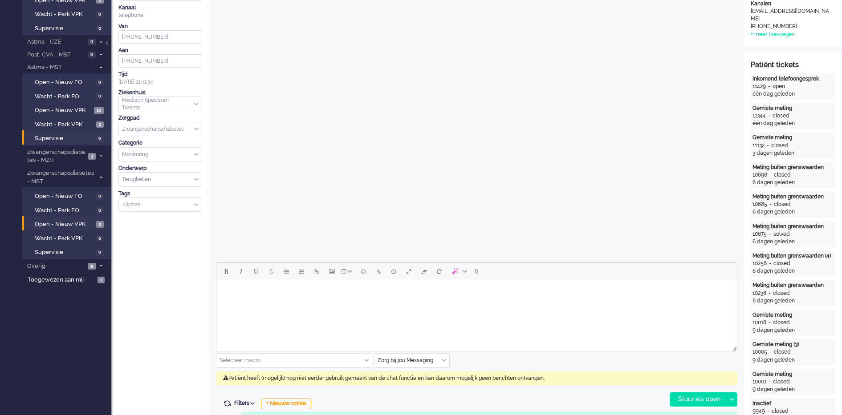
scroll to position [111, 0]
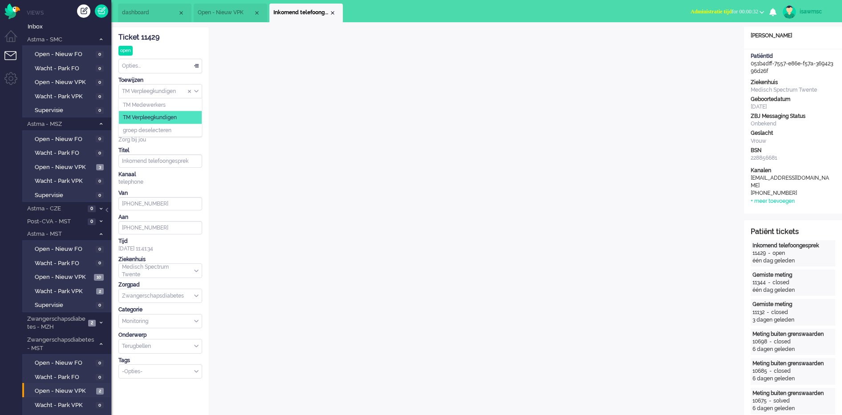
click at [197, 88] on div "TM Verpleegkundigen" at bounding box center [160, 92] width 83 height 14
click at [178, 48] on div "Ticket 11429 open Kijkend Opties... Zet Status Open In afwachting Geparkeerd Op…" at bounding box center [160, 203] width 84 height 352
click at [196, 374] on div "-Opties-" at bounding box center [160, 372] width 83 height 14
click at [196, 374] on span "Select Tags" at bounding box center [196, 372] width 4 height 6
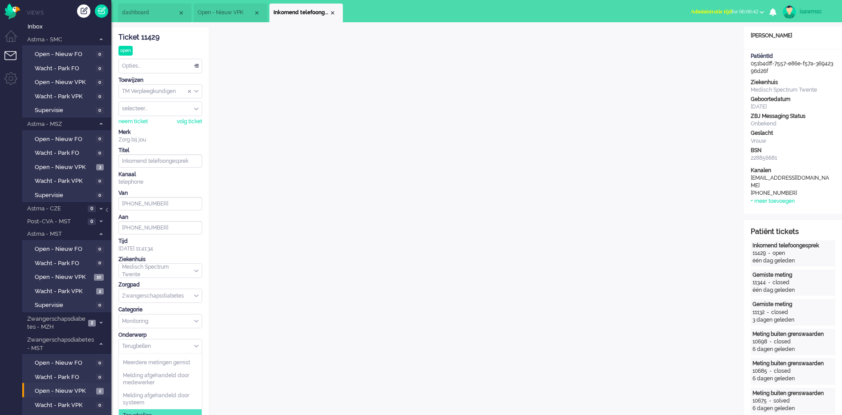
click at [198, 344] on div "Terugbellen" at bounding box center [160, 347] width 83 height 14
click at [198, 344] on span at bounding box center [196, 347] width 4 height 6
click at [362, 18] on ul "dashboard Open - Nieuw VPK Inkomend telefoongesprek" at bounding box center [390, 11] width 544 height 22
click at [685, 6] on button "Administratie tijd for 00:01:09" at bounding box center [727, 11] width 84 height 13
click at [702, 41] on label "Online" at bounding box center [727, 40] width 70 height 8
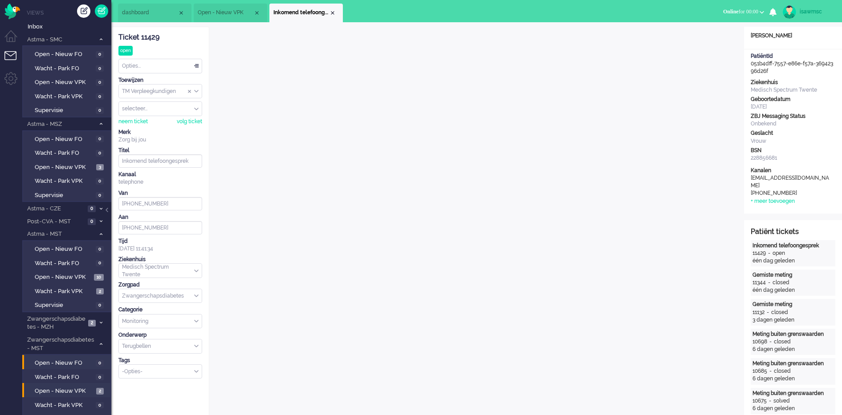
scroll to position [167, 0]
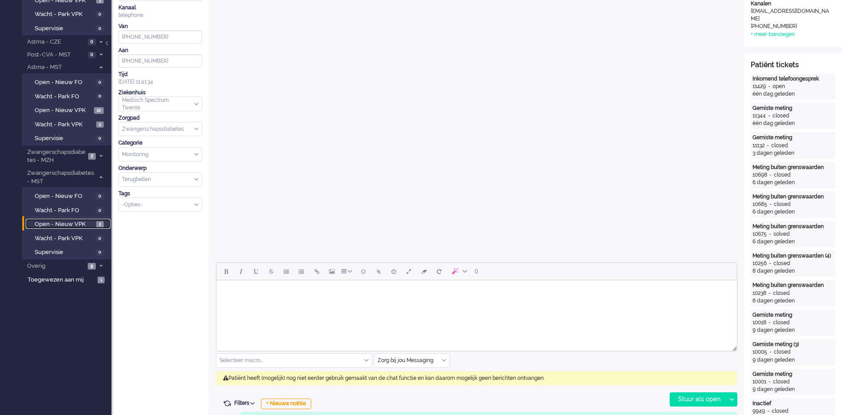
click at [94, 221] on link "Open - Nieuw VPK 2" at bounding box center [68, 224] width 85 height 10
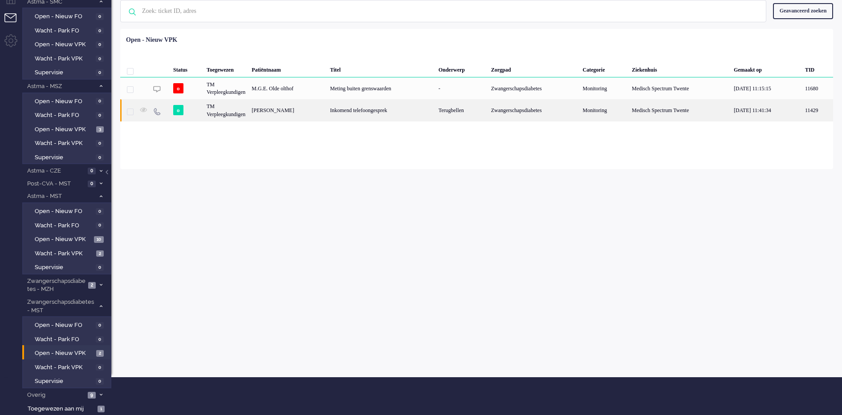
click at [422, 114] on div "Inkomend telefoongesprek" at bounding box center [381, 110] width 108 height 22
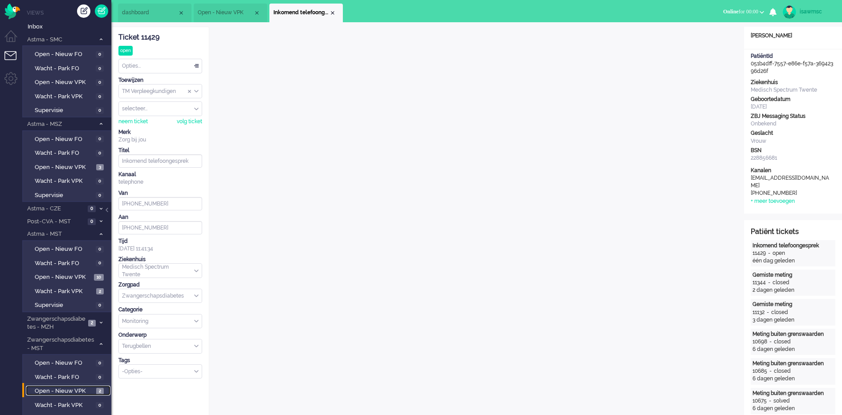
click at [94, 389] on link "Open - Nieuw VPK 2" at bounding box center [68, 391] width 85 height 10
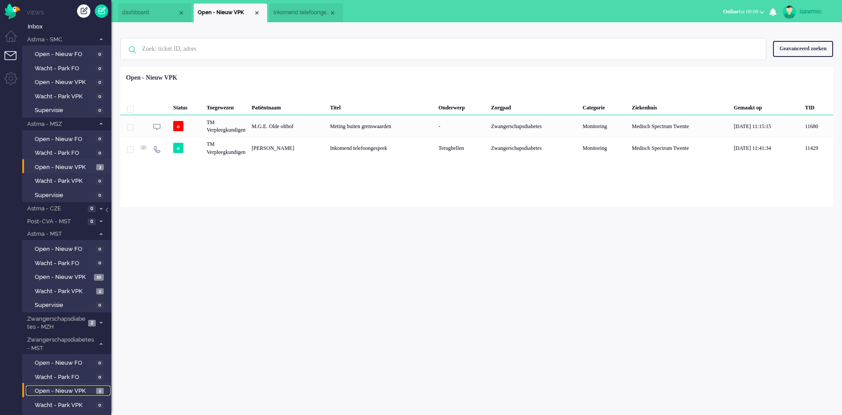
scroll to position [38, 0]
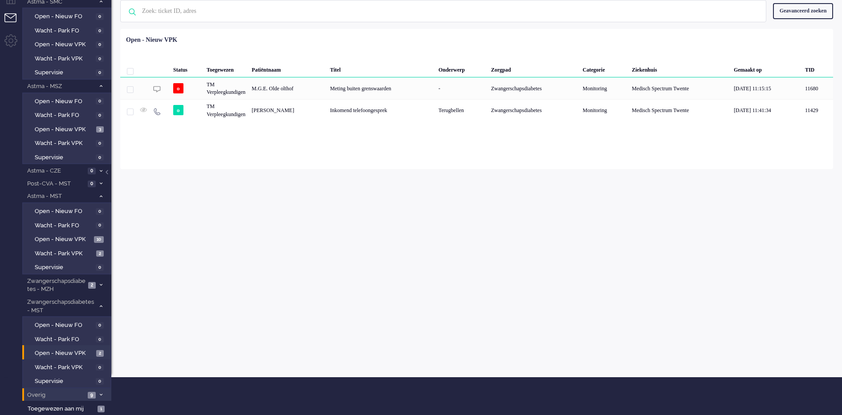
click at [62, 399] on span "Overig" at bounding box center [55, 395] width 59 height 8
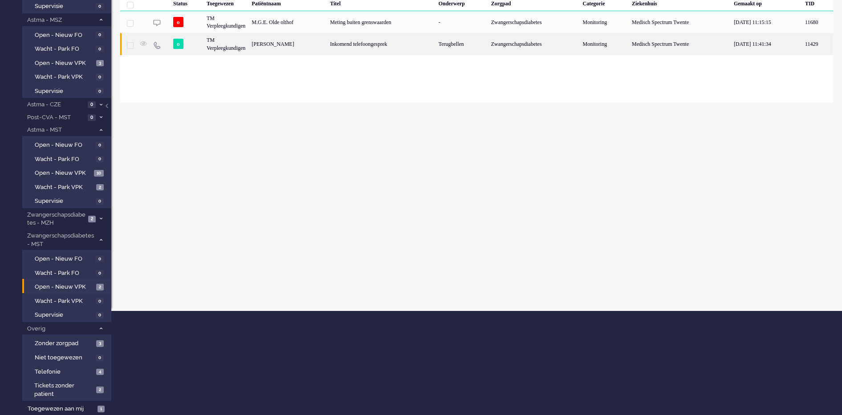
click at [282, 47] on div "[PERSON_NAME]" at bounding box center [287, 44] width 78 height 22
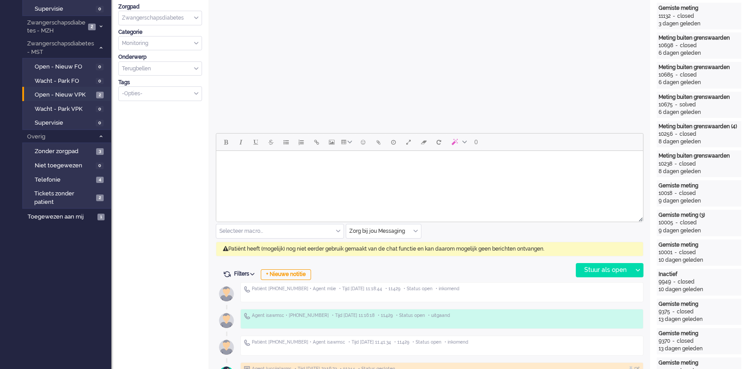
scroll to position [346, 0]
click at [82, 92] on span "Open - Nieuw VPK" at bounding box center [64, 95] width 59 height 8
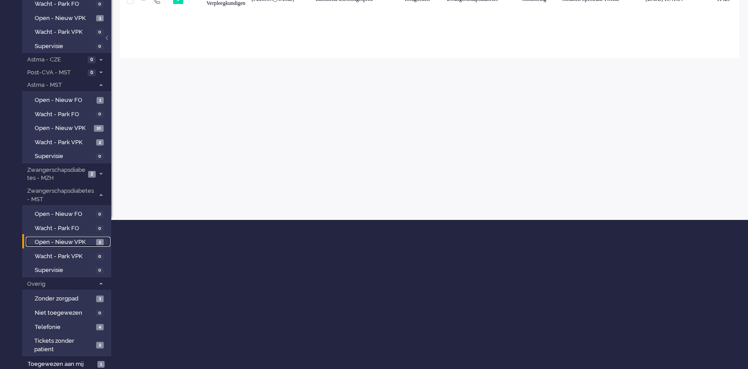
scroll to position [0, 0]
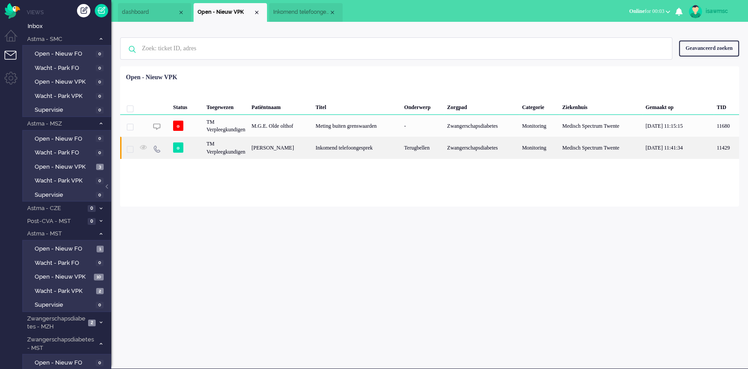
click at [406, 144] on div "Terugbellen" at bounding box center [422, 148] width 43 height 22
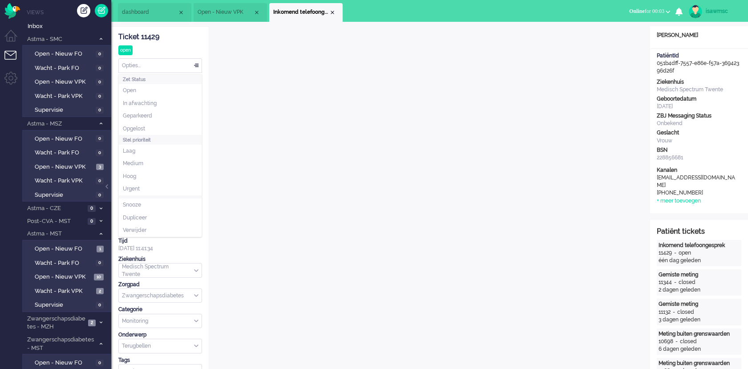
click at [153, 67] on div "Opties..." at bounding box center [160, 66] width 83 height 14
click at [152, 127] on li "Opgelost" at bounding box center [160, 128] width 83 height 13
click at [331, 13] on div "Close tab" at bounding box center [332, 12] width 7 height 7
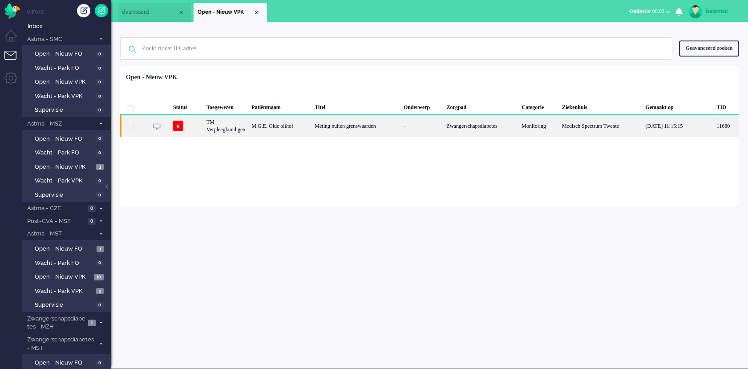
click at [312, 134] on div "M.G.E. Olde olthof" at bounding box center [279, 126] width 63 height 22
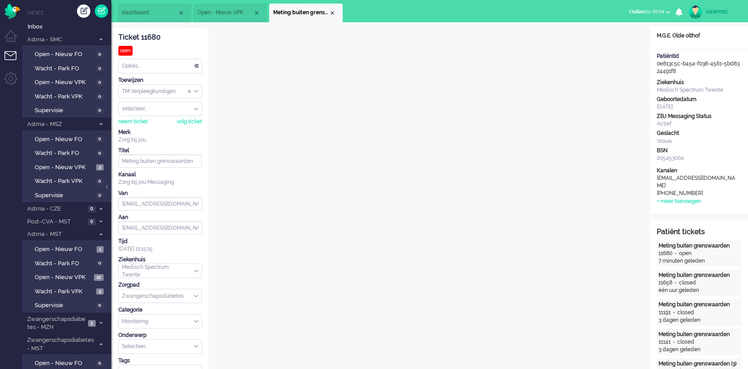
scroll to position [297, 0]
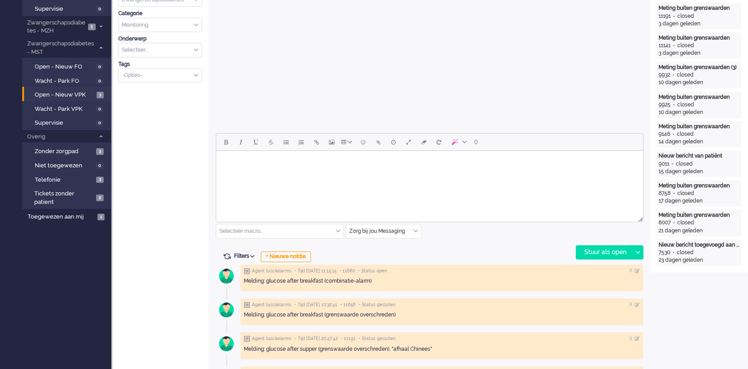
click at [332, 174] on html at bounding box center [429, 162] width 427 height 23
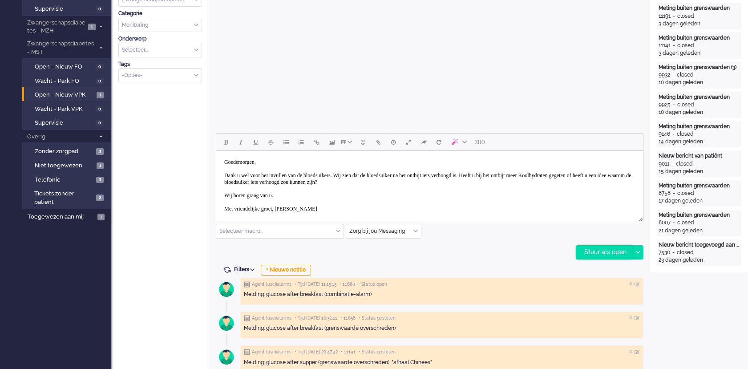
click at [585, 251] on div "Stuur als open" at bounding box center [605, 252] width 56 height 13
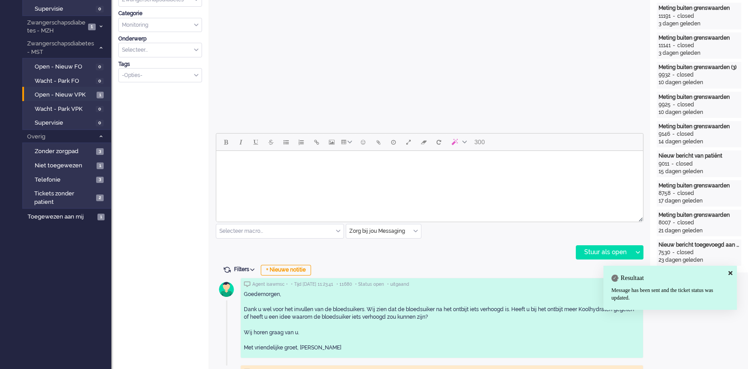
scroll to position [0, 0]
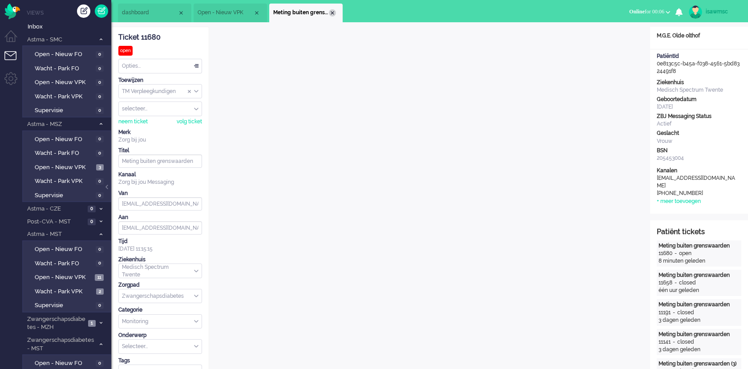
click at [331, 12] on div "Close tab" at bounding box center [332, 12] width 7 height 7
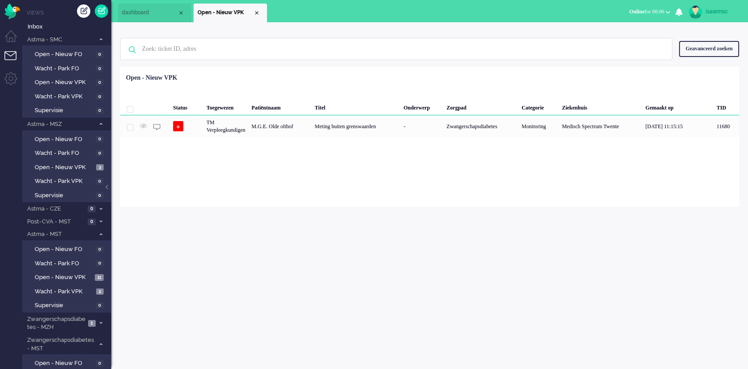
click at [243, 171] on div "Loading... Status Toegewezen Patiëntnaam Titel Onderwerp Zorgpad Categorie Ziek…" at bounding box center [429, 137] width 619 height 140
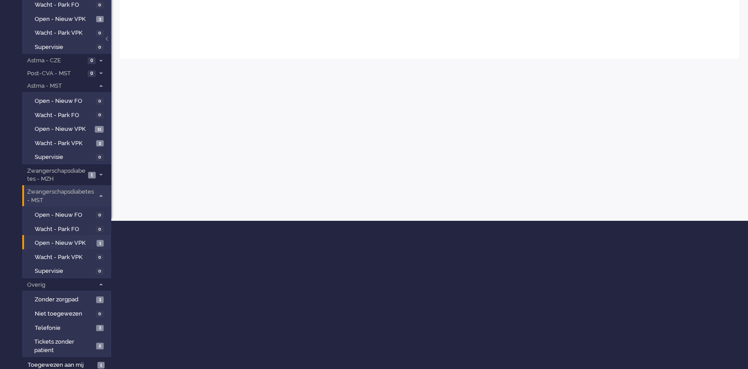
scroll to position [149, 0]
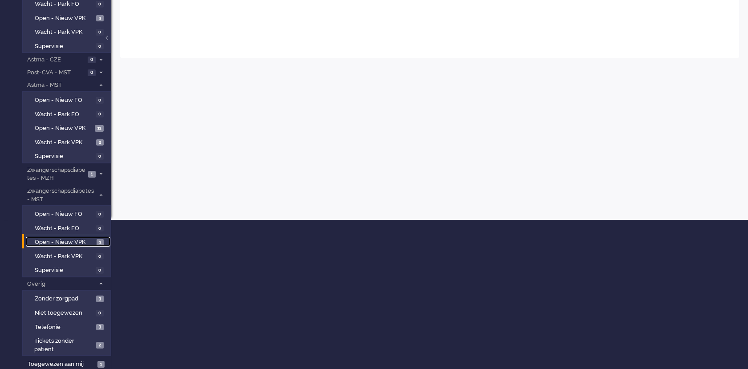
click at [102, 241] on span "1" at bounding box center [100, 242] width 7 height 7
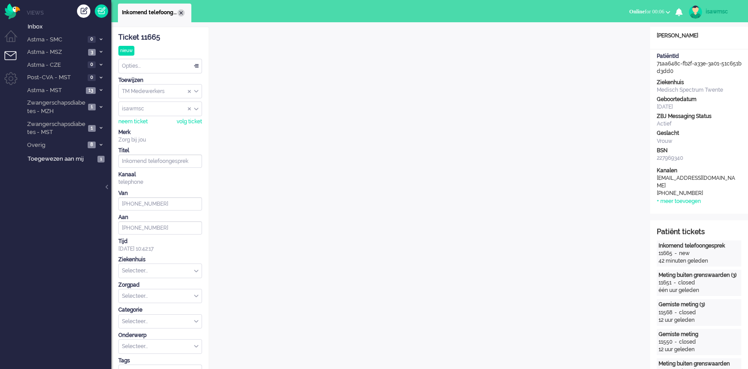
click at [180, 12] on div "Close tab" at bounding box center [181, 12] width 7 height 7
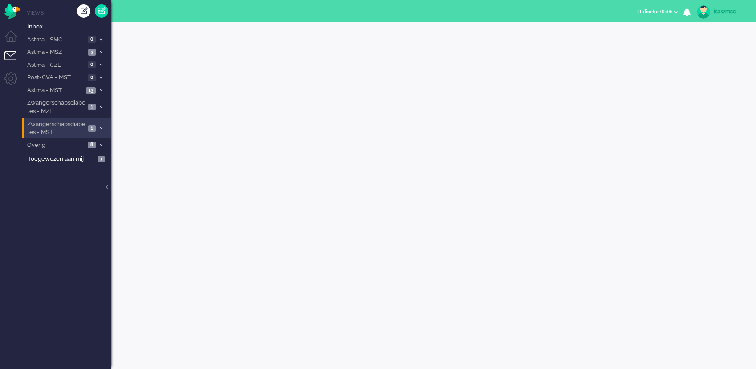
click at [79, 126] on span "Zwangerschapsdiabetes - MST" at bounding box center [56, 128] width 60 height 16
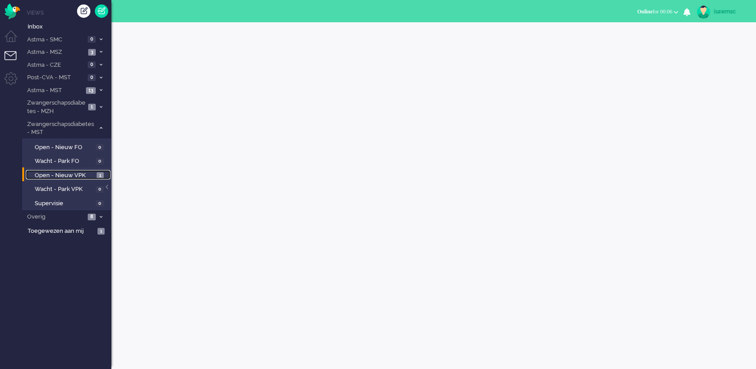
click at [96, 175] on link "Open - Nieuw VPK 1" at bounding box center [68, 175] width 85 height 10
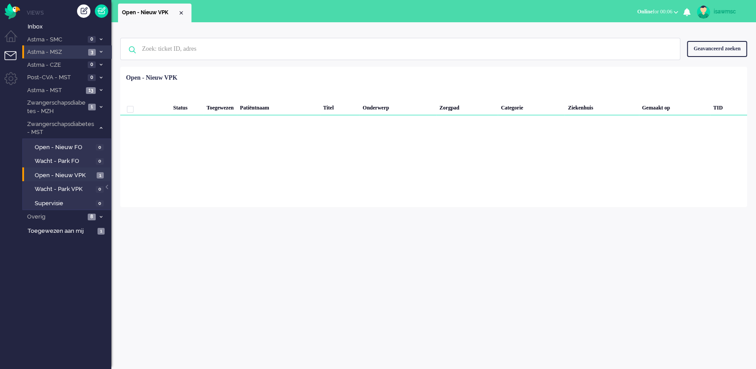
click at [97, 50] on li "Astma - MSZ 3" at bounding box center [66, 51] width 89 height 13
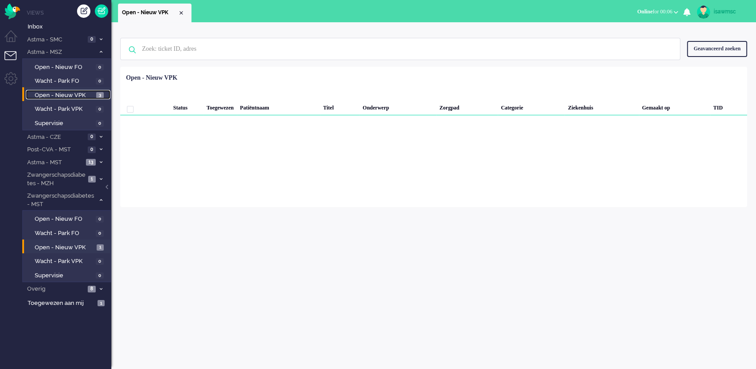
click at [96, 94] on link "Open - Nieuw VPK 3" at bounding box center [68, 95] width 85 height 10
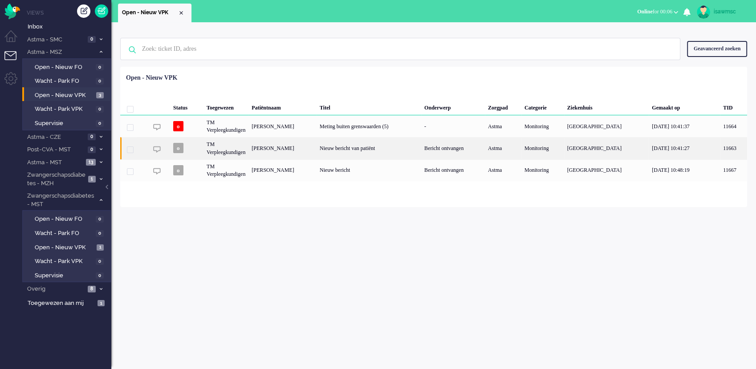
click at [317, 148] on div "[PERSON_NAME]" at bounding box center [282, 148] width 68 height 22
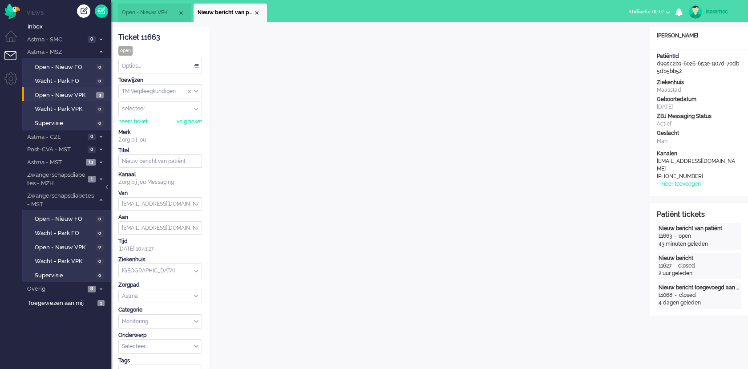
click at [256, 12] on div "Close tab" at bounding box center [256, 12] width 7 height 7
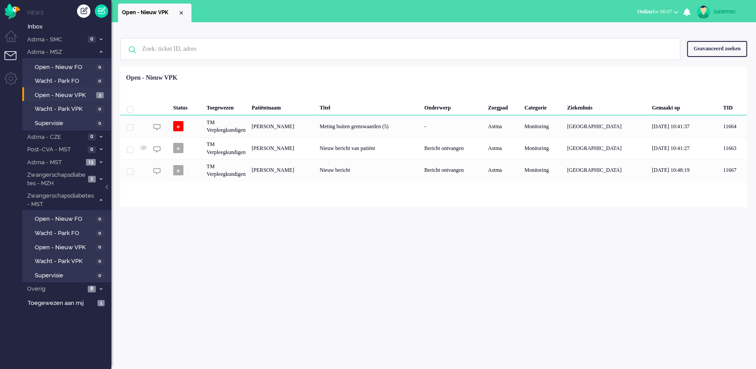
click at [274, 83] on div "Geselecteerd 0 Set Status: open pending holding solved Verwijder Selecteer... U…" at bounding box center [433, 88] width 627 height 17
click at [100, 163] on icon at bounding box center [101, 162] width 3 height 3
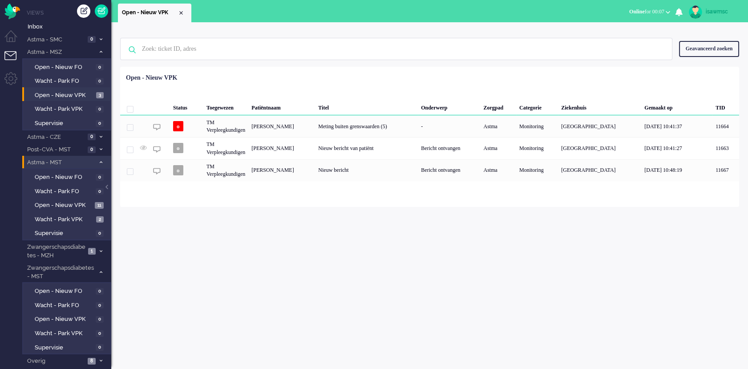
scroll to position [11, 0]
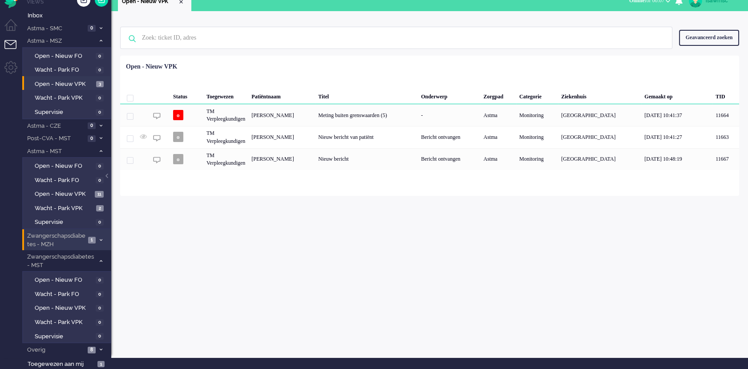
click at [85, 234] on li "Zwangerschapsdiabetes - MZH 1" at bounding box center [66, 239] width 89 height 21
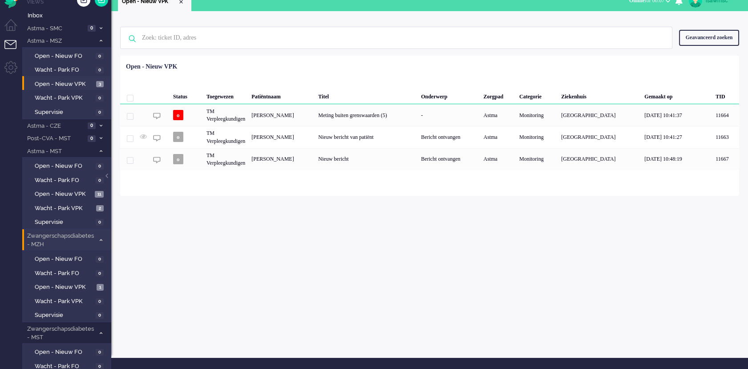
scroll to position [83, 0]
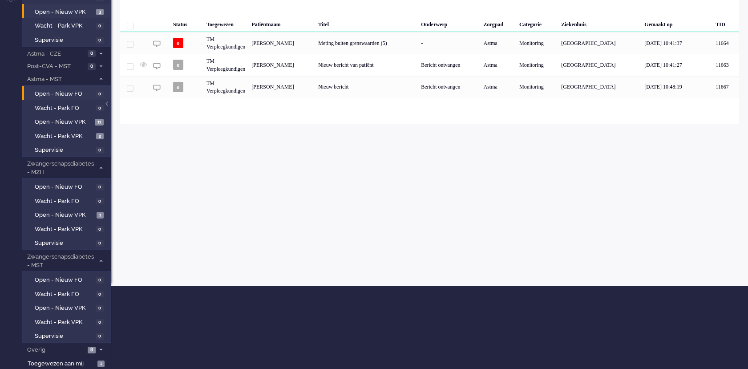
drag, startPoint x: 102, startPoint y: 174, endPoint x: 103, endPoint y: 167, distance: 7.6
click at [102, 173] on li "Zwangerschapsdiabetes - MZH 1" at bounding box center [66, 167] width 89 height 21
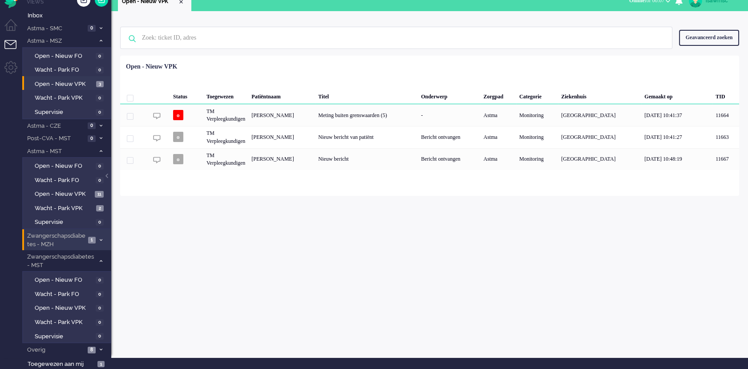
scroll to position [0, 0]
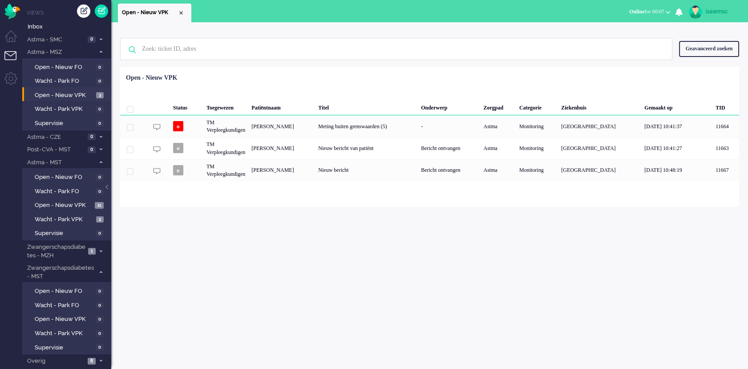
click at [313, 19] on ul "Open - Nieuw VPK" at bounding box center [343, 11] width 450 height 22
click at [464, 306] on div "Geen zoekresultaten Probeer nog eens Geavanceerd zoeken Geavanceerd zoeken Tick…" at bounding box center [429, 195] width 637 height 347
click at [98, 204] on span "9" at bounding box center [100, 205] width 8 height 7
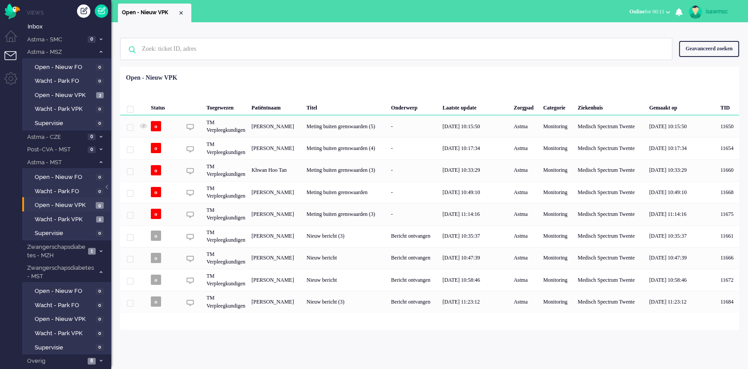
click at [291, 301] on div "Irma Constance Maria Bevers" at bounding box center [275, 302] width 55 height 22
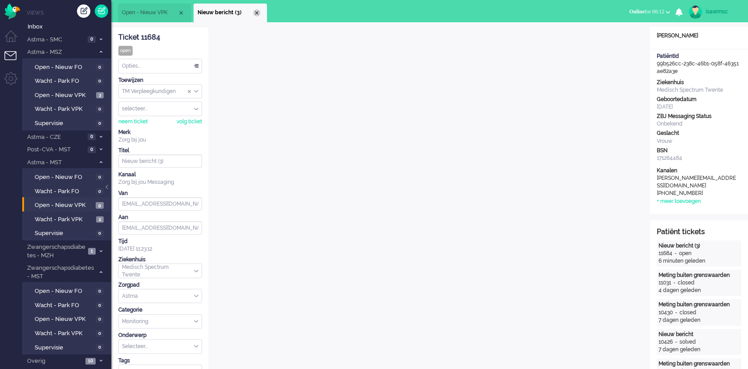
click at [256, 14] on div "Close tab" at bounding box center [256, 12] width 7 height 7
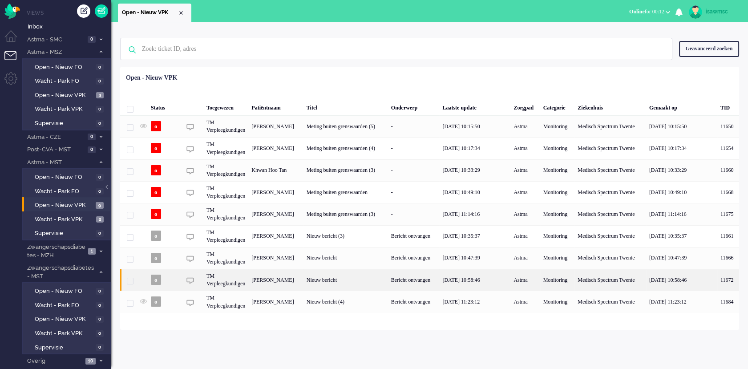
click at [303, 280] on div "Catharina Schrijver- Frölich" at bounding box center [275, 280] width 55 height 22
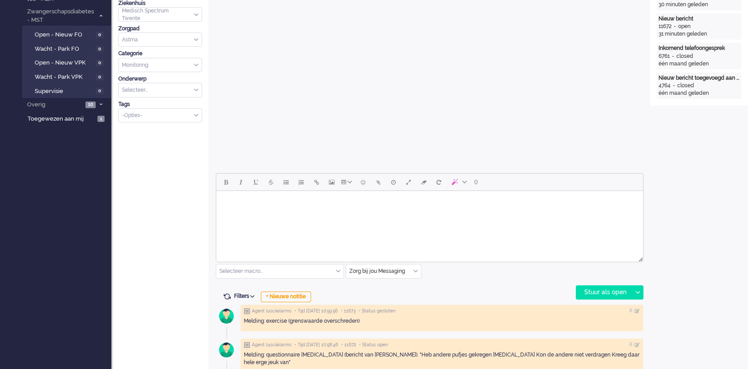
click at [452, 319] on div "Melding: exercise (grenswaarde overschreden)" at bounding box center [442, 321] width 396 height 8
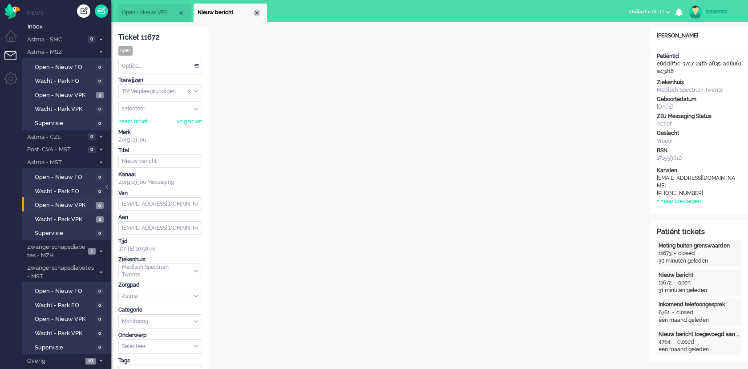
click at [260, 12] on li "Nieuw bericht" at bounding box center [230, 13] width 73 height 19
click at [257, 12] on div "Close tab" at bounding box center [256, 12] width 7 height 7
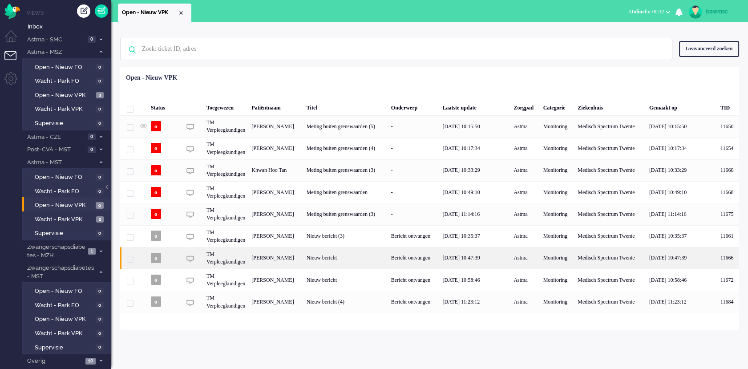
click at [292, 259] on div "André Hendrikus Wilhelmus Groener" at bounding box center [275, 258] width 55 height 22
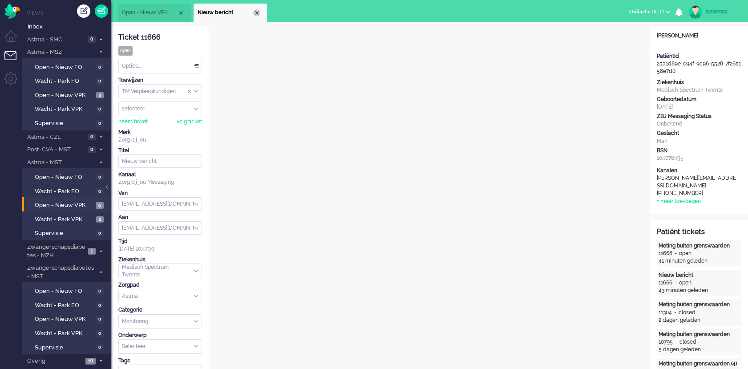
click at [256, 13] on div "Close tab" at bounding box center [256, 12] width 7 height 7
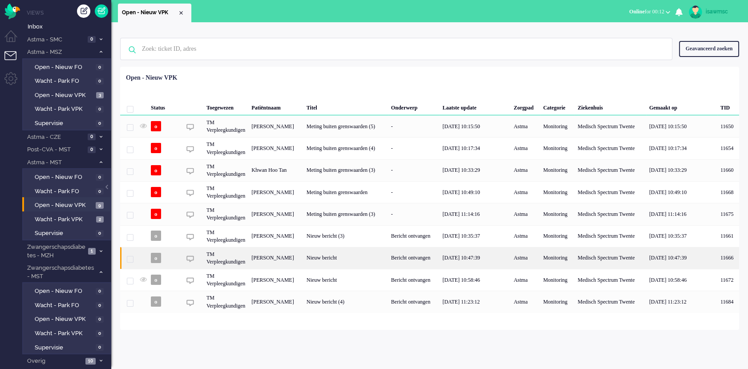
click at [243, 258] on div "TM Verpleegkundigen" at bounding box center [225, 258] width 45 height 22
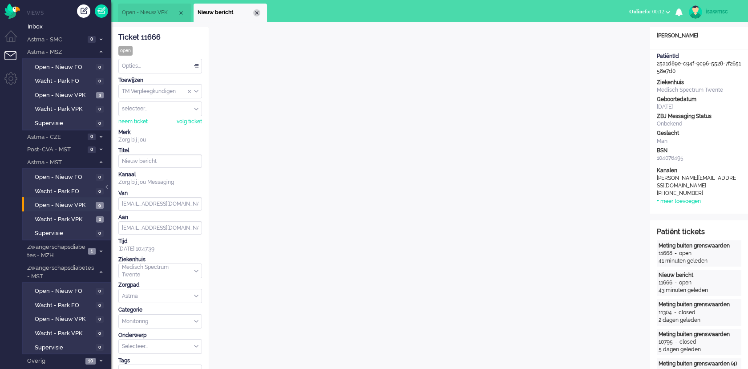
click at [256, 13] on div "Close tab" at bounding box center [256, 12] width 7 height 7
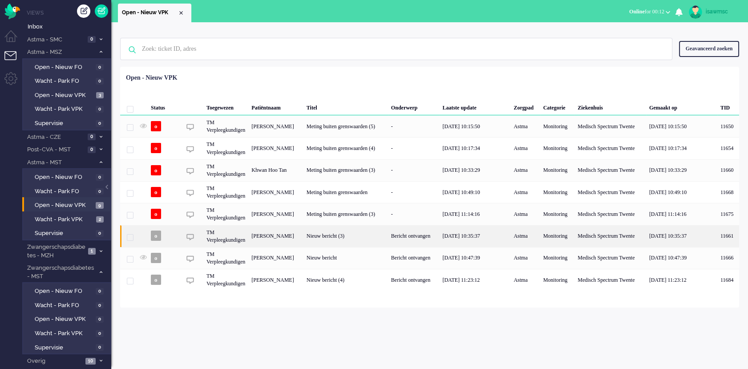
click at [259, 237] on div "Nicolaas Pieter Cats" at bounding box center [275, 236] width 55 height 22
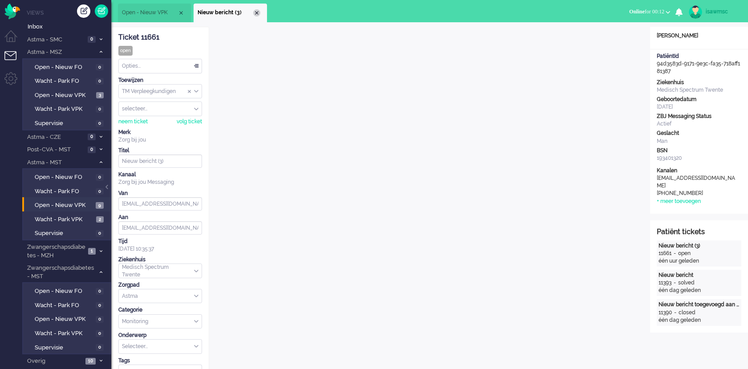
click at [256, 14] on div "Close tab" at bounding box center [256, 12] width 7 height 7
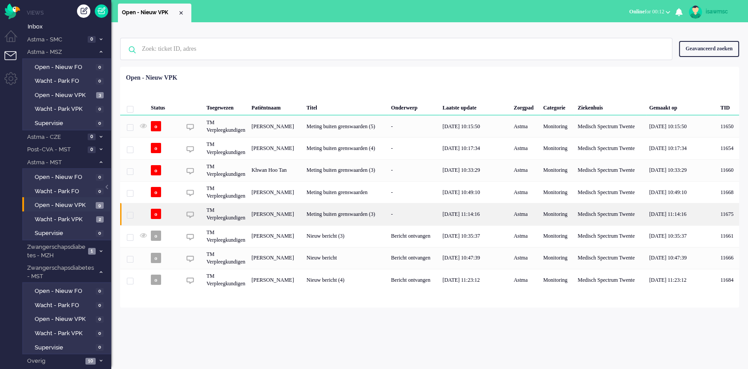
click at [285, 215] on div "Jentje Buist" at bounding box center [275, 214] width 55 height 22
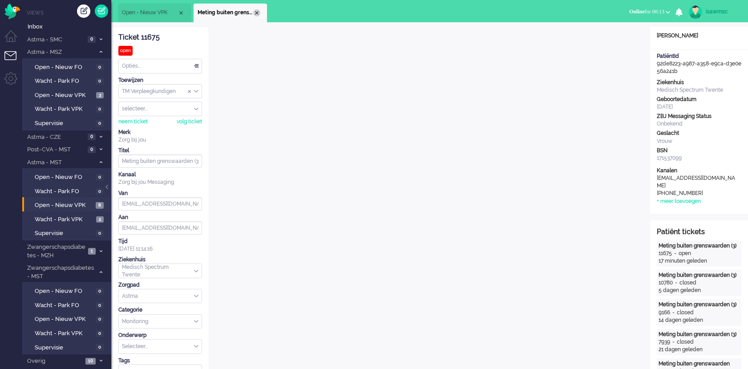
click at [255, 14] on div "Close tab" at bounding box center [256, 12] width 7 height 7
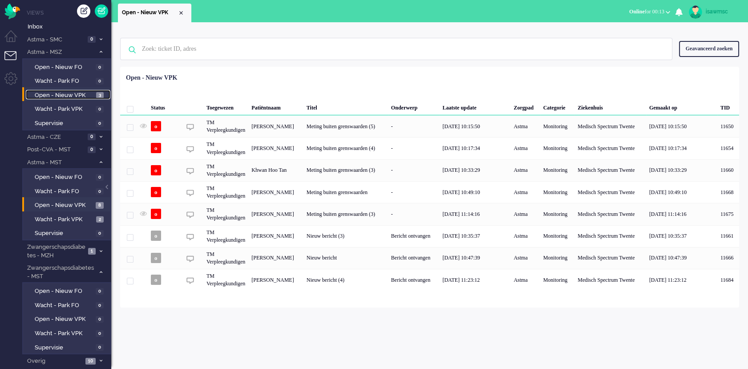
click at [87, 92] on span "Open - Nieuw VPK" at bounding box center [64, 95] width 59 height 8
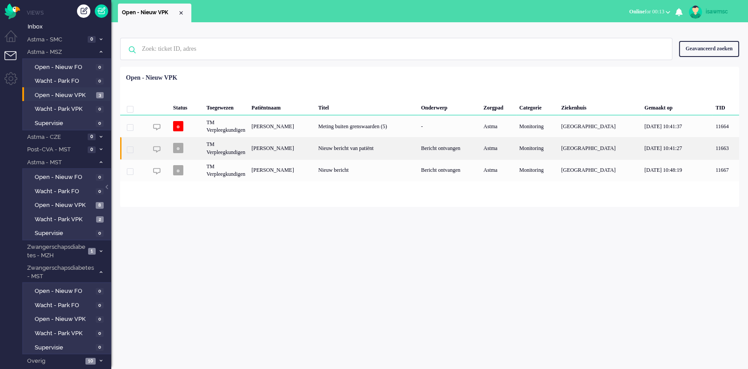
click at [280, 147] on div "[PERSON_NAME]" at bounding box center [281, 148] width 67 height 22
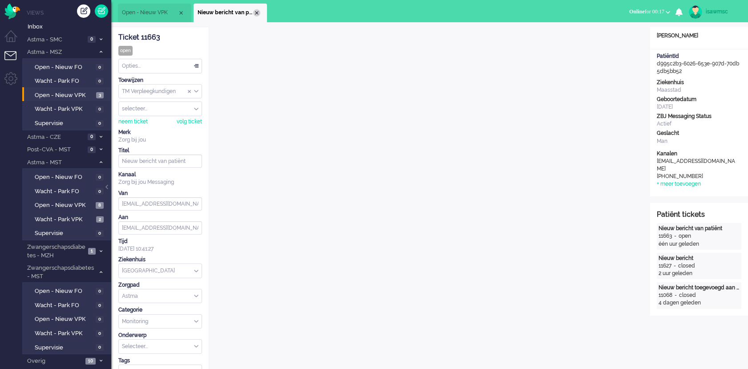
click at [257, 11] on div "Close tab" at bounding box center [256, 12] width 7 height 7
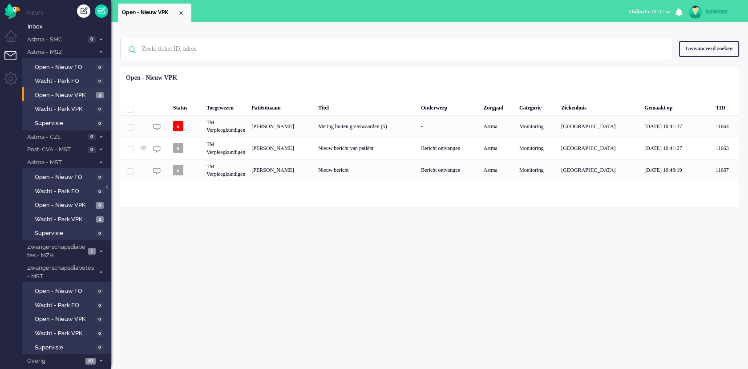
click at [240, 210] on div "Geen zoekresultaten Probeer nog eens Geavanceerd zoeken Geavanceerd zoeken Tick…" at bounding box center [429, 195] width 637 height 347
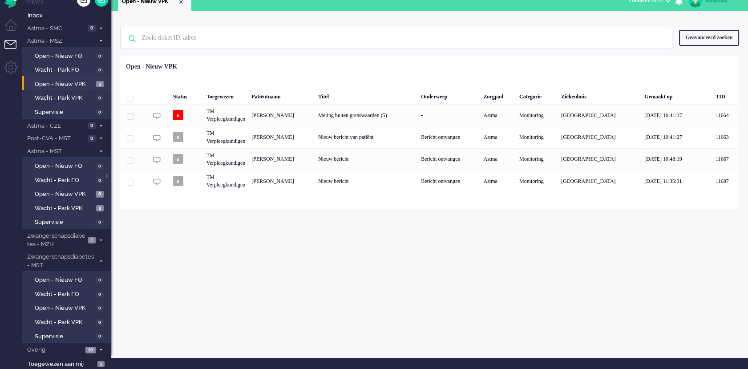
click at [156, 318] on div "Geen zoekresultaten Probeer nog eens Geavanceerd zoeken Geavanceerd zoeken Tick…" at bounding box center [429, 184] width 637 height 347
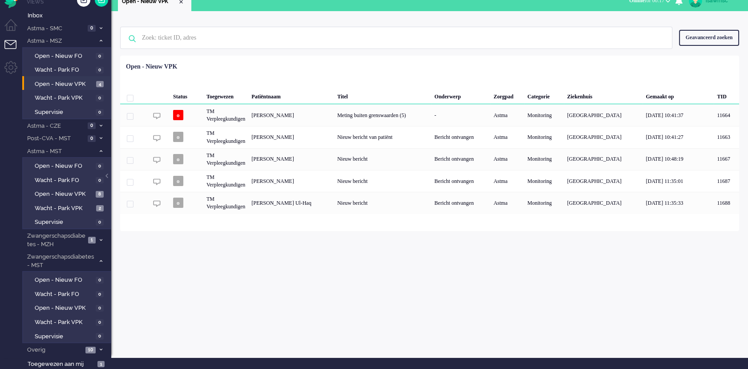
click at [656, 1] on span "Online for 00:17" at bounding box center [647, 0] width 35 height 6
click at [619, 22] on label "Niet beschikbaar" at bounding box center [633, 19] width 70 height 8
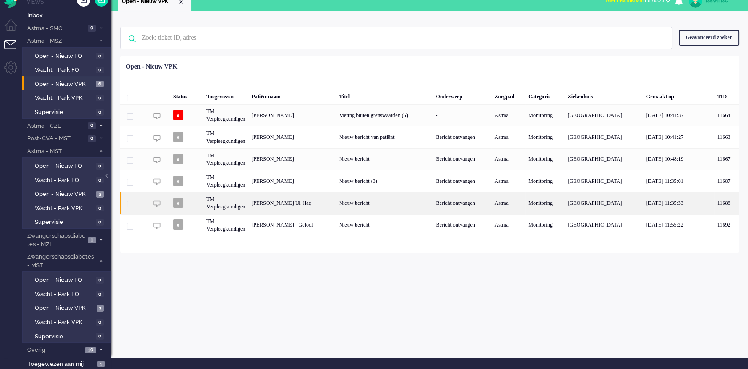
drag, startPoint x: 378, startPoint y: 177, endPoint x: 316, endPoint y: 205, distance: 67.9
click at [316, 205] on div "Status Toegewezen Patiëntnaam Titel Onderwerp Zorgpad Categorie Ziekenhuis Gema…" at bounding box center [429, 147] width 619 height 177
